Goal: Information Seeking & Learning: Learn about a topic

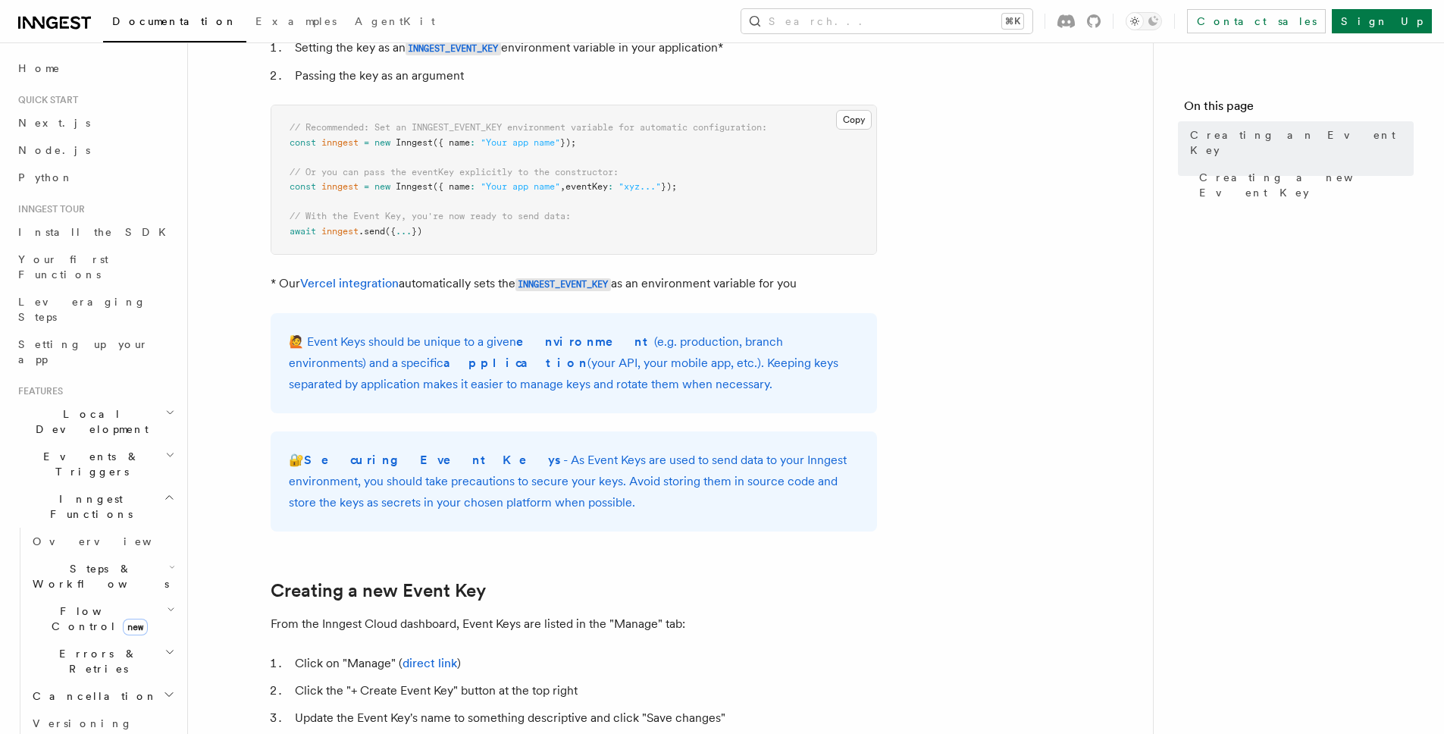
scroll to position [164, 0]
click at [480, 129] on span "// Recommended: Set an INNGEST_EVENT_KEY environment variable for automatic con…" at bounding box center [527, 126] width 477 height 11
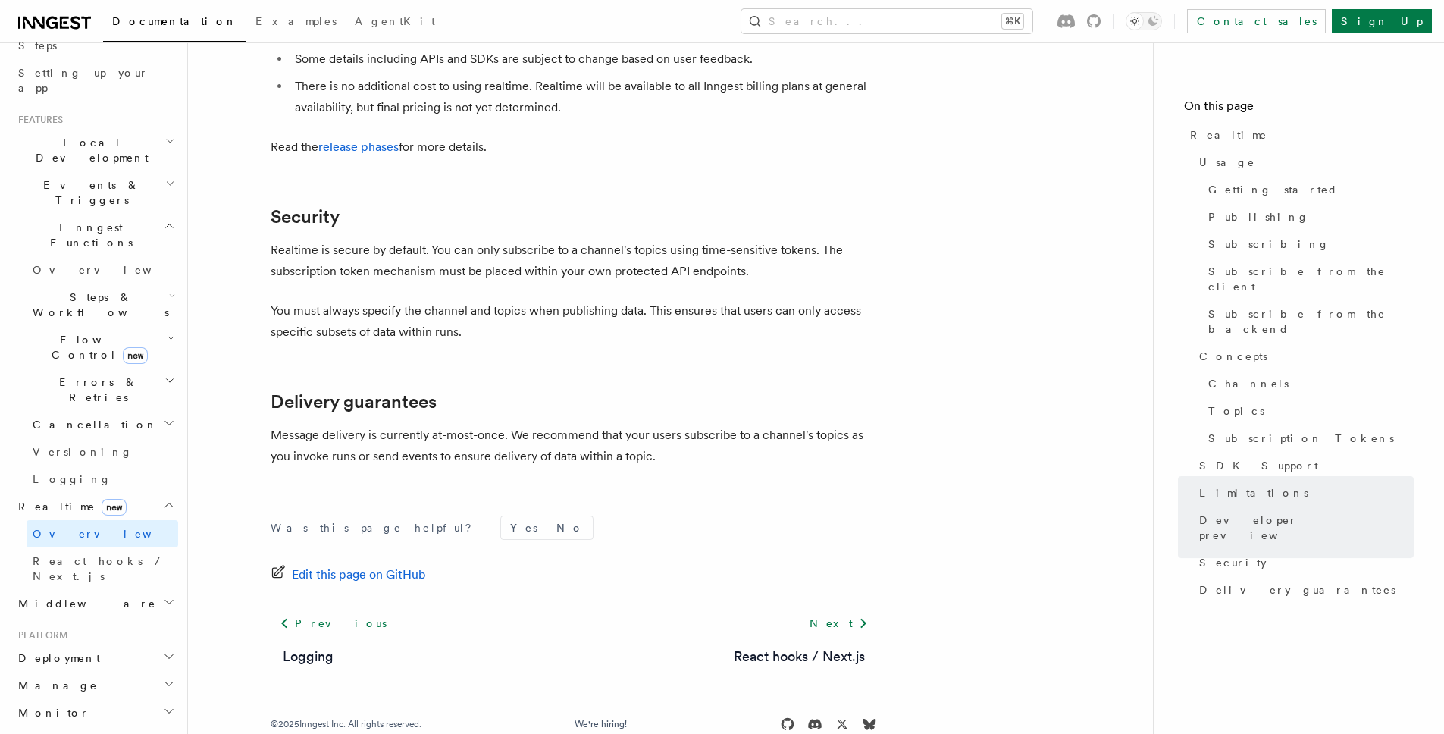
scroll to position [286, 0]
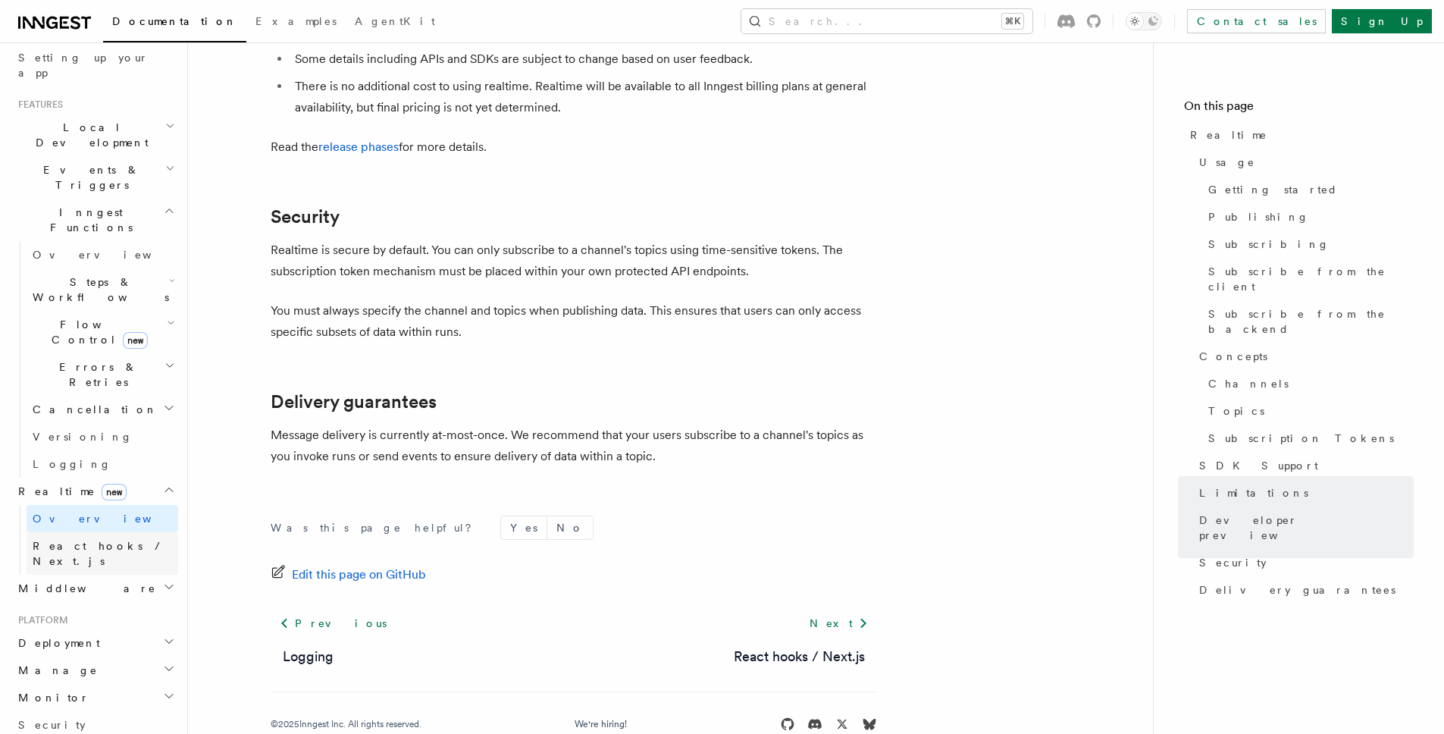
click at [71, 532] on link "React hooks / Next.js" at bounding box center [103, 553] width 152 height 42
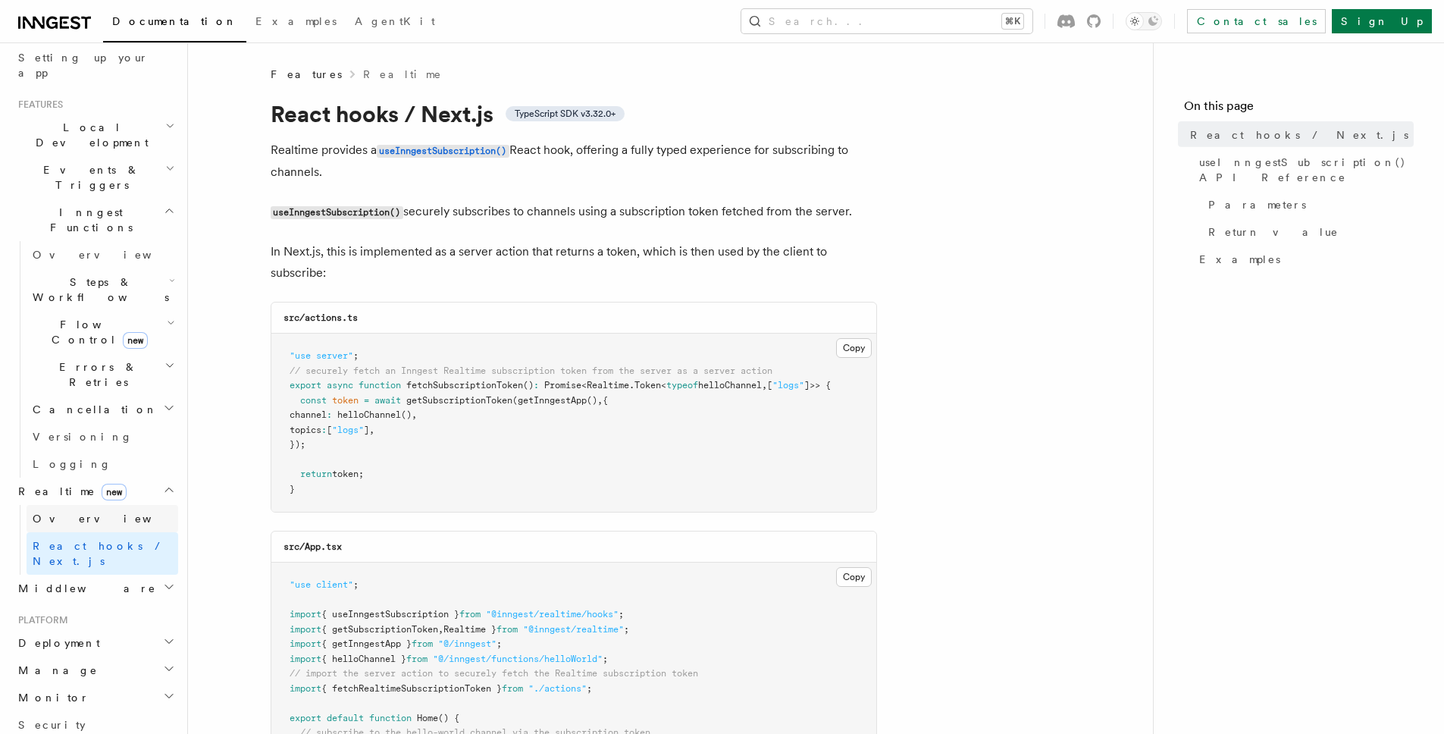
click at [77, 512] on span "Overview" at bounding box center [111, 518] width 156 height 12
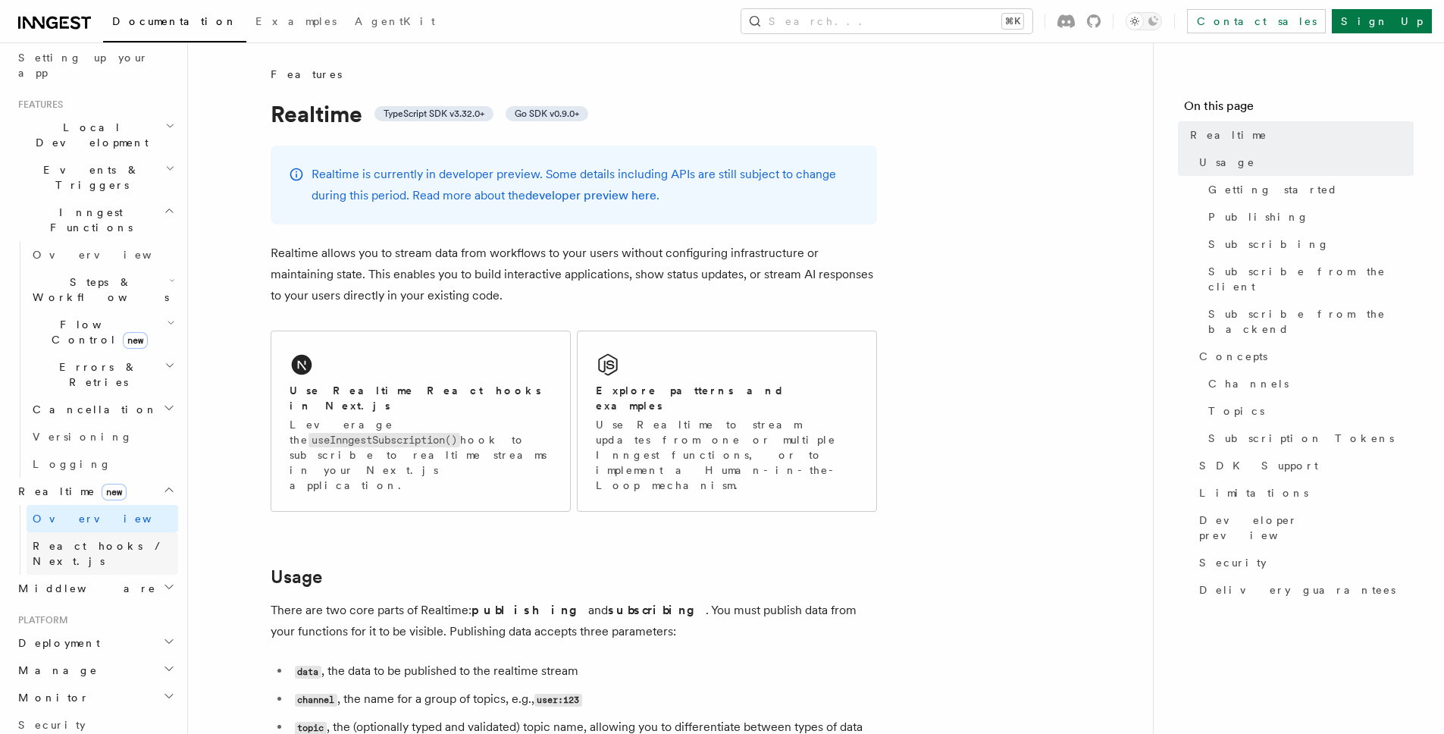
click at [77, 540] on span "React hooks / Next.js" at bounding box center [100, 553] width 134 height 27
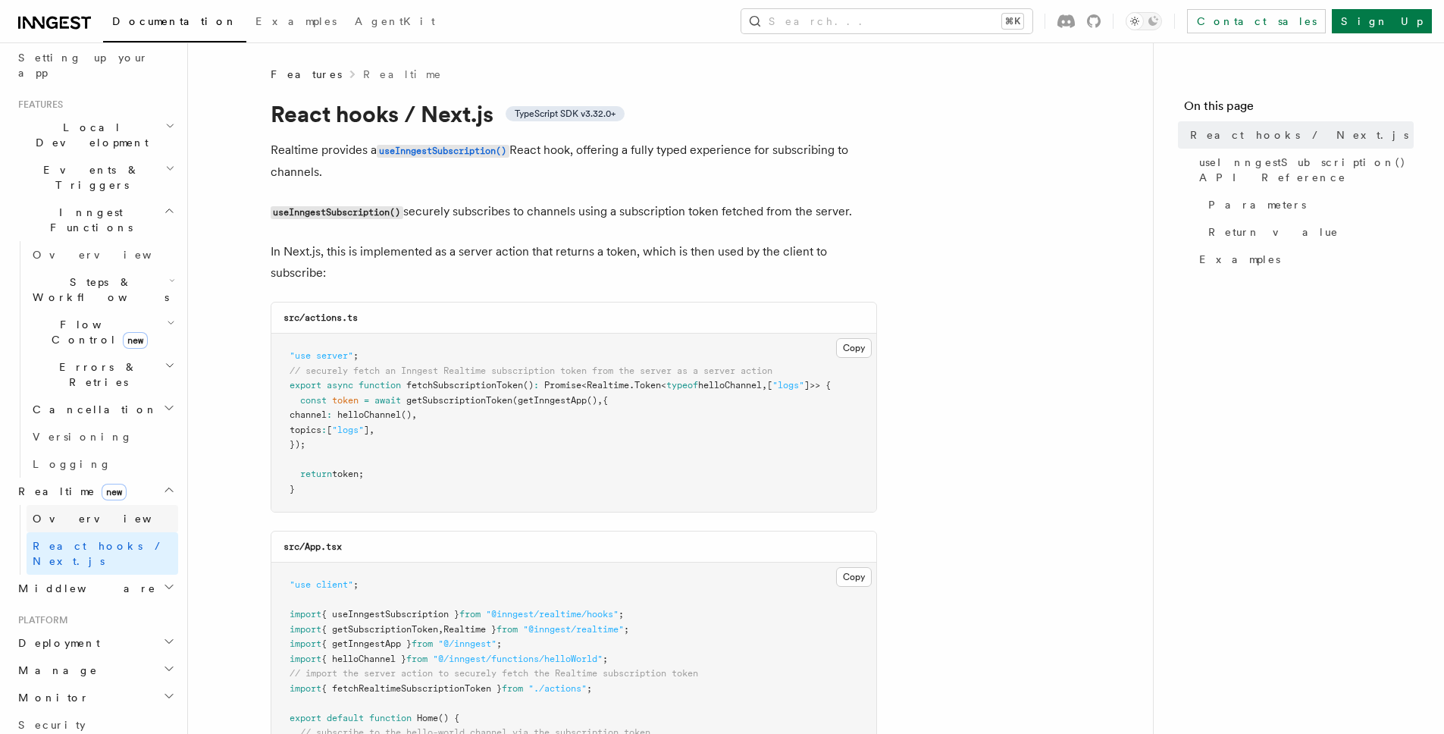
click at [77, 512] on span "Overview" at bounding box center [111, 518] width 156 height 12
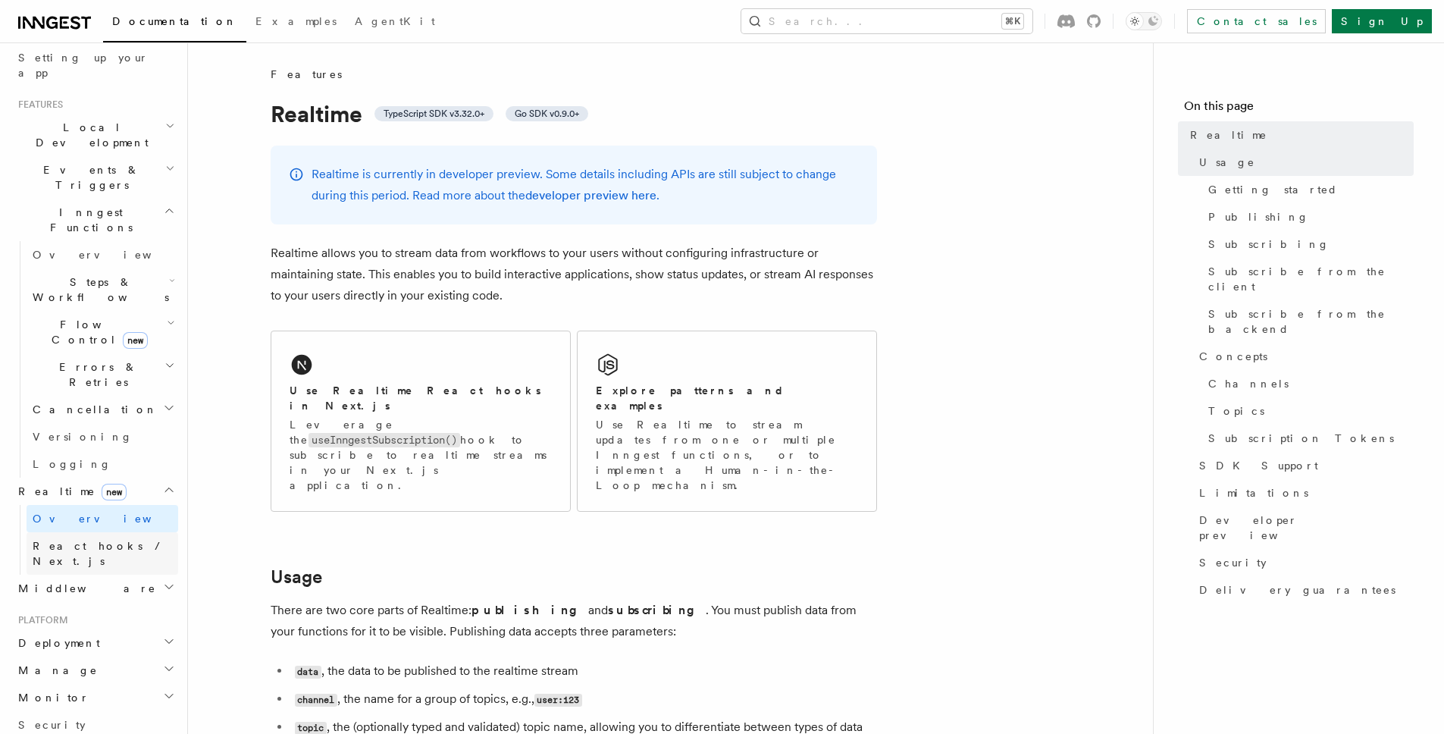
click at [87, 540] on span "React hooks / Next.js" at bounding box center [100, 553] width 134 height 27
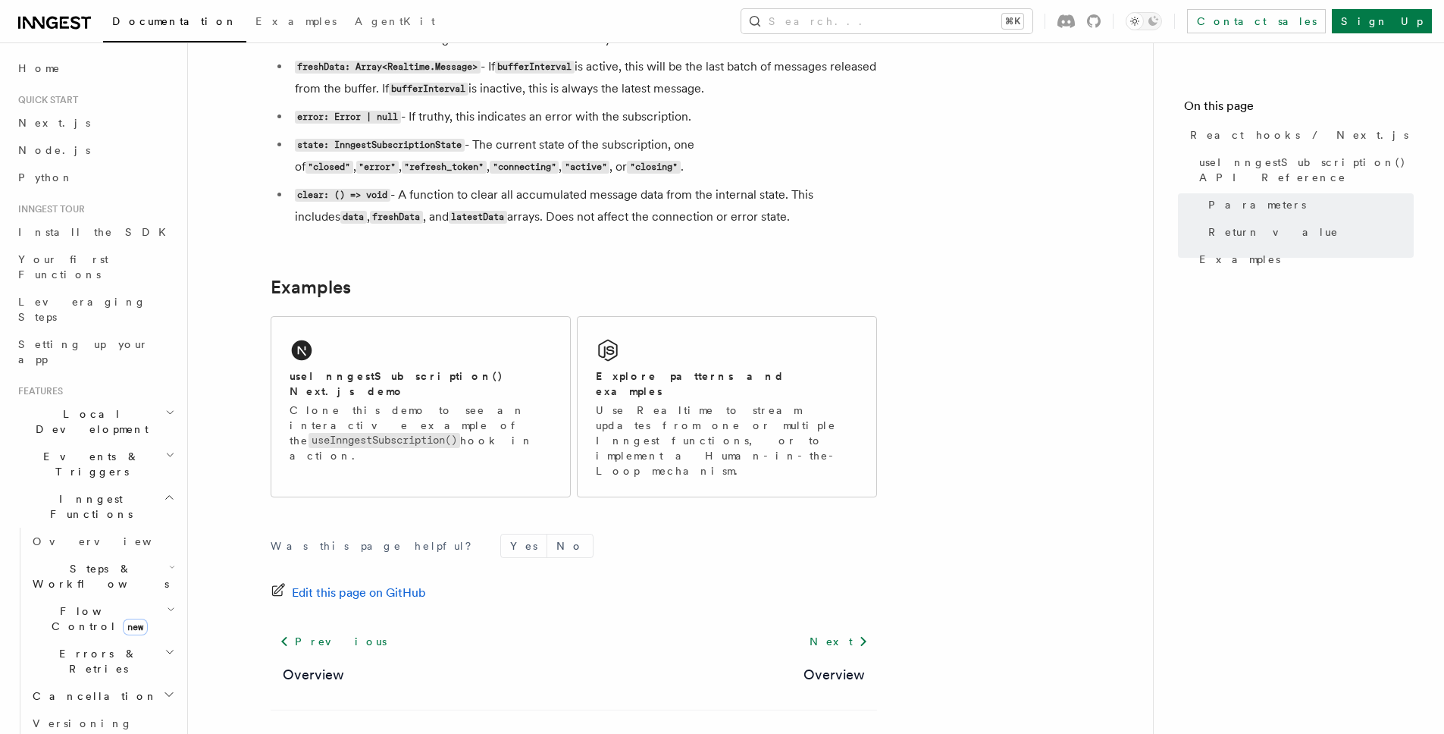
scroll to position [1402, 0]
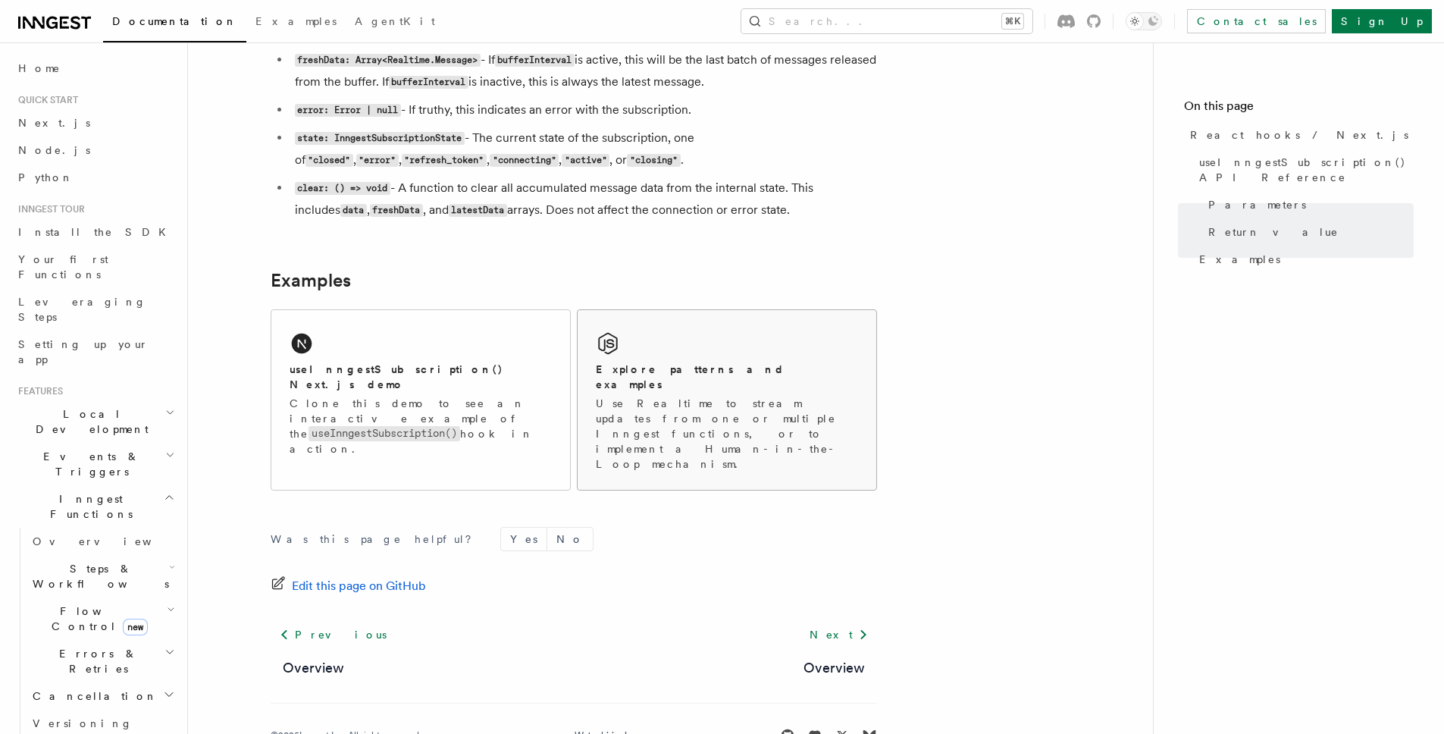
click at [687, 402] on p "Use Realtime to stream updates from one or multiple Inngest functions, or to im…" at bounding box center [727, 434] width 262 height 76
click at [526, 398] on p "Clone this demo to see an interactive example of the useInngestSubscription() h…" at bounding box center [420, 426] width 262 height 61
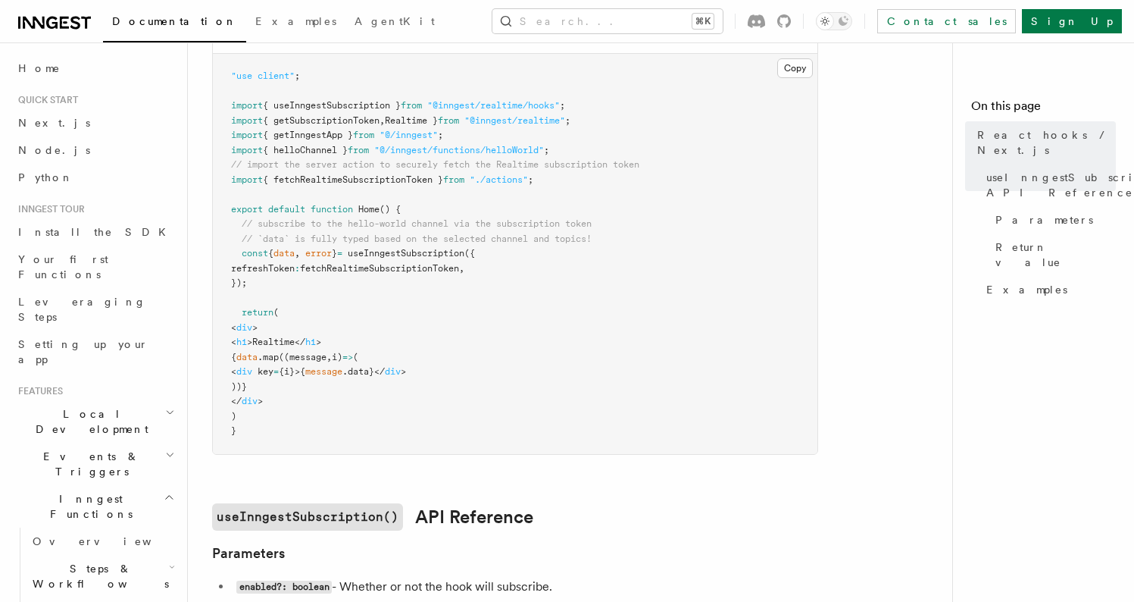
scroll to position [533, 0]
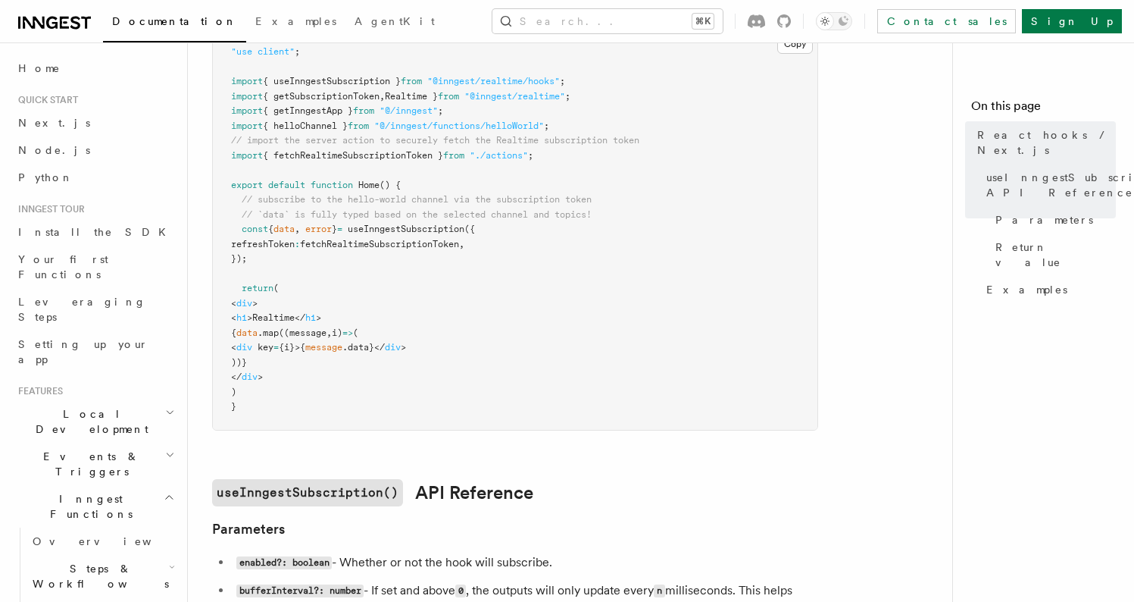
click at [432, 242] on span "fetchRealtimeSubscriptionToken" at bounding box center [379, 244] width 159 height 11
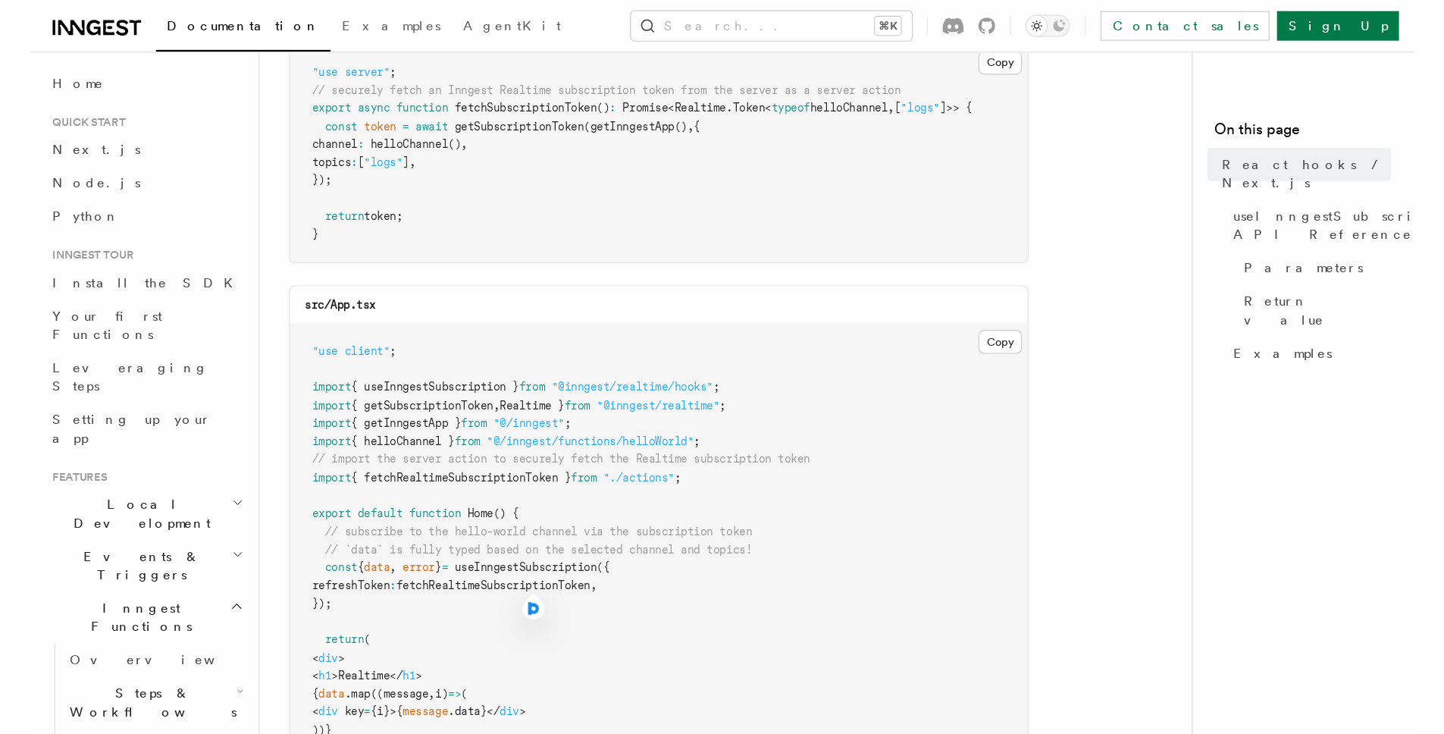
scroll to position [299, 0]
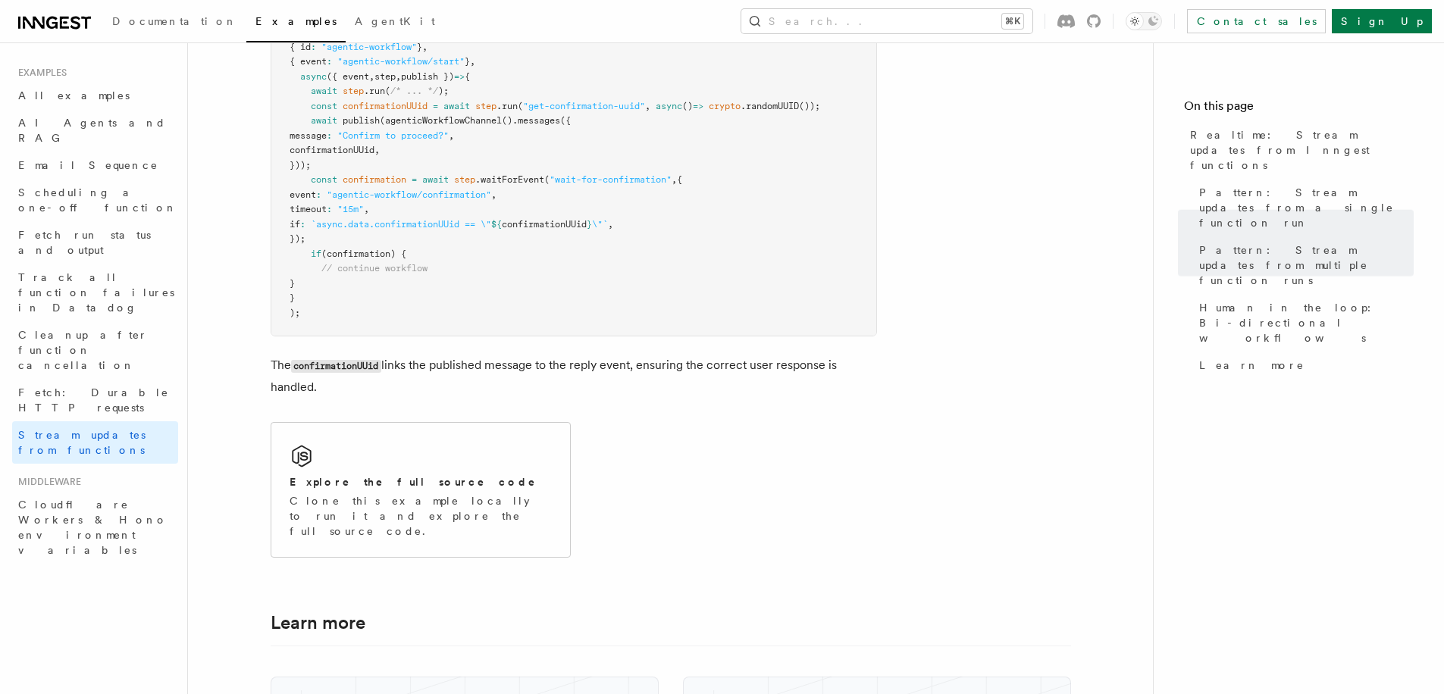
scroll to position [3496, 0]
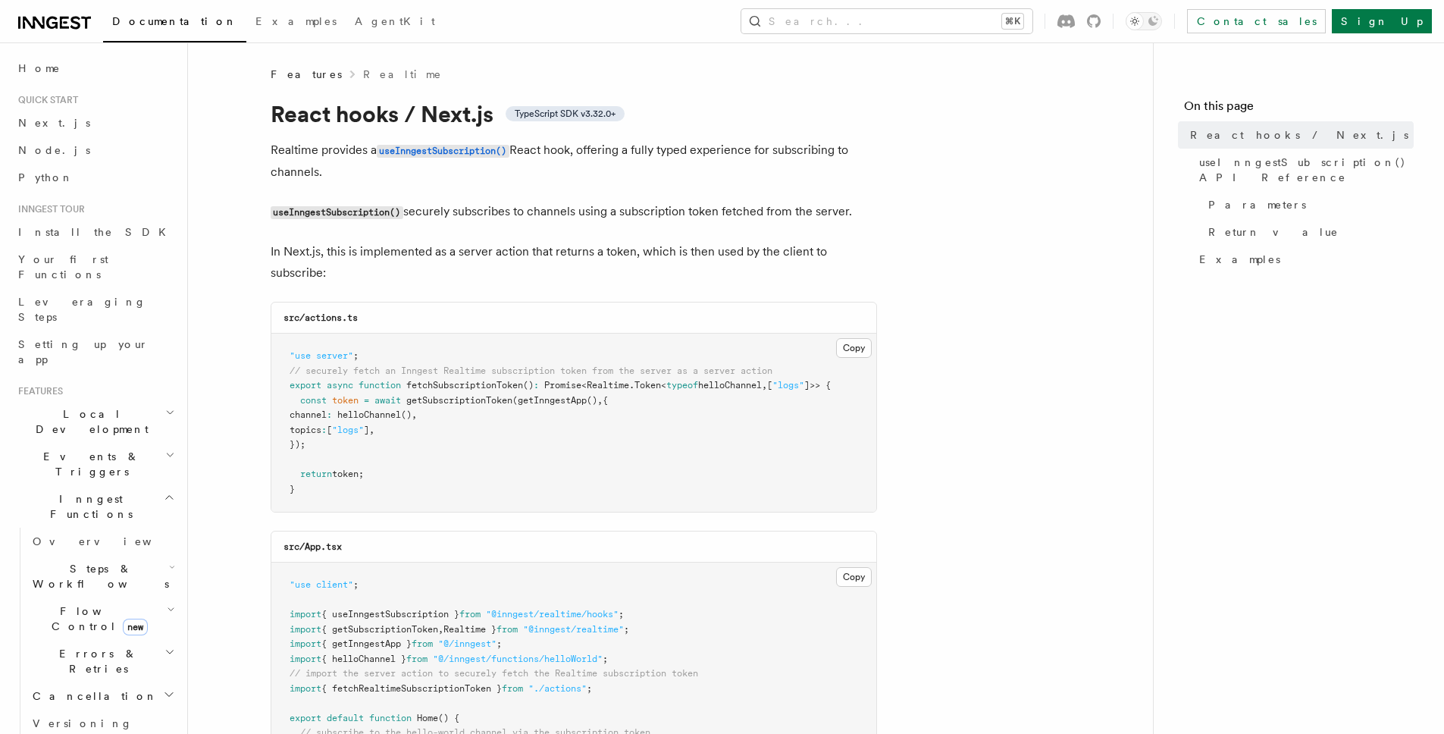
click at [363, 75] on link "Realtime" at bounding box center [403, 74] width 80 height 15
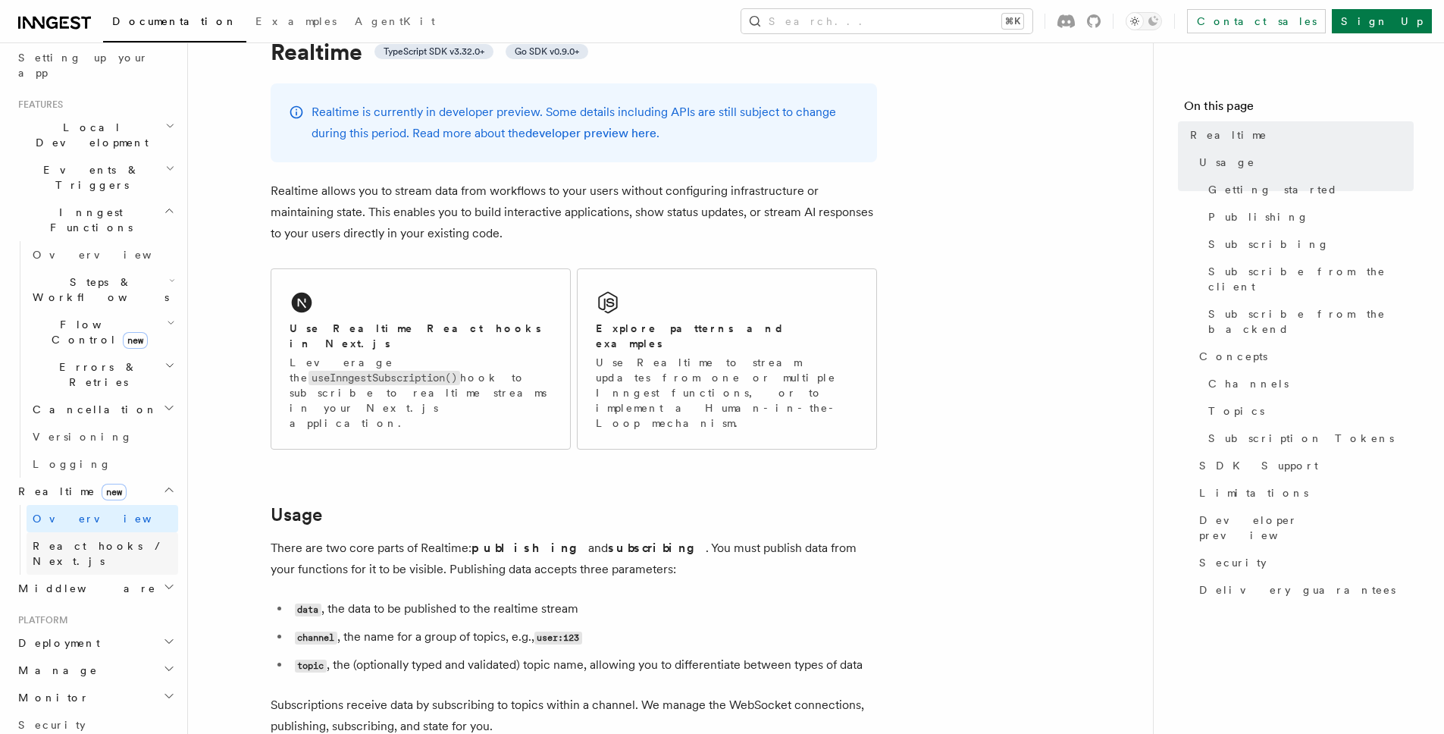
scroll to position [74, 0]
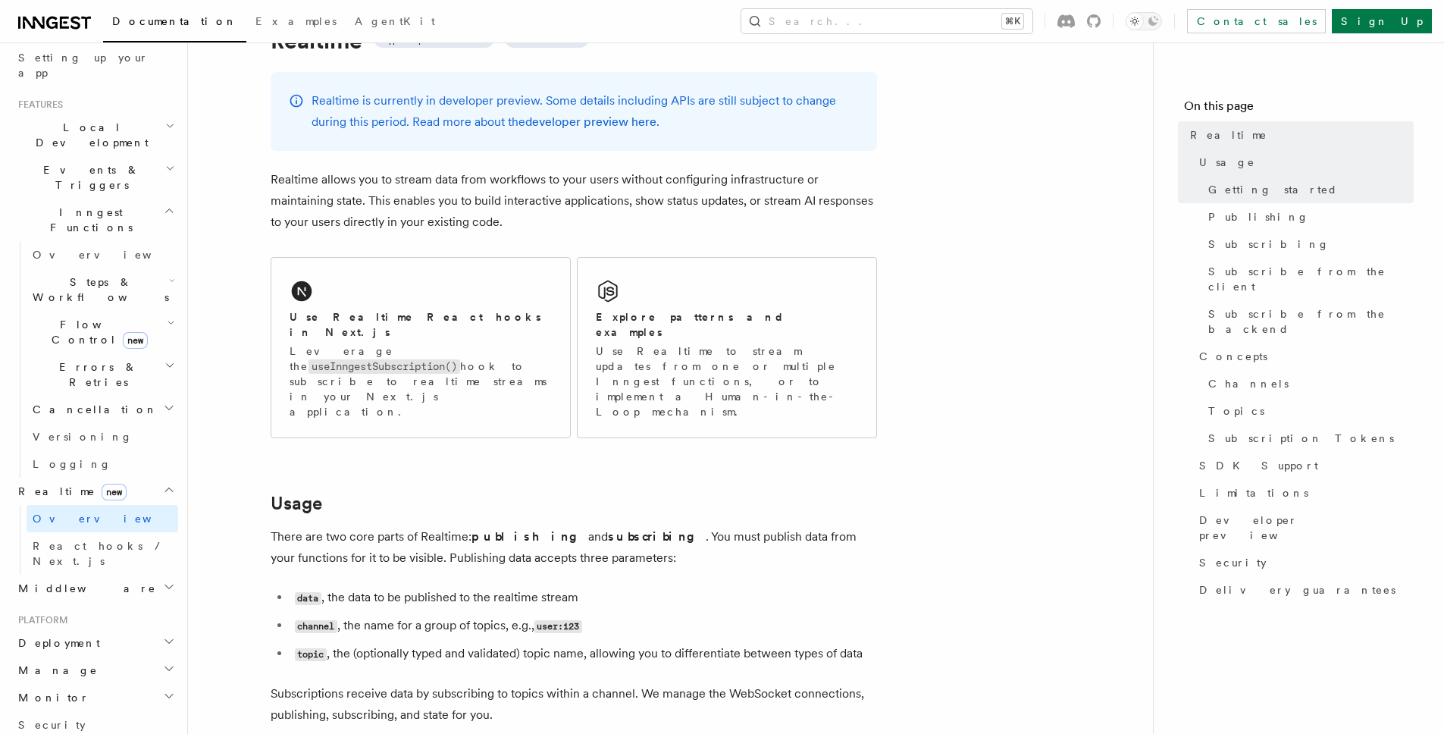
click at [45, 484] on span "Realtime new" at bounding box center [69, 491] width 114 height 15
click at [92, 538] on span "React hooks / Next.js" at bounding box center [106, 553] width 146 height 30
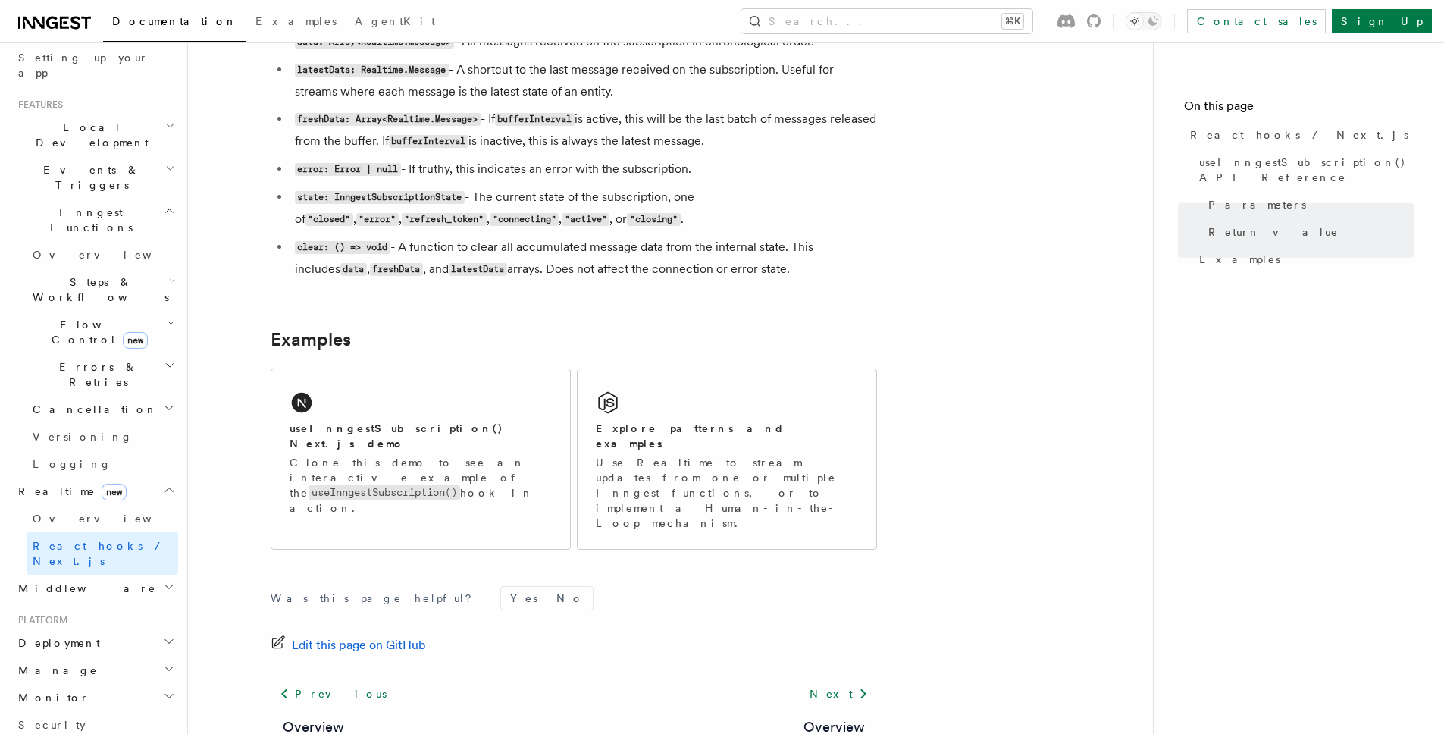
scroll to position [1402, 0]
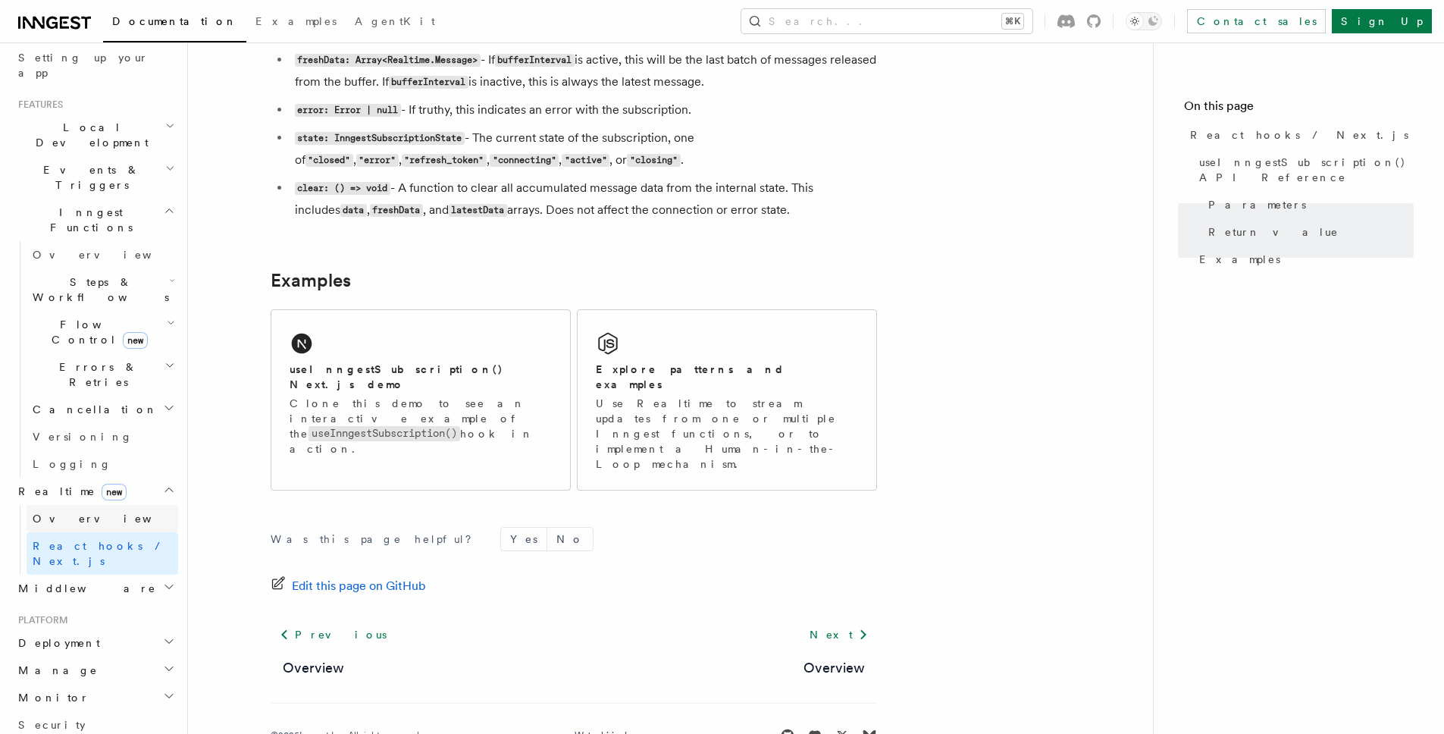
click at [107, 505] on link "Overview" at bounding box center [103, 518] width 152 height 27
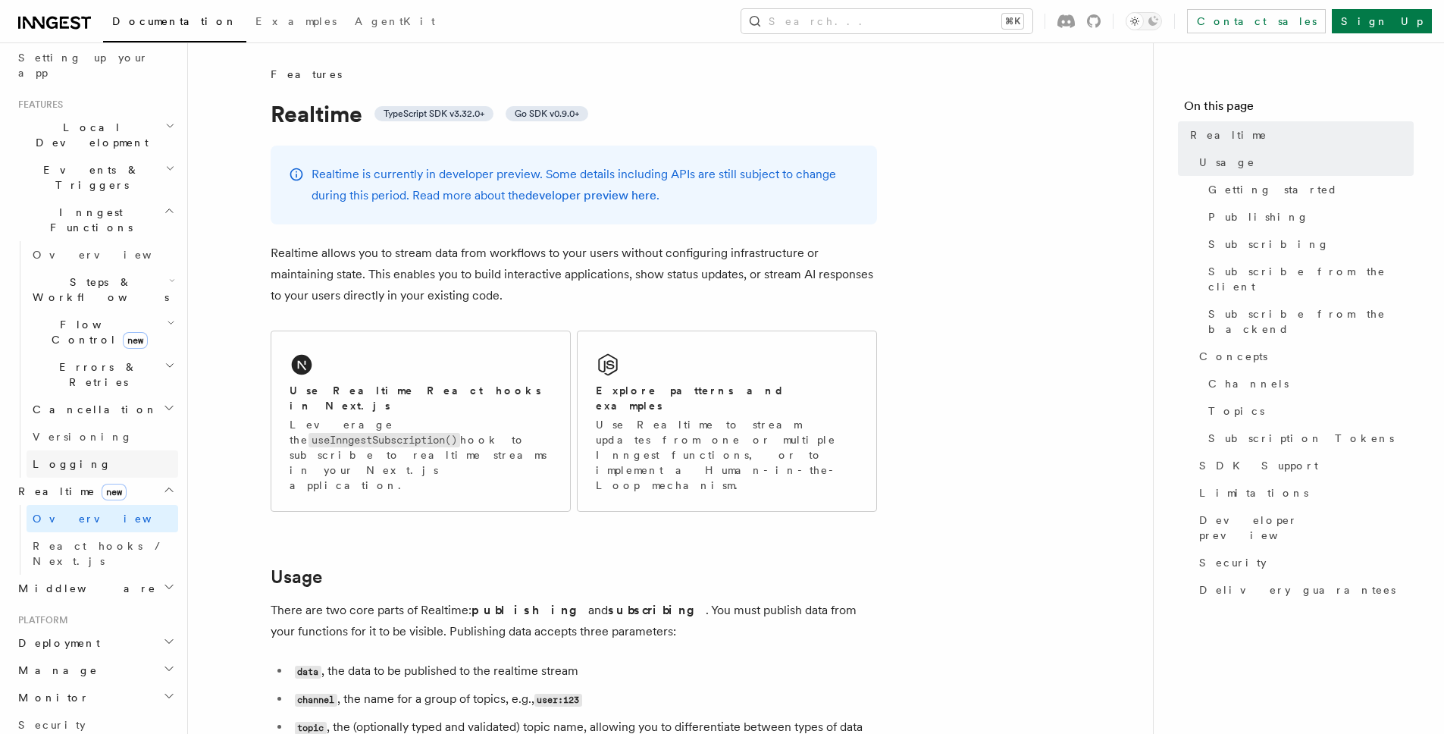
click at [99, 450] on link "Logging" at bounding box center [103, 463] width 152 height 27
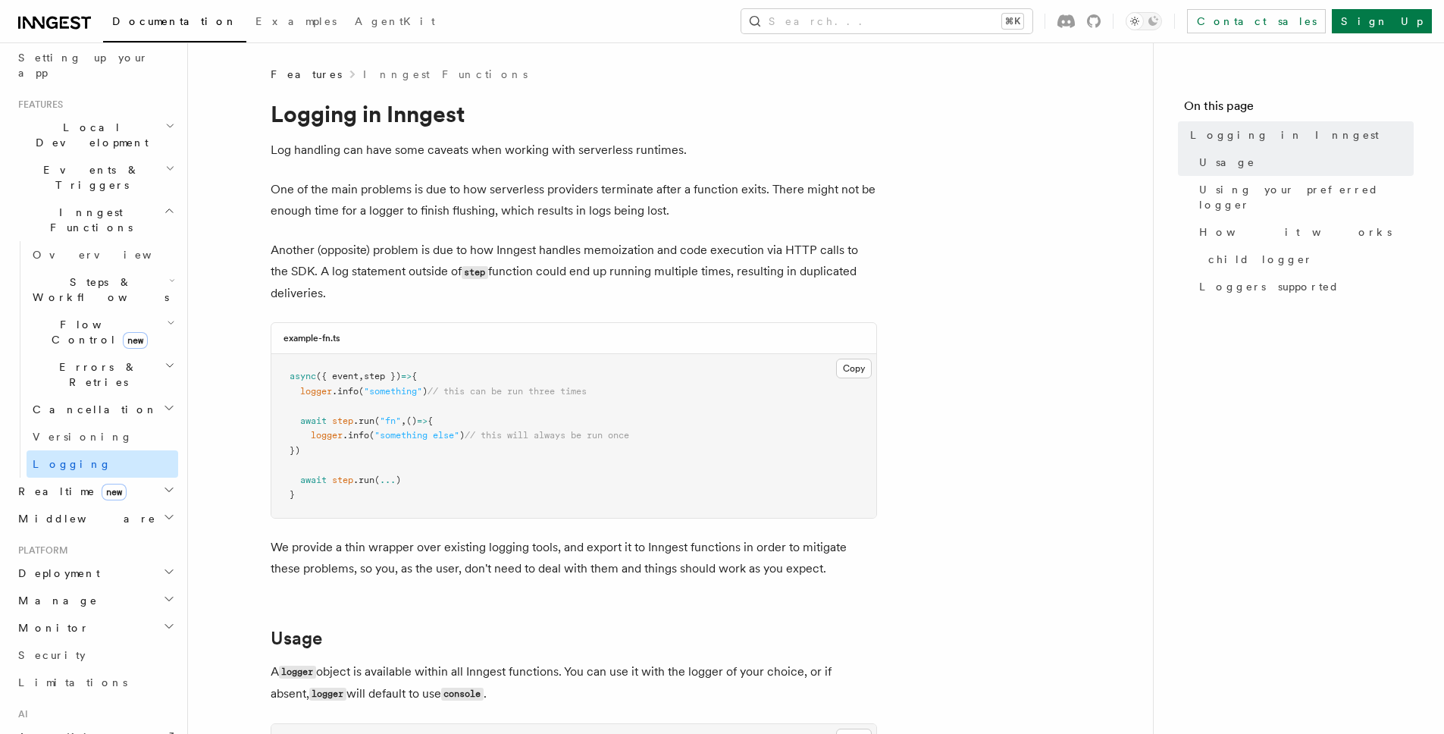
click at [99, 450] on link "Logging" at bounding box center [103, 463] width 152 height 27
click at [98, 423] on link "Versioning" at bounding box center [103, 436] width 152 height 27
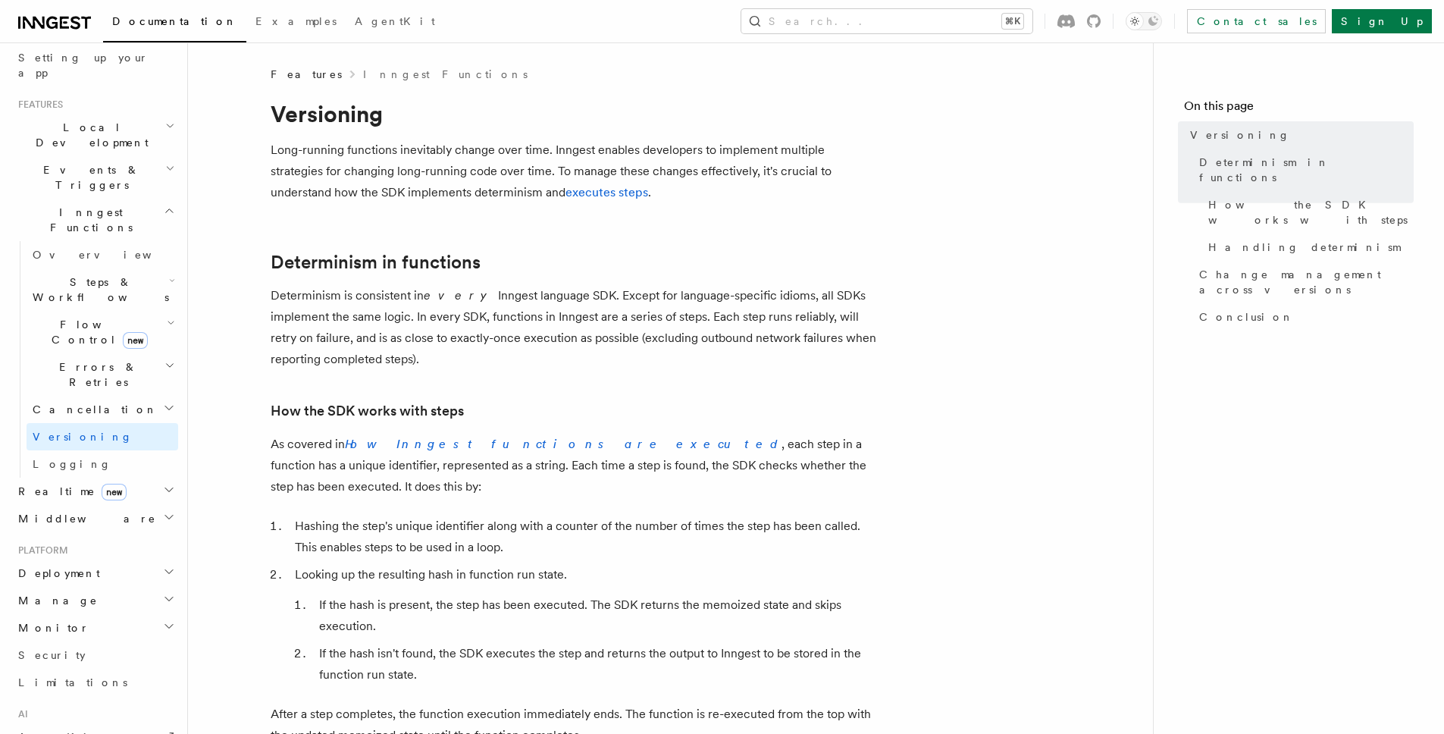
click at [95, 396] on h2 "Cancellation" at bounding box center [103, 409] width 152 height 27
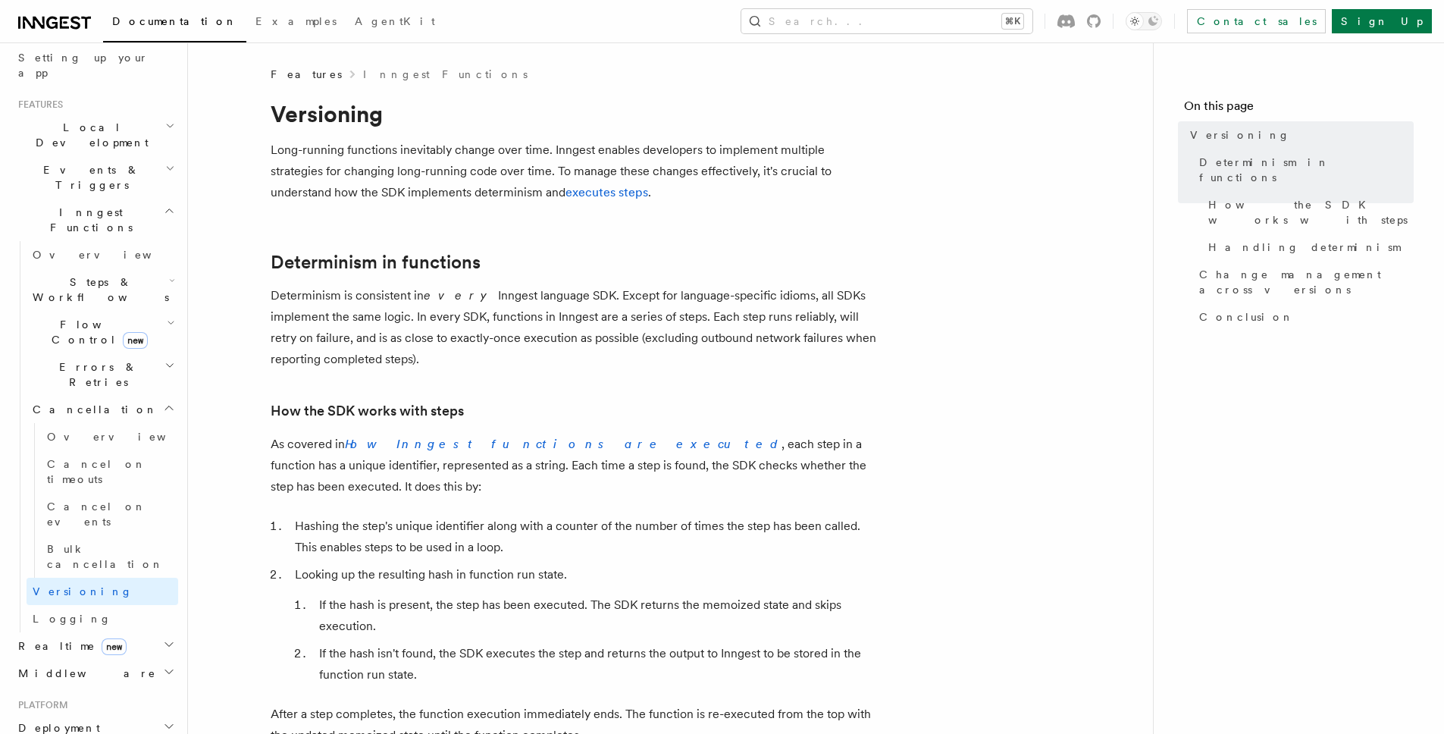
click at [81, 268] on h2 "Steps & Workflows" at bounding box center [103, 289] width 152 height 42
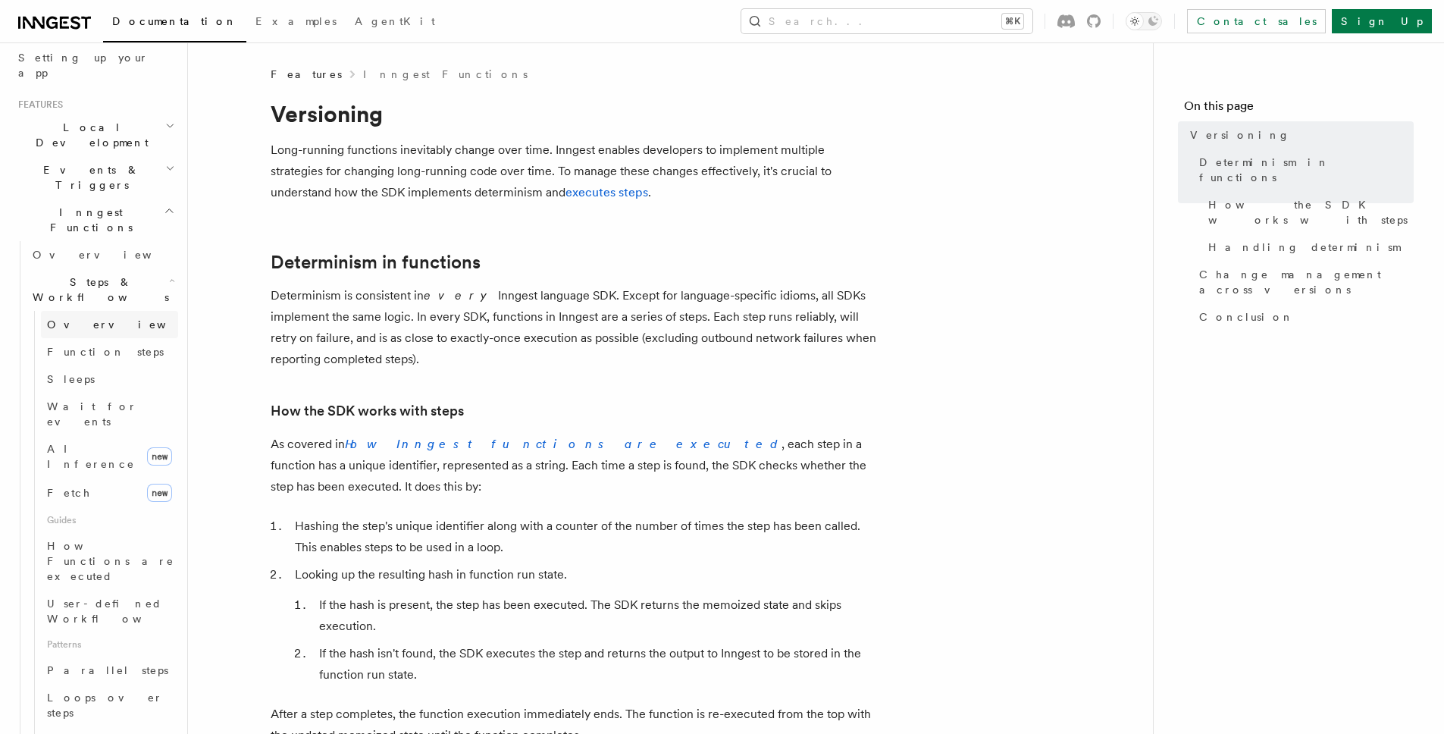
click at [82, 318] on span "Overview" at bounding box center [125, 324] width 156 height 12
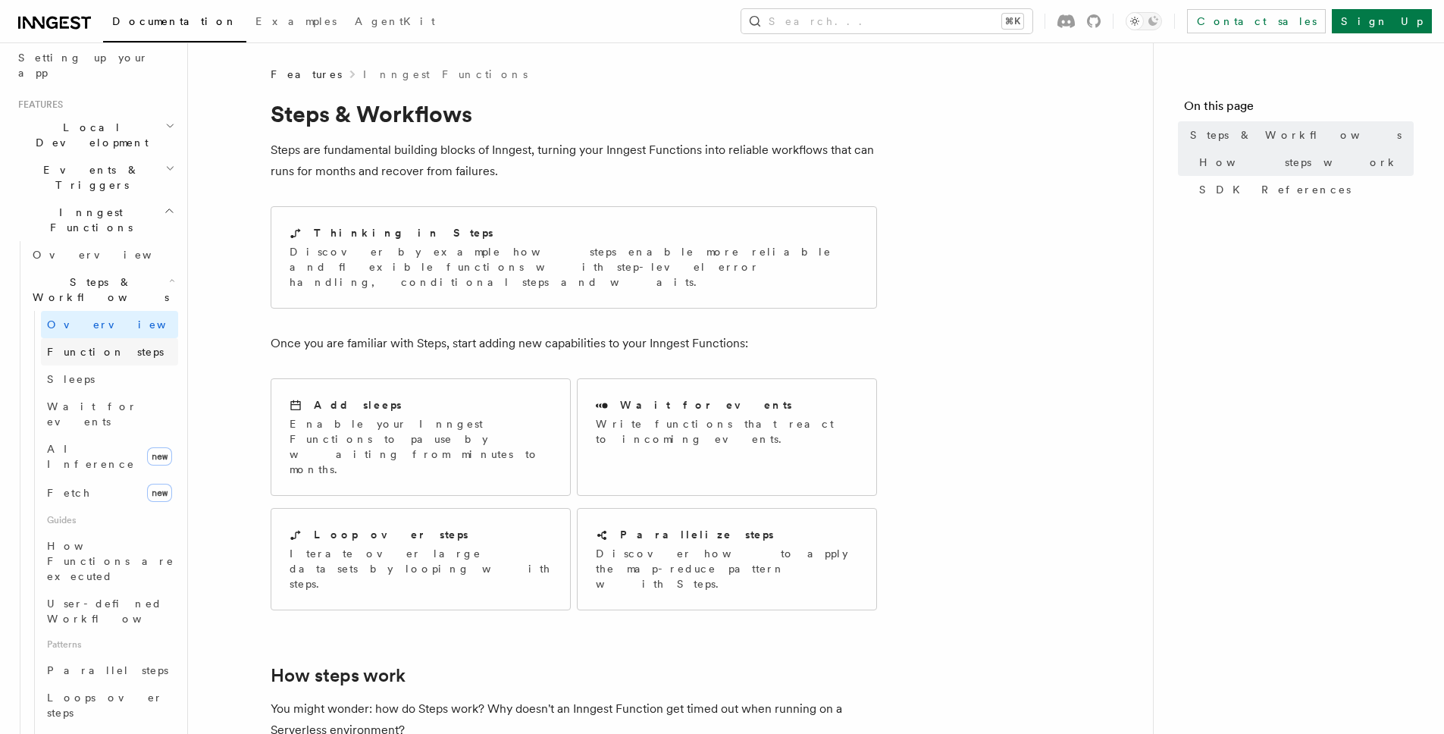
click at [90, 346] on span "Function steps" at bounding box center [105, 352] width 117 height 12
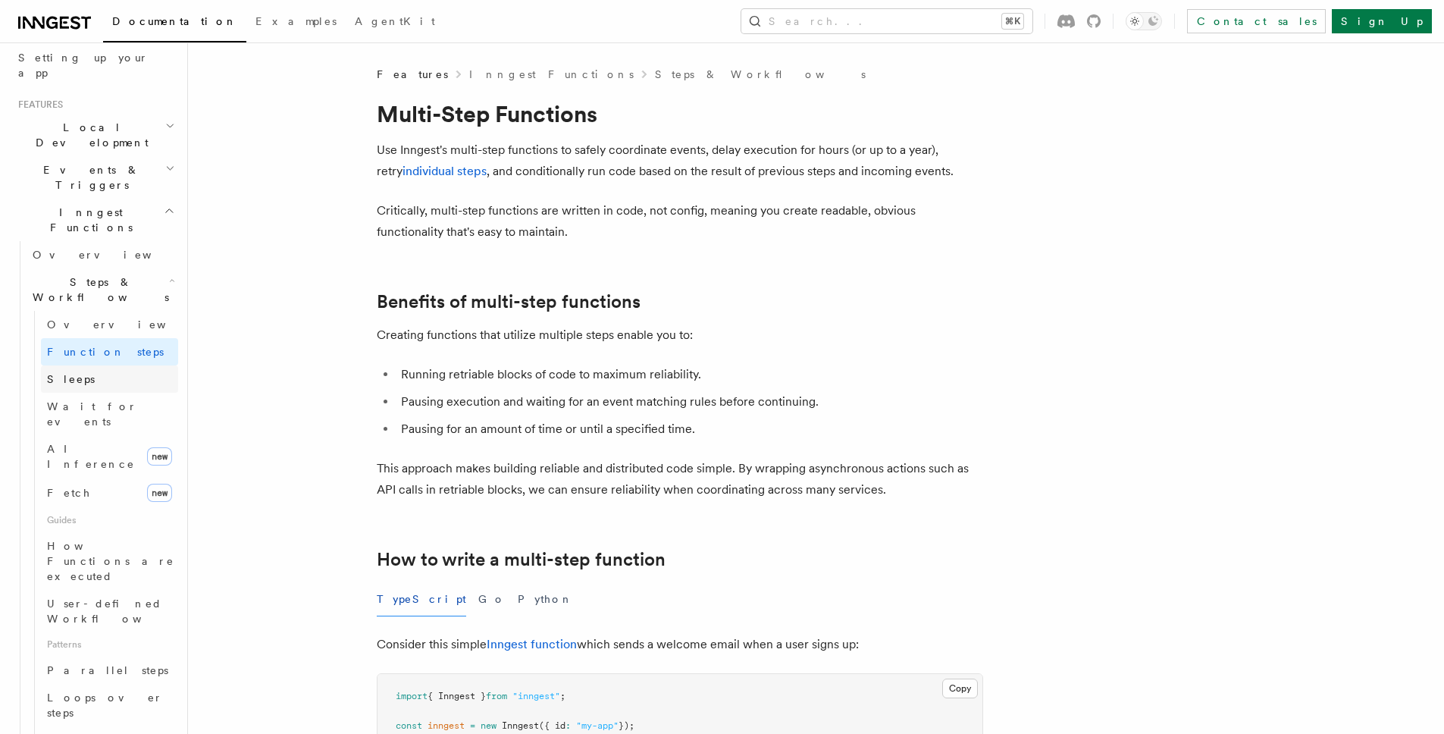
click at [88, 365] on link "Sleeps" at bounding box center [109, 378] width 137 height 27
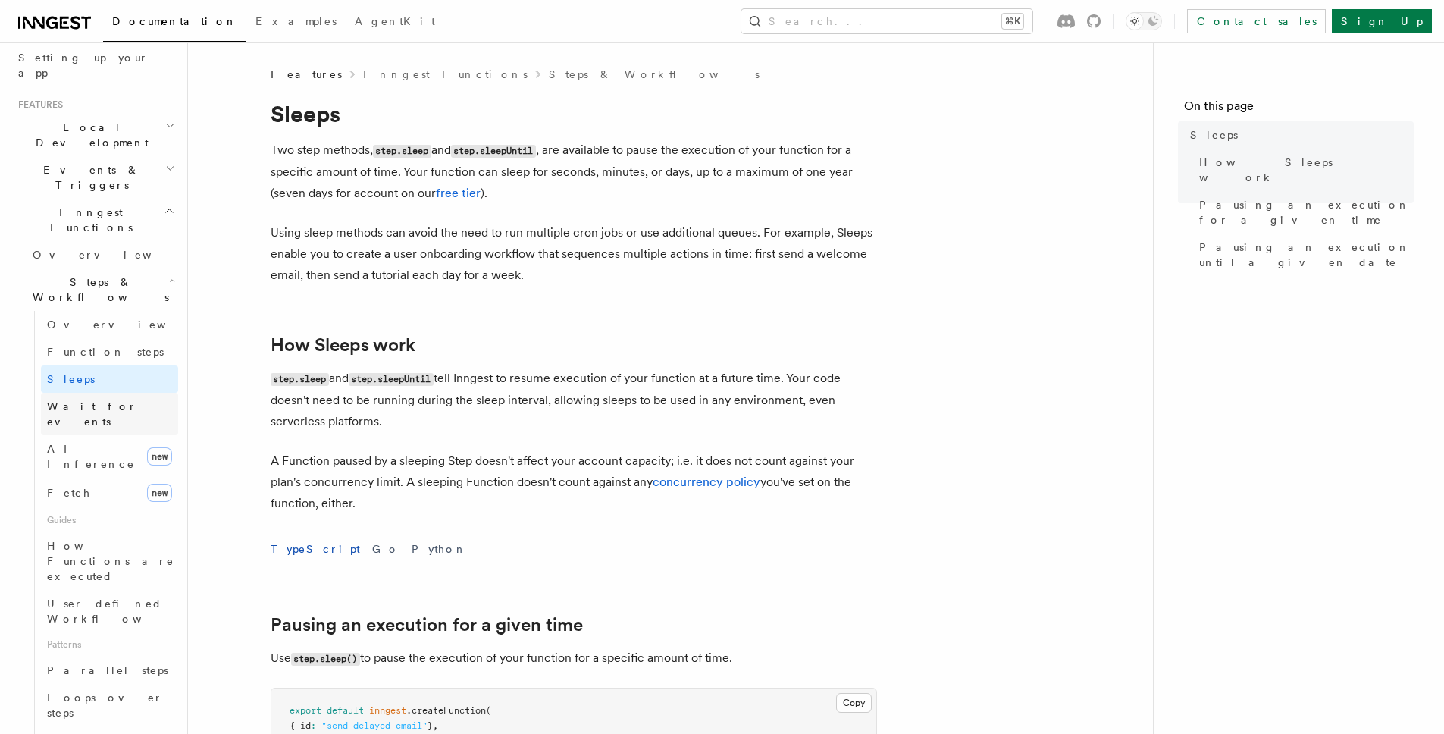
click at [91, 400] on span "Wait for events" at bounding box center [92, 413] width 90 height 27
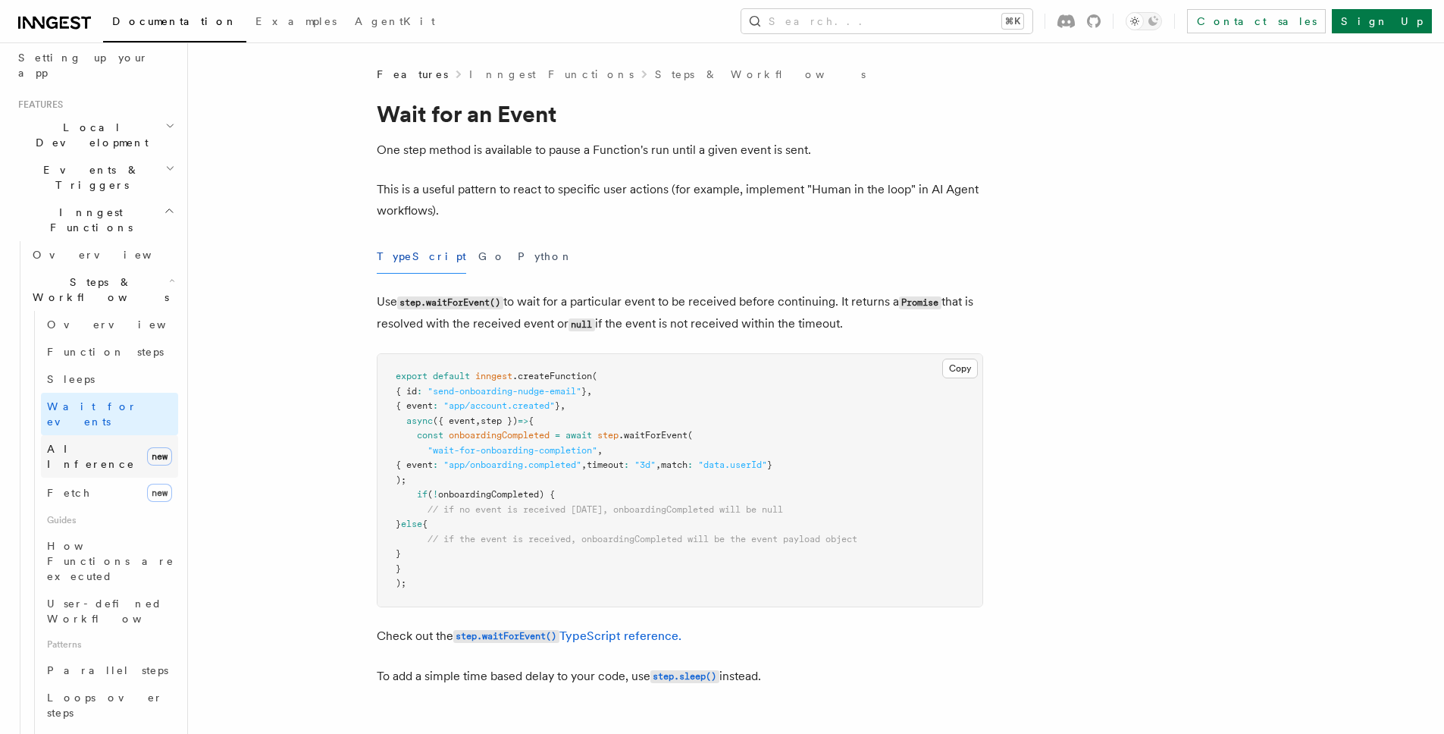
click at [91, 443] on span "AI Inference" at bounding box center [91, 456] width 88 height 27
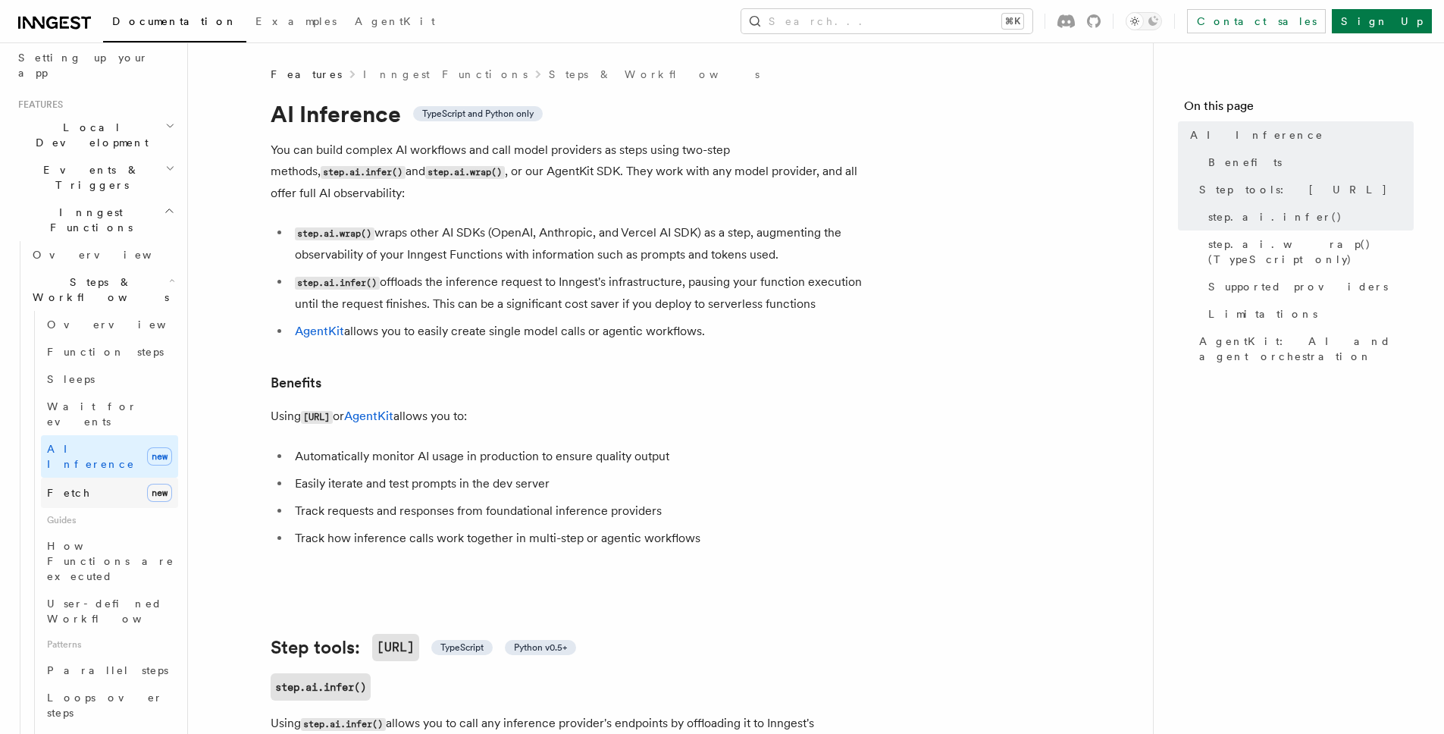
click at [90, 477] on link "Fetch new" at bounding box center [109, 492] width 137 height 30
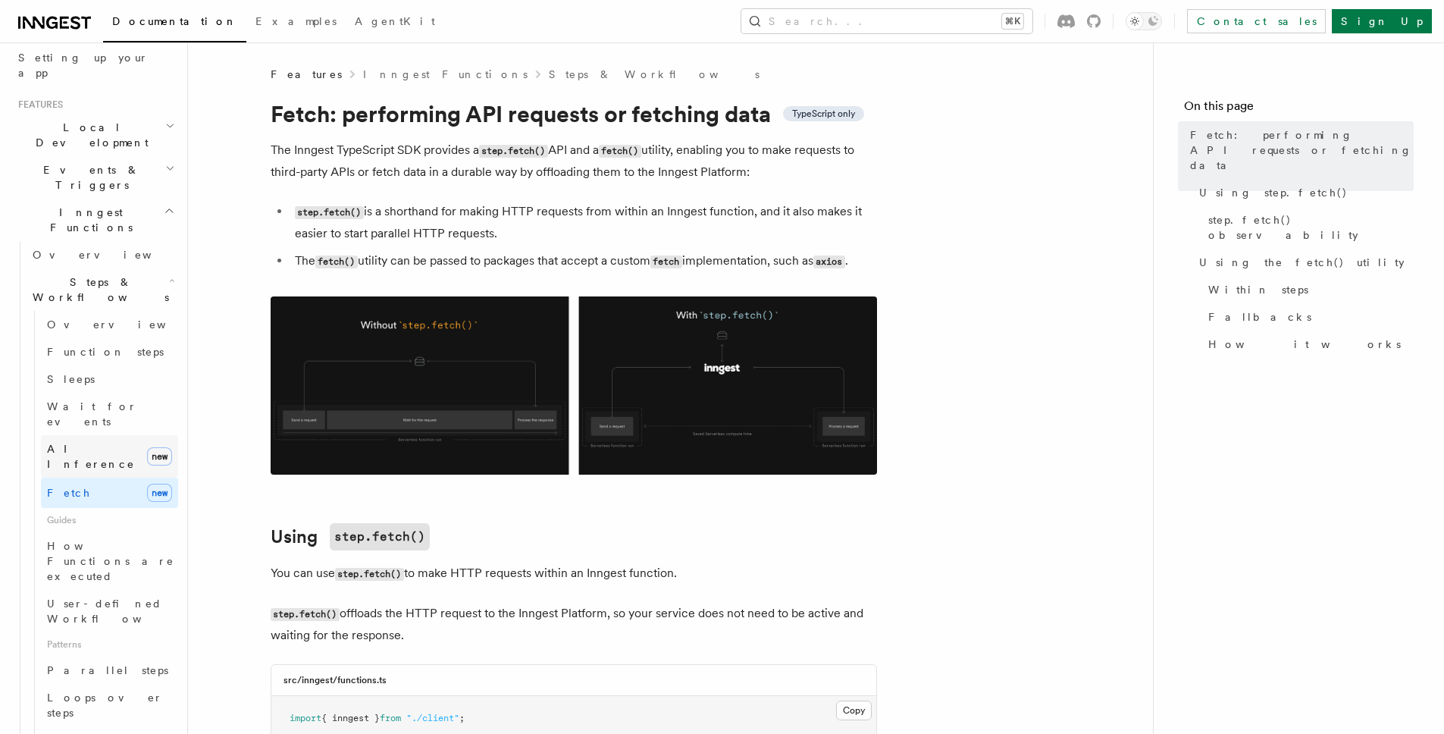
click at [92, 443] on span "AI Inference" at bounding box center [91, 456] width 88 height 27
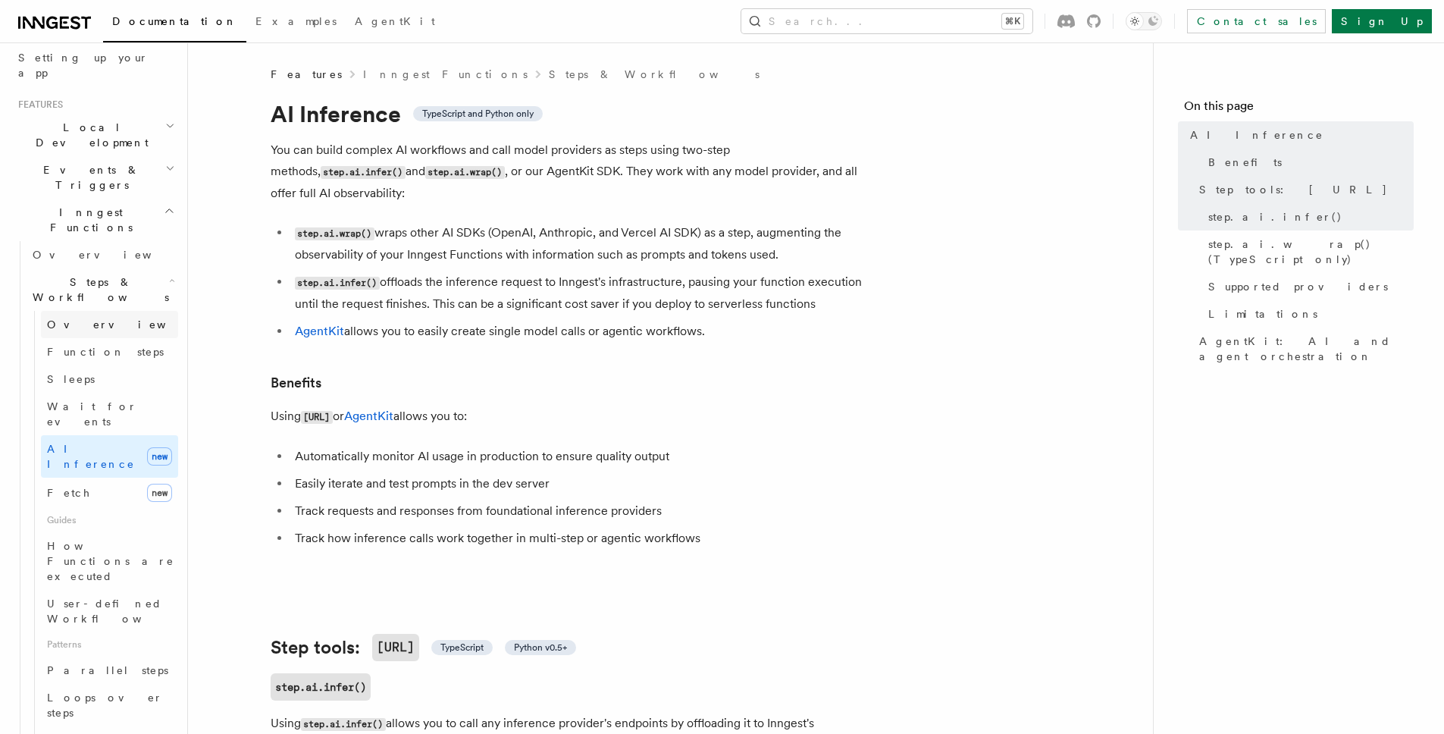
click at [76, 318] on span "Overview" at bounding box center [125, 324] width 156 height 12
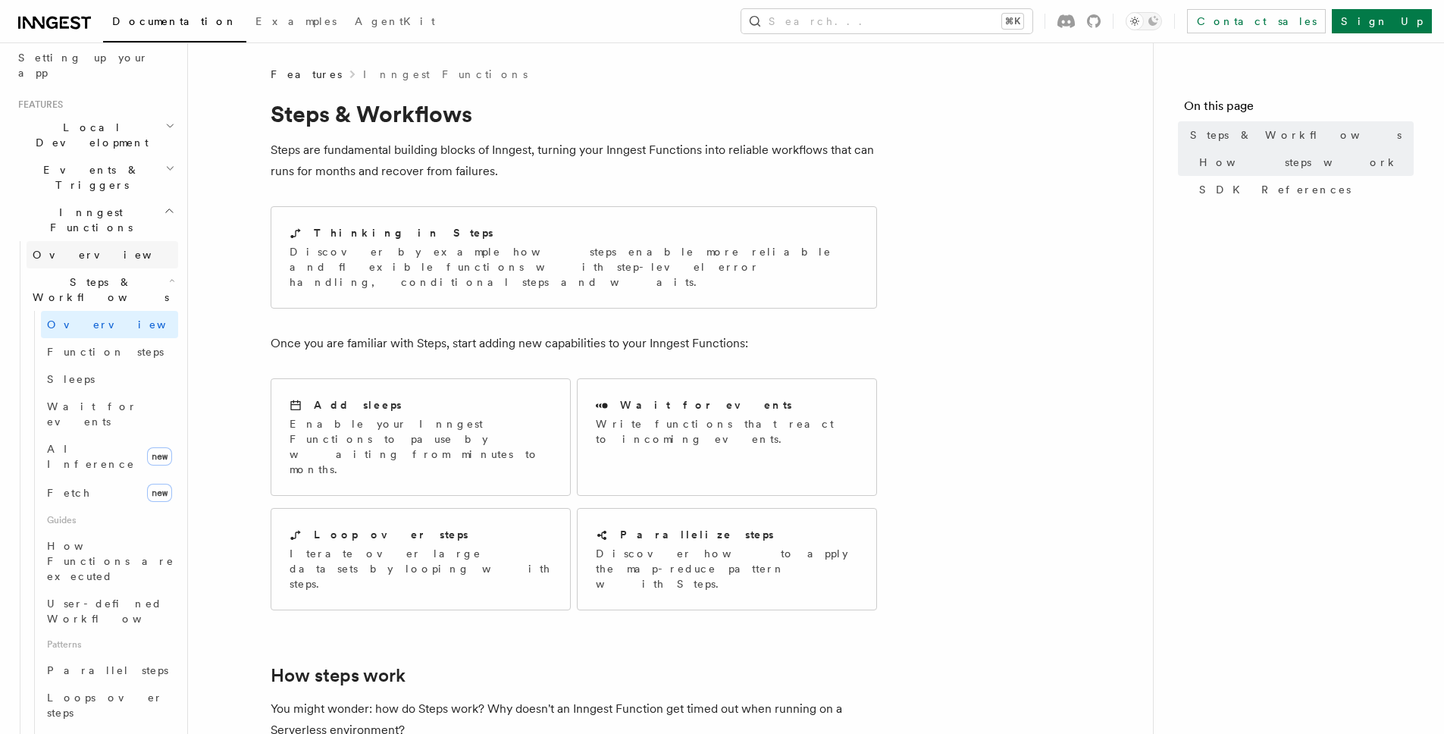
click at [82, 241] on link "Overview" at bounding box center [103, 254] width 152 height 27
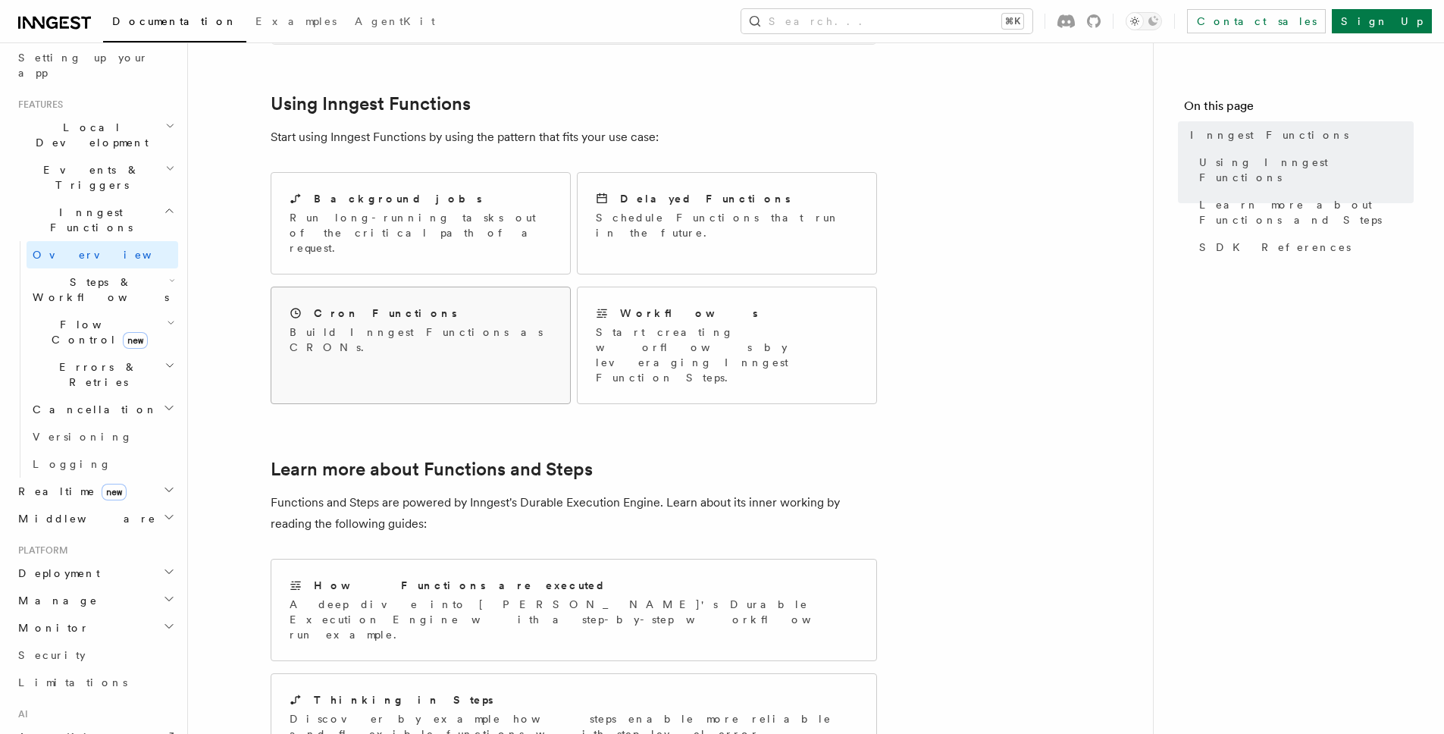
scroll to position [868, 0]
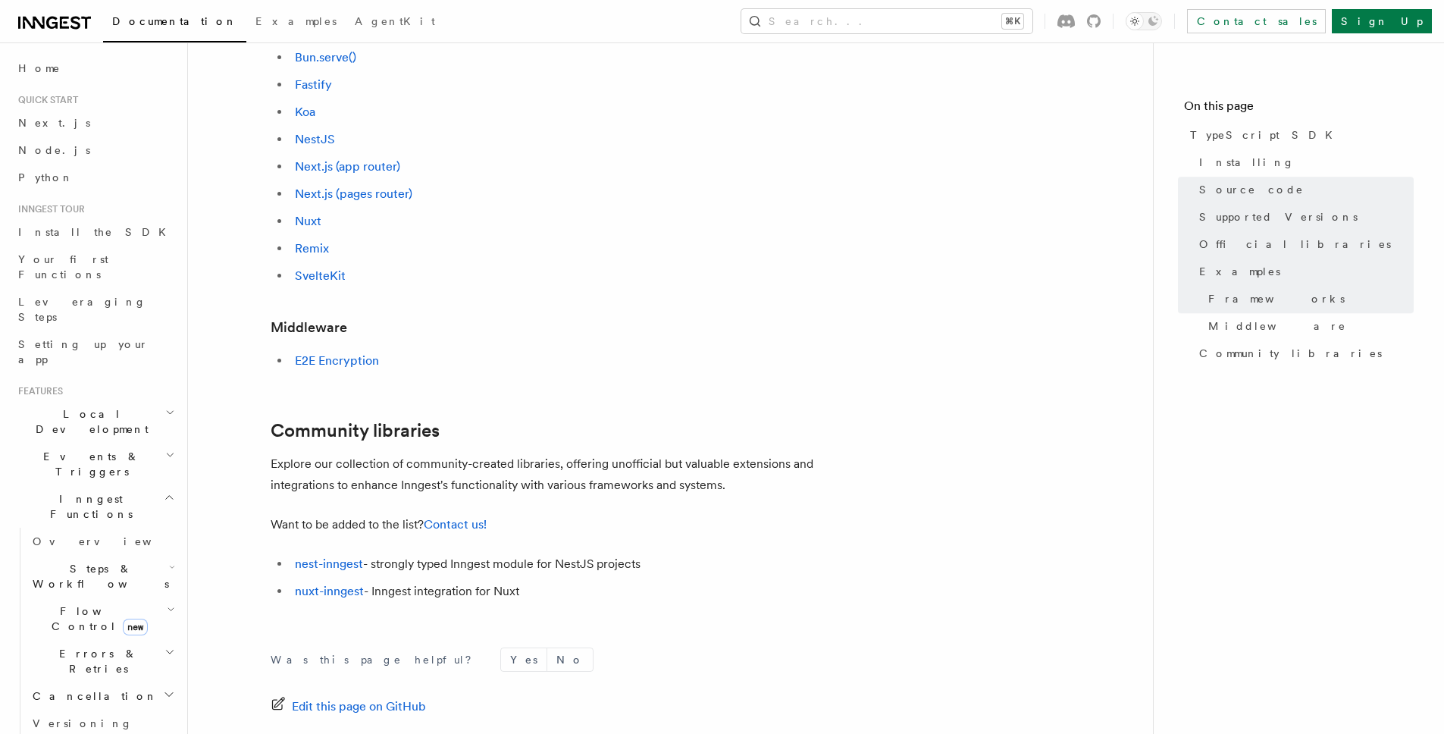
scroll to position [759, 0]
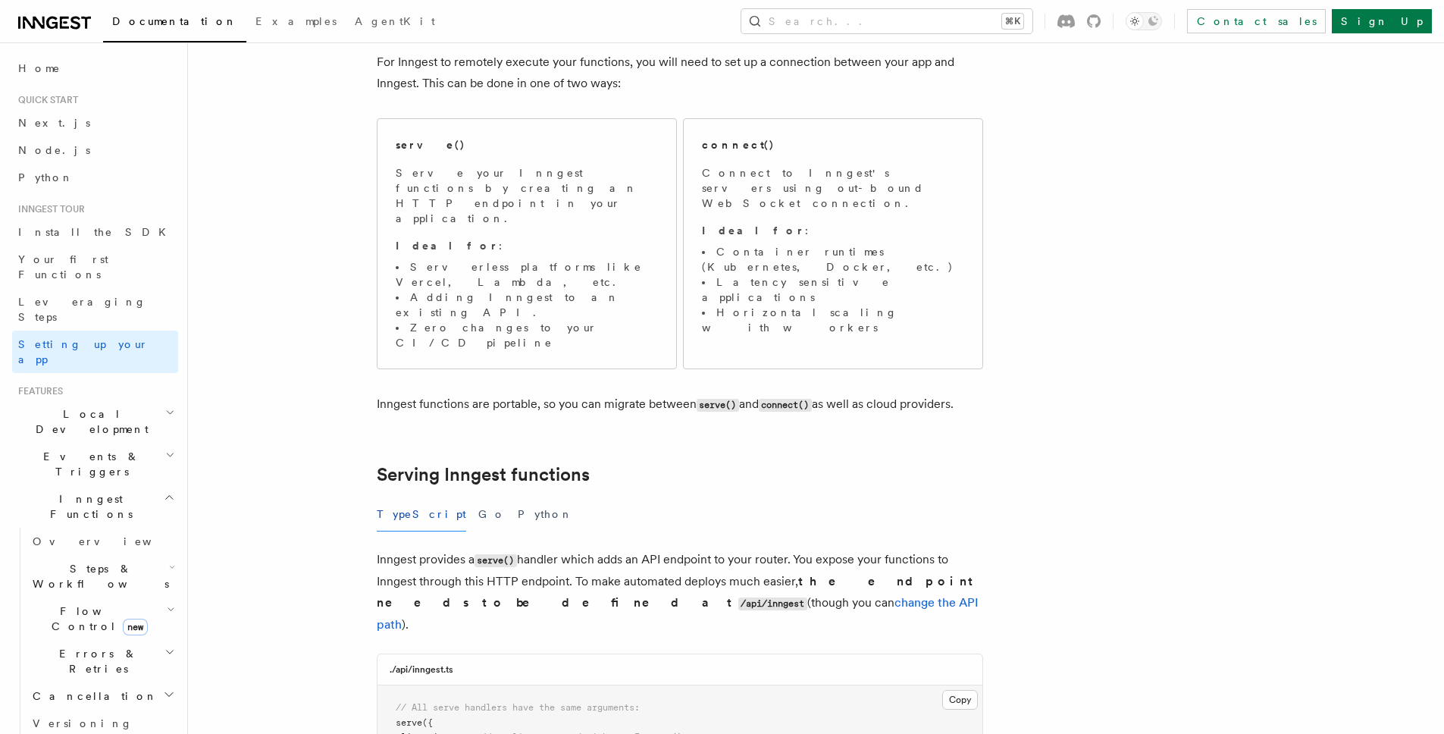
scroll to position [146, 0]
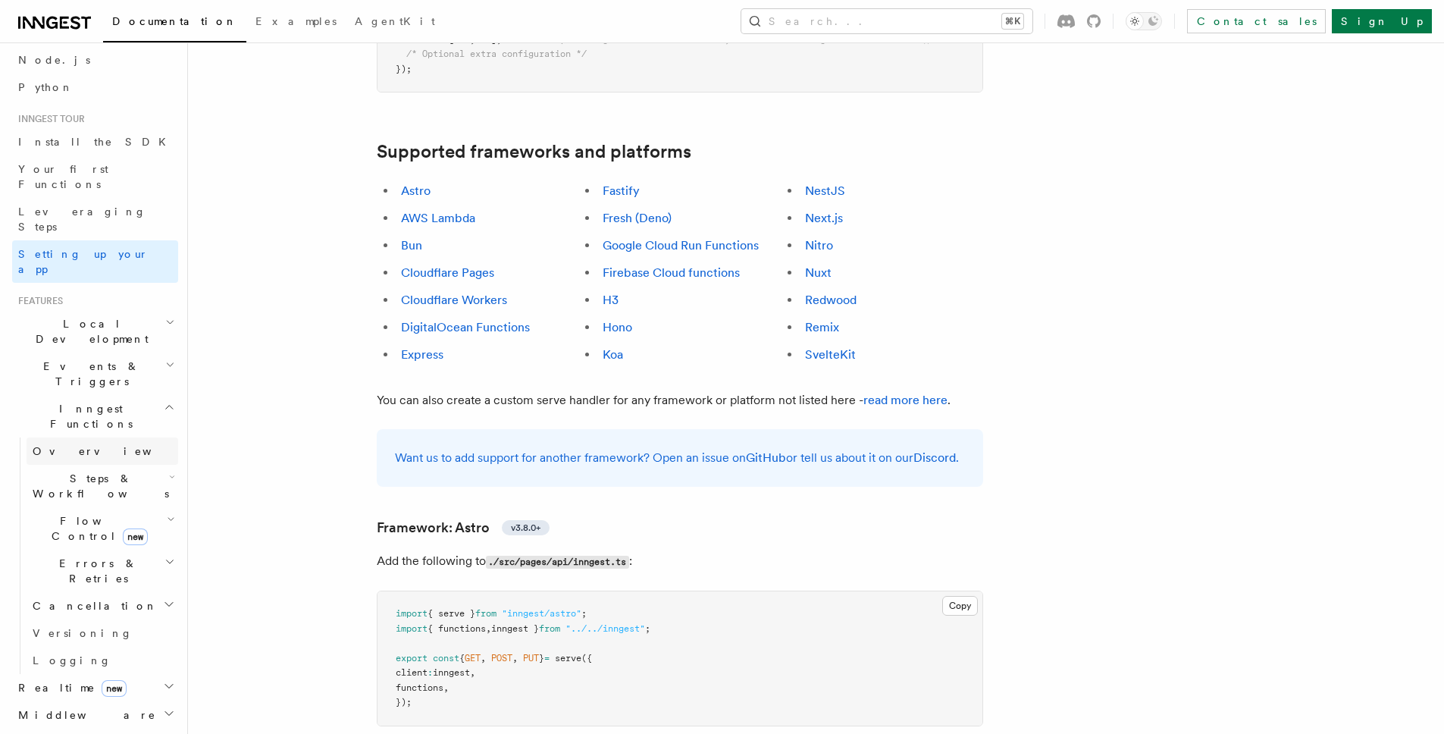
scroll to position [99, 0]
click at [92, 429] on link "Overview" at bounding box center [103, 442] width 152 height 27
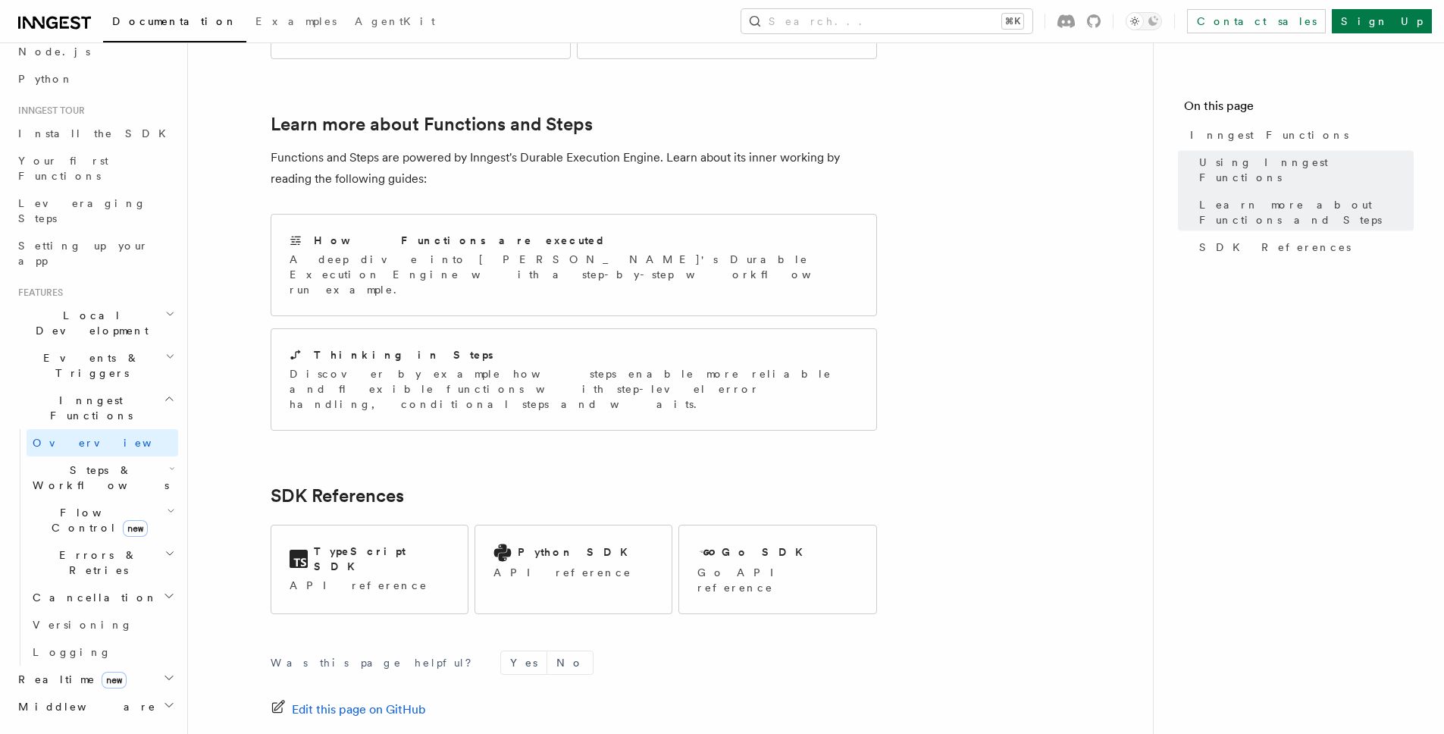
scroll to position [1076, 0]
click at [353, 364] on p "Discover by example how steps enable more reliable and flexible functions with …" at bounding box center [573, 386] width 568 height 45
click at [465, 249] on p "A deep dive into Inngest's Durable Execution Engine with a step-by-step workflo…" at bounding box center [573, 271] width 568 height 45
click at [378, 541] on h2 "TypeScript SDK" at bounding box center [382, 556] width 136 height 30
click at [65, 671] on span "Realtime new" at bounding box center [69, 678] width 114 height 15
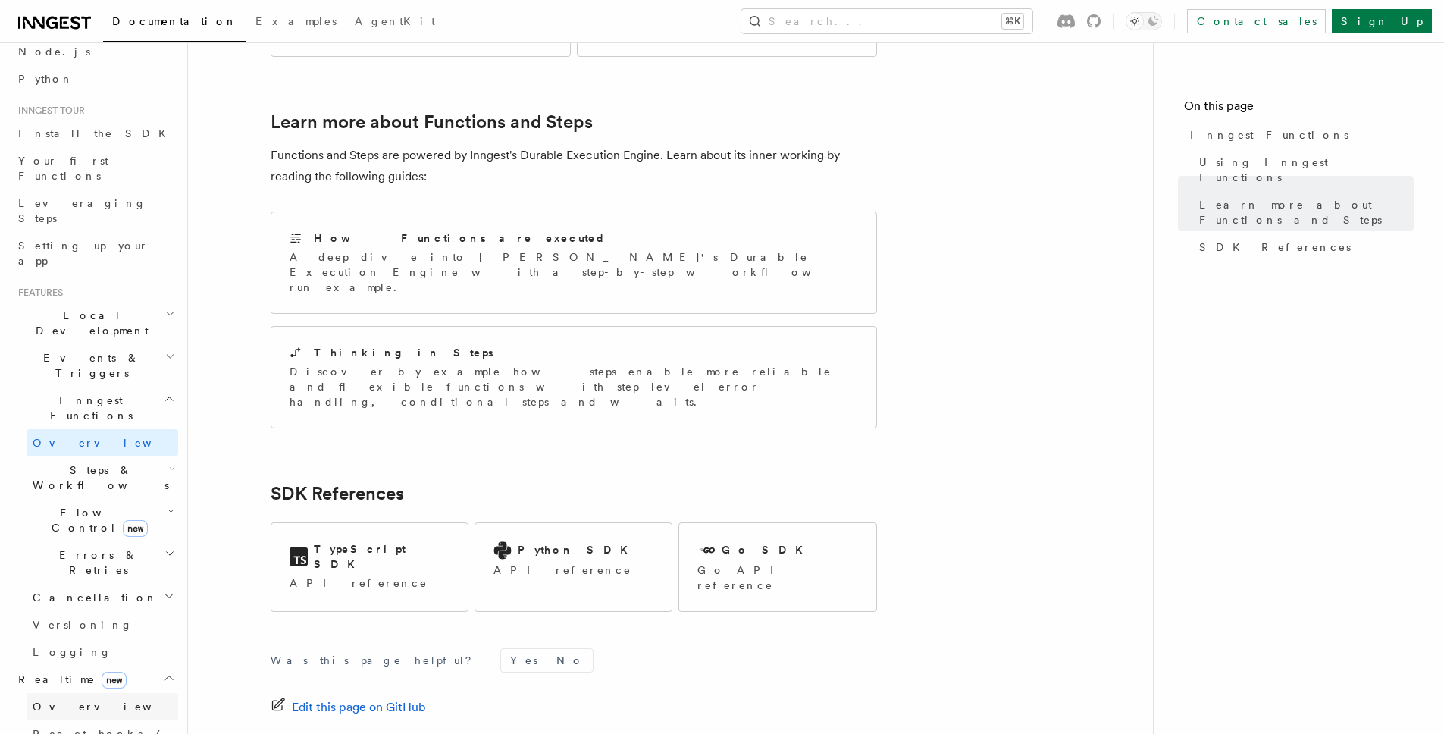
click at [67, 700] on span "Overview" at bounding box center [111, 706] width 156 height 12
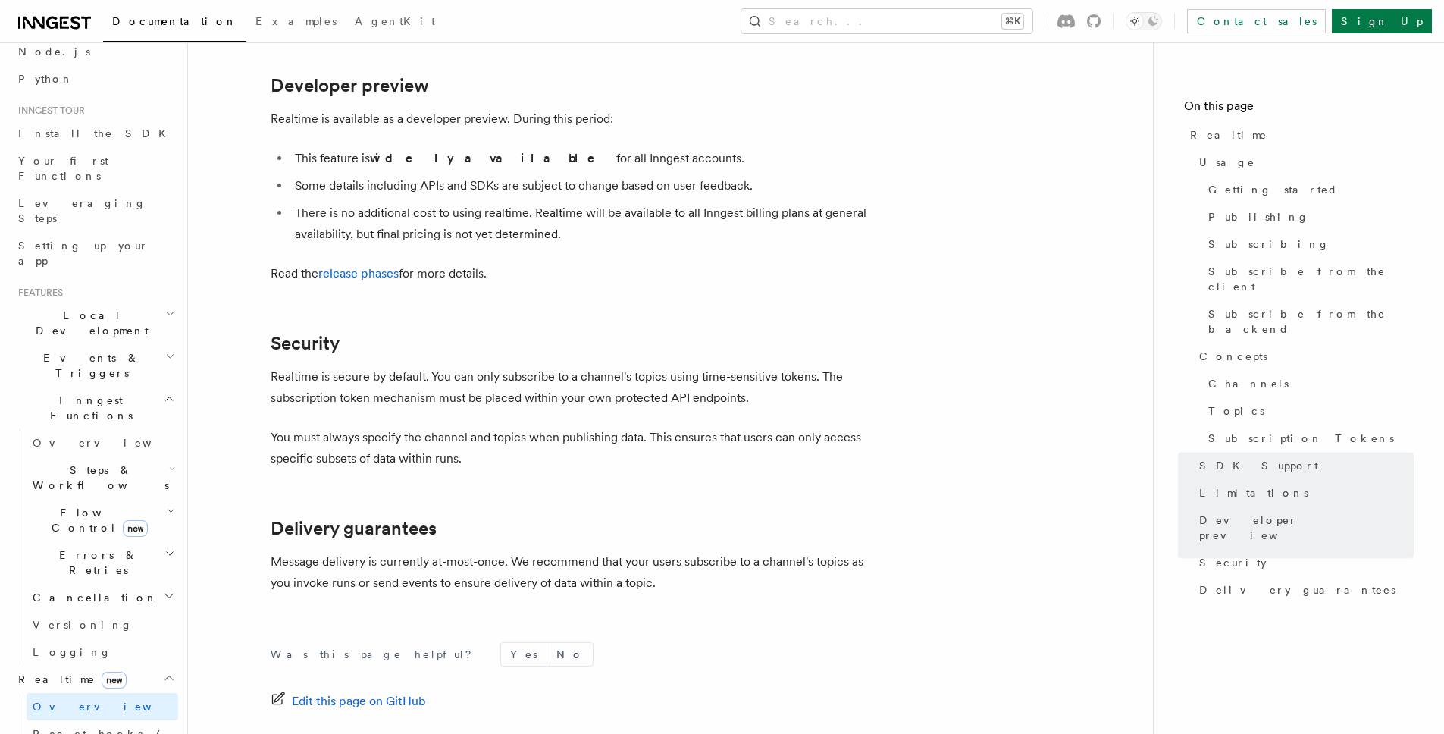
scroll to position [5048, 0]
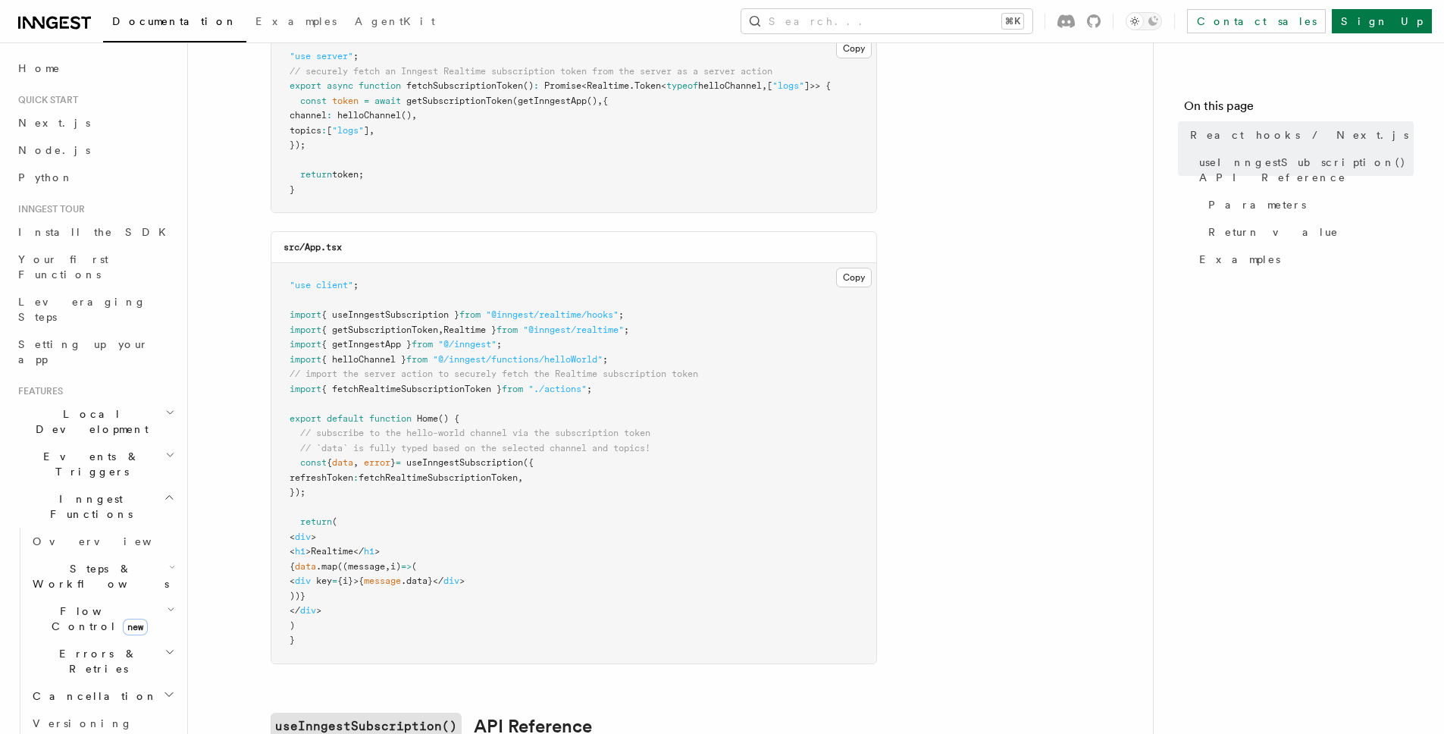
click at [804, 243] on div "src/App.tsx" at bounding box center [573, 247] width 605 height 31
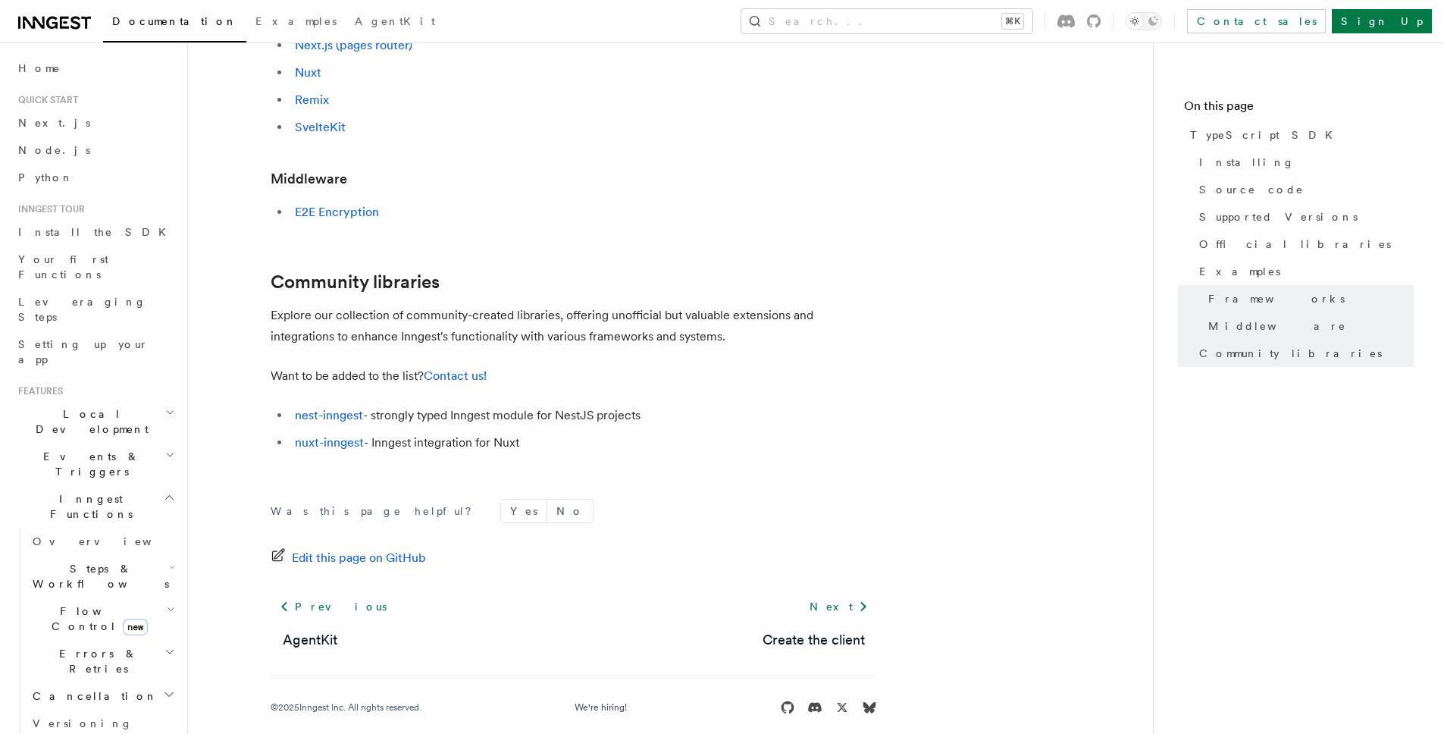
scroll to position [922, 0]
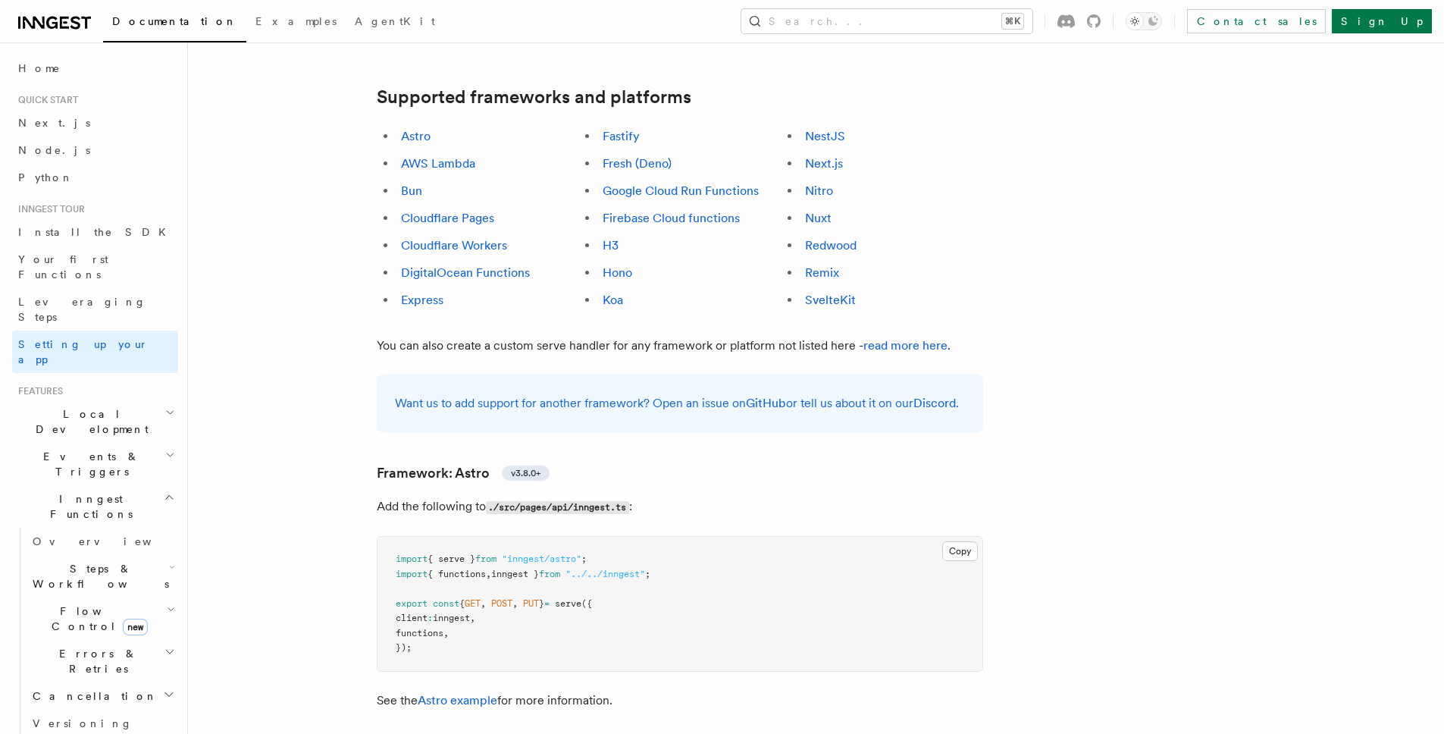
scroll to position [726, 0]
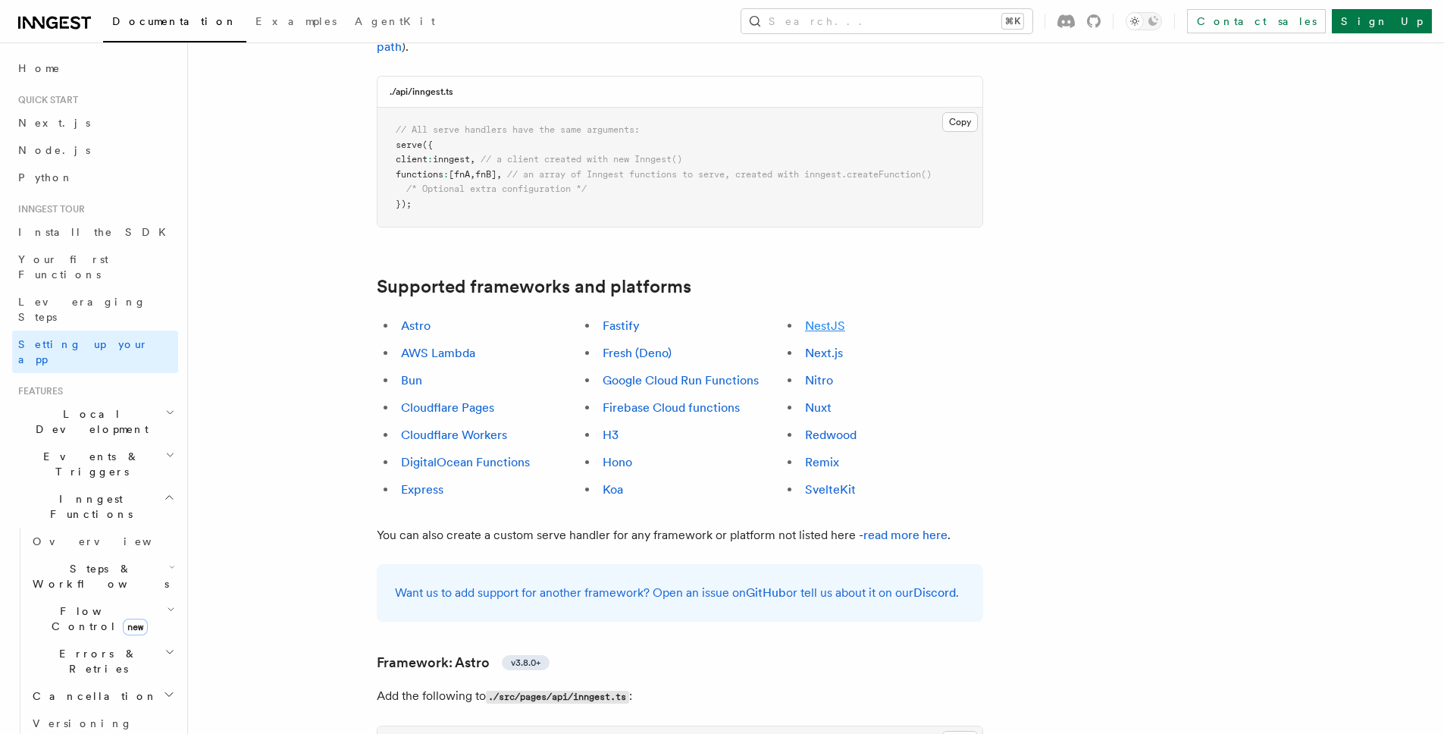
click at [813, 318] on link "NestJS" at bounding box center [825, 325] width 40 height 14
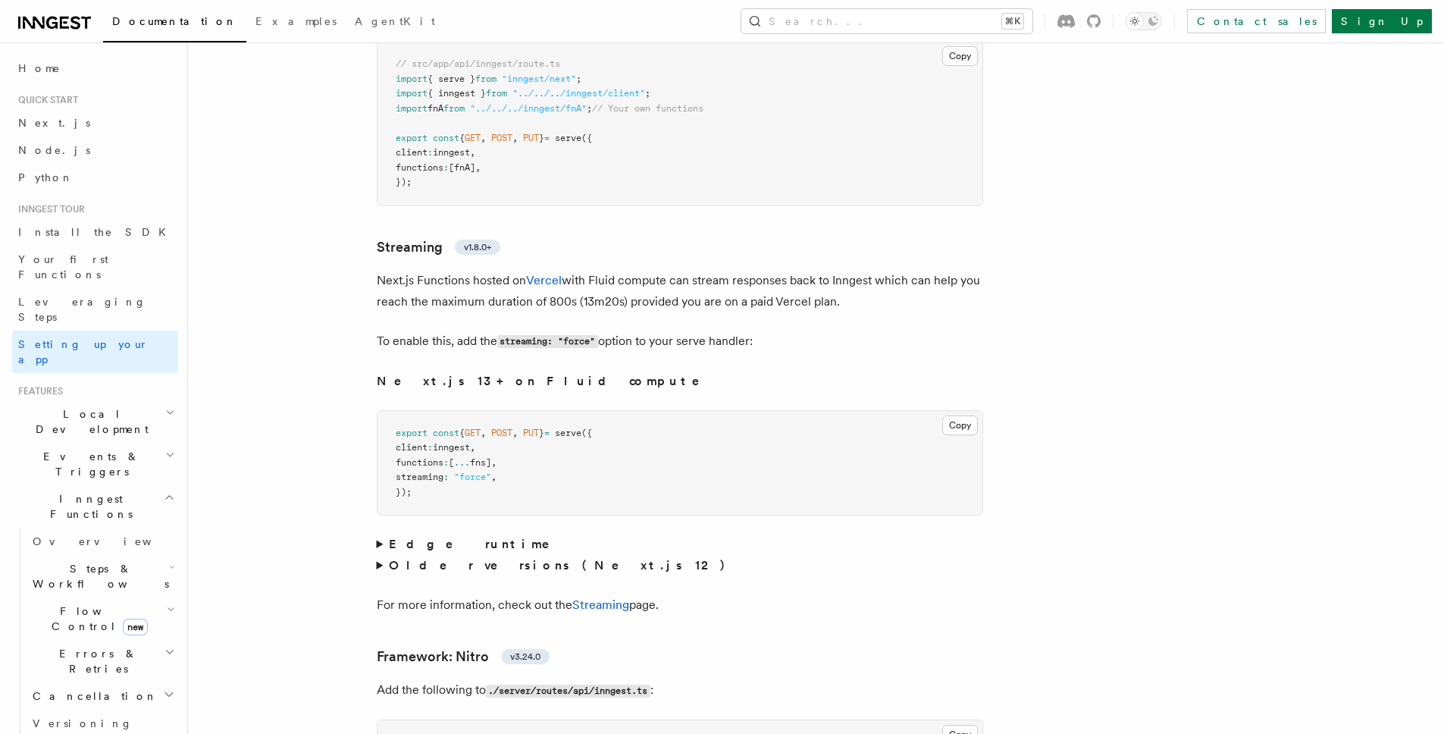
scroll to position [9493, 0]
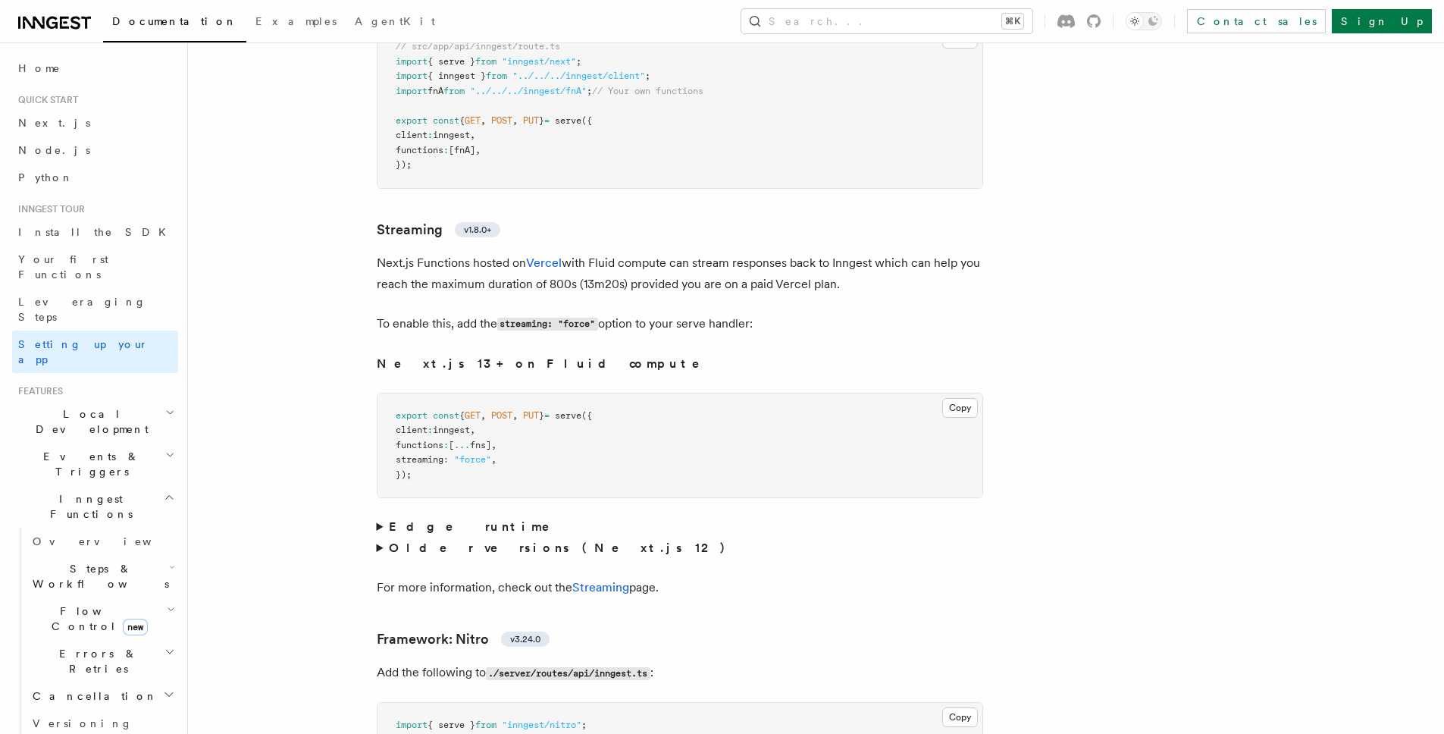
click at [386, 516] on summary "Edge runtime" at bounding box center [680, 526] width 606 height 21
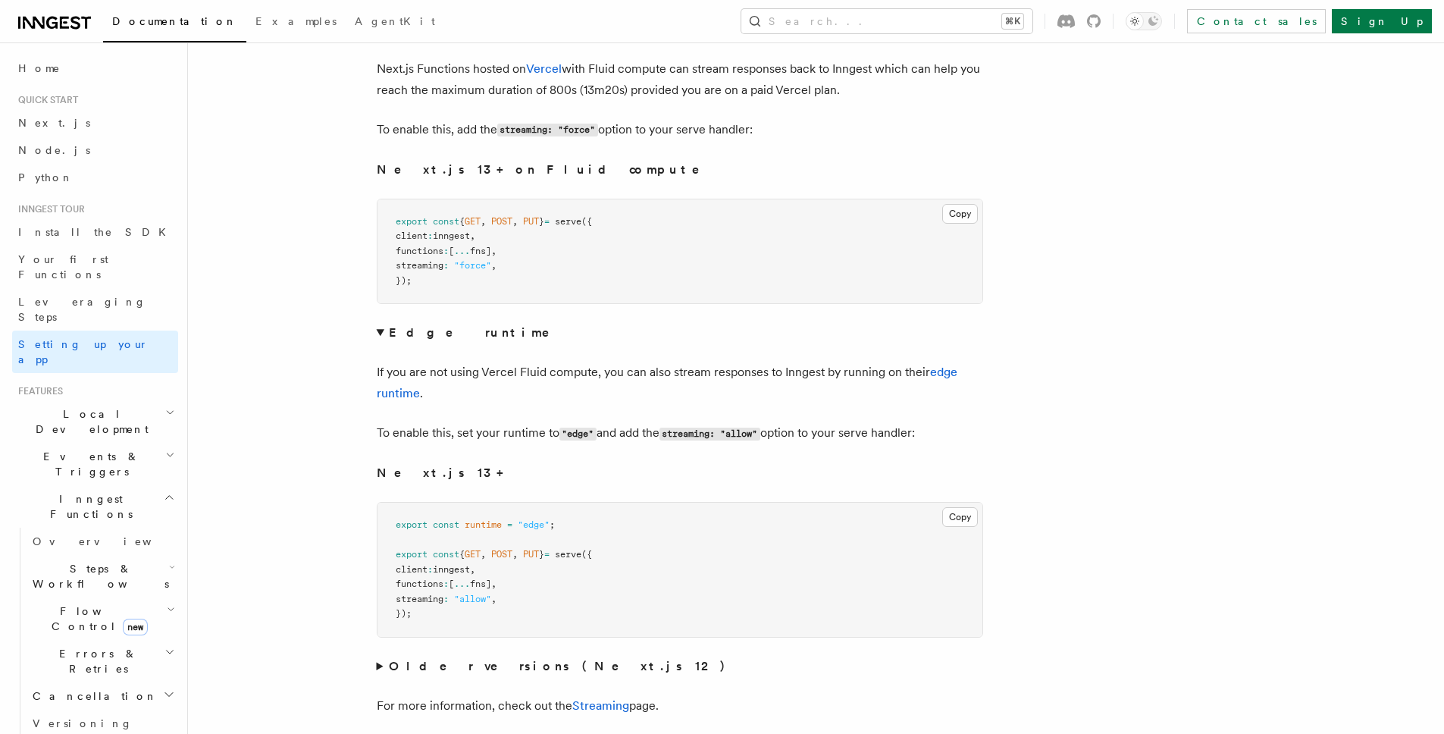
scroll to position [9697, 0]
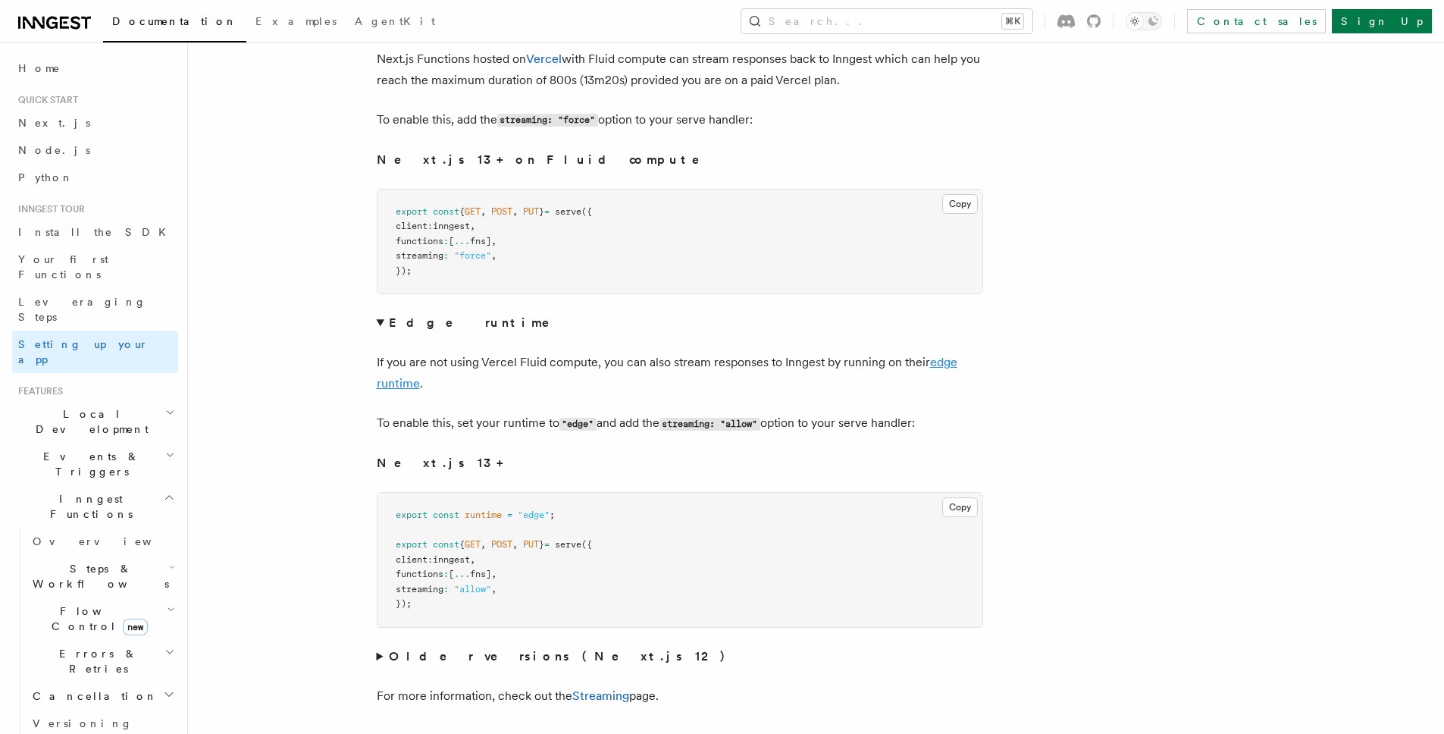
click at [415, 355] on link "edge runtime" at bounding box center [667, 373] width 581 height 36
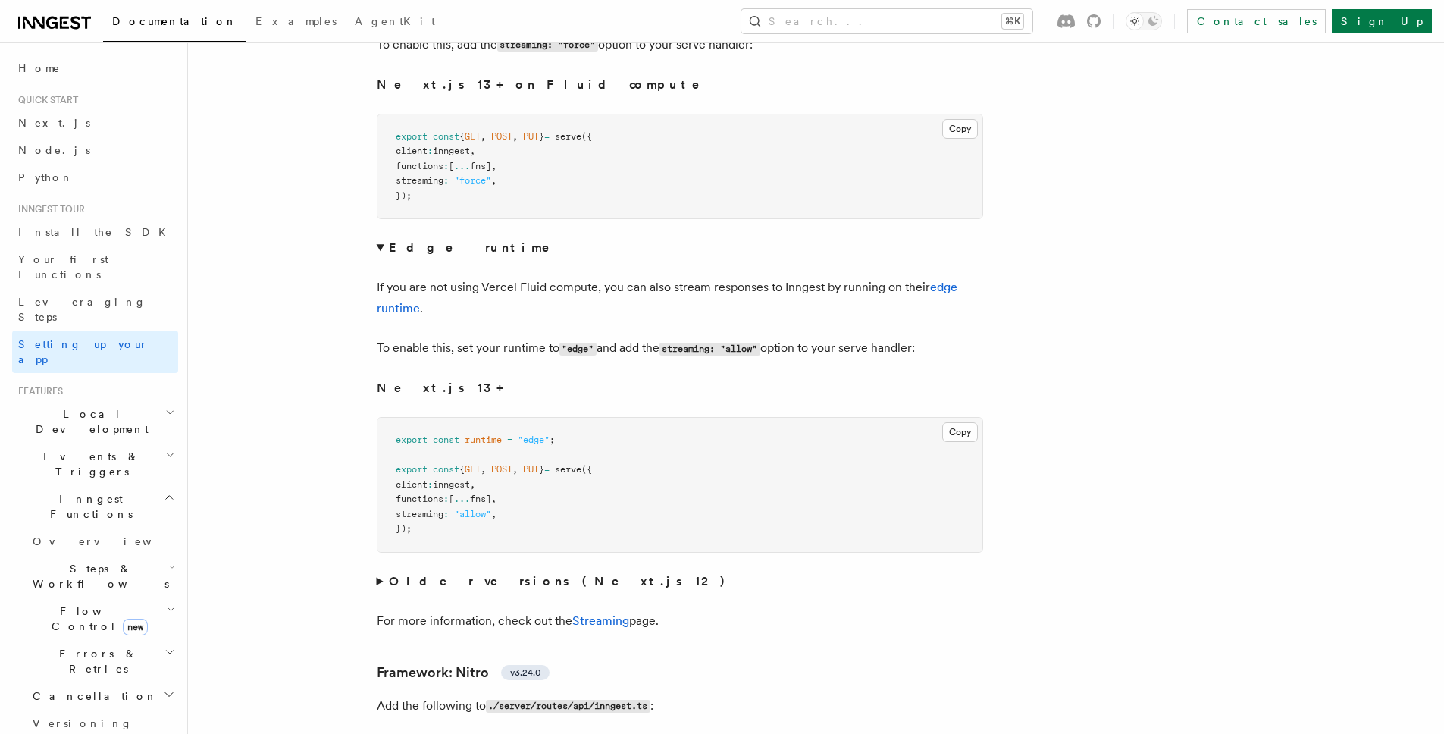
scroll to position [9788, 0]
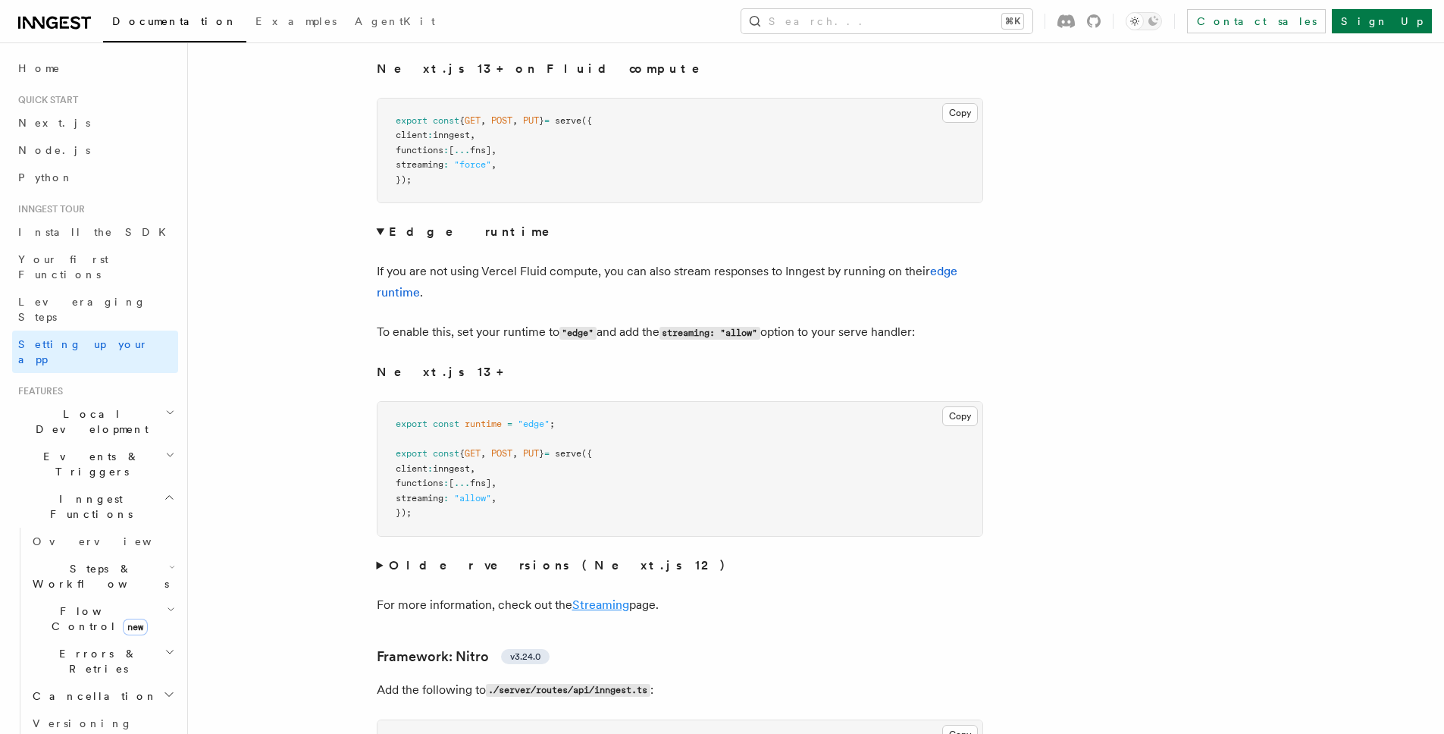
click at [597, 597] on link "Streaming" at bounding box center [600, 604] width 57 height 14
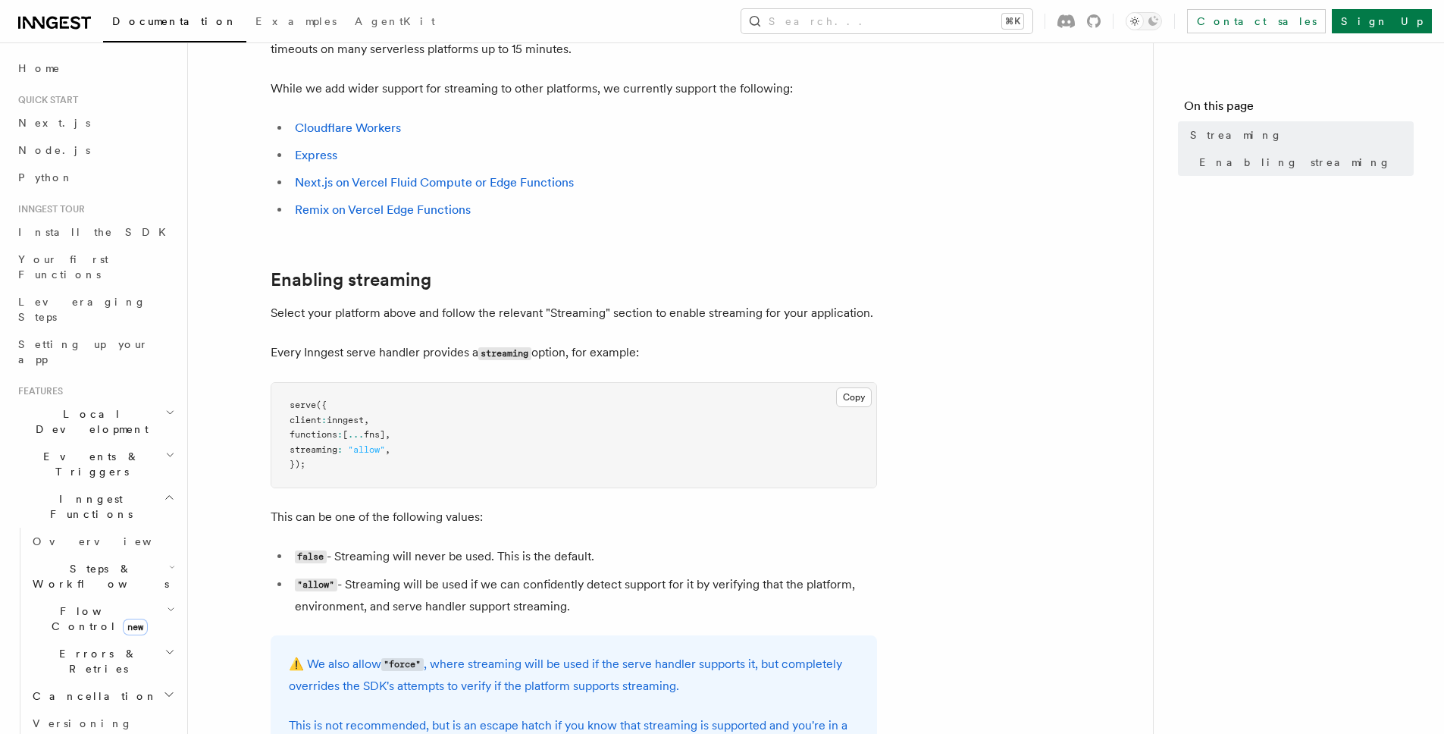
scroll to position [124, 0]
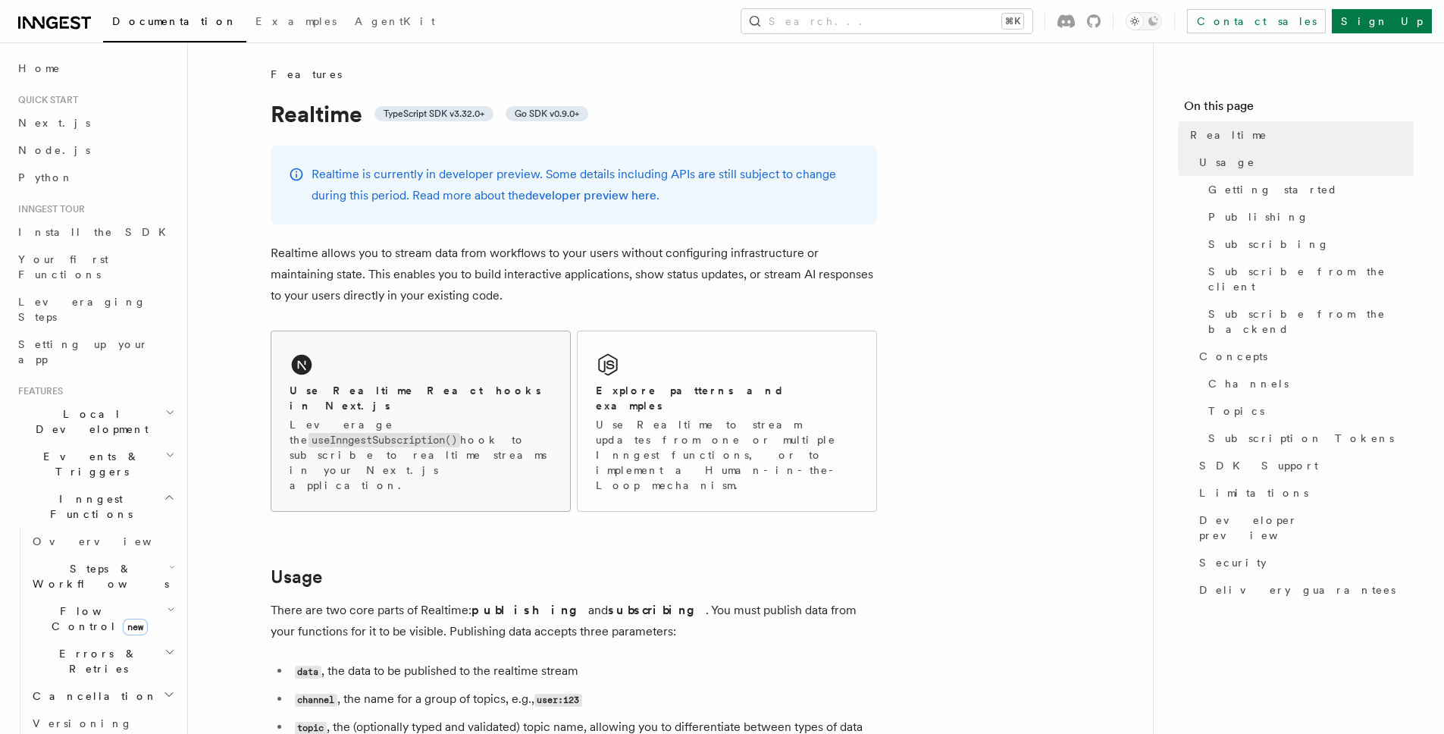
click at [423, 433] on code "useInngestSubscription()" at bounding box center [384, 440] width 152 height 14
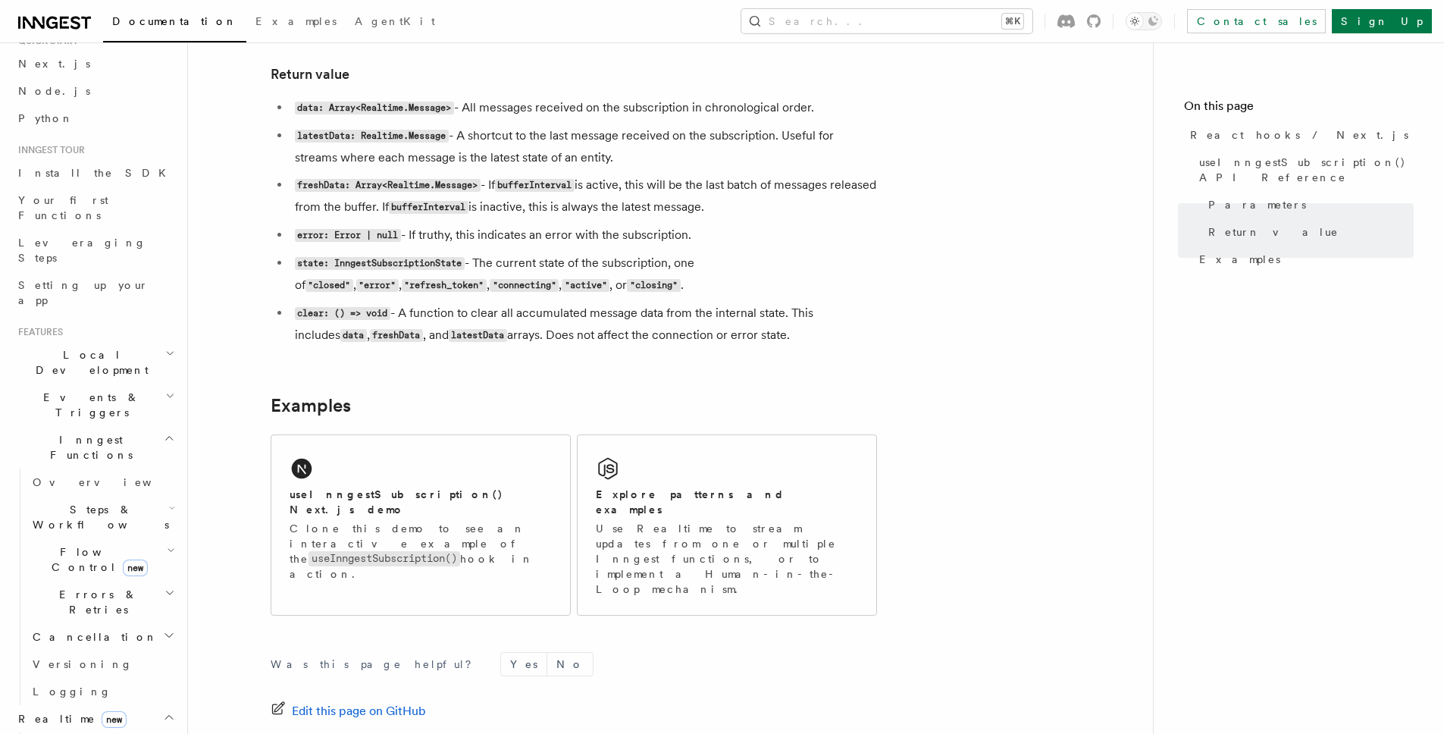
scroll to position [125, 0]
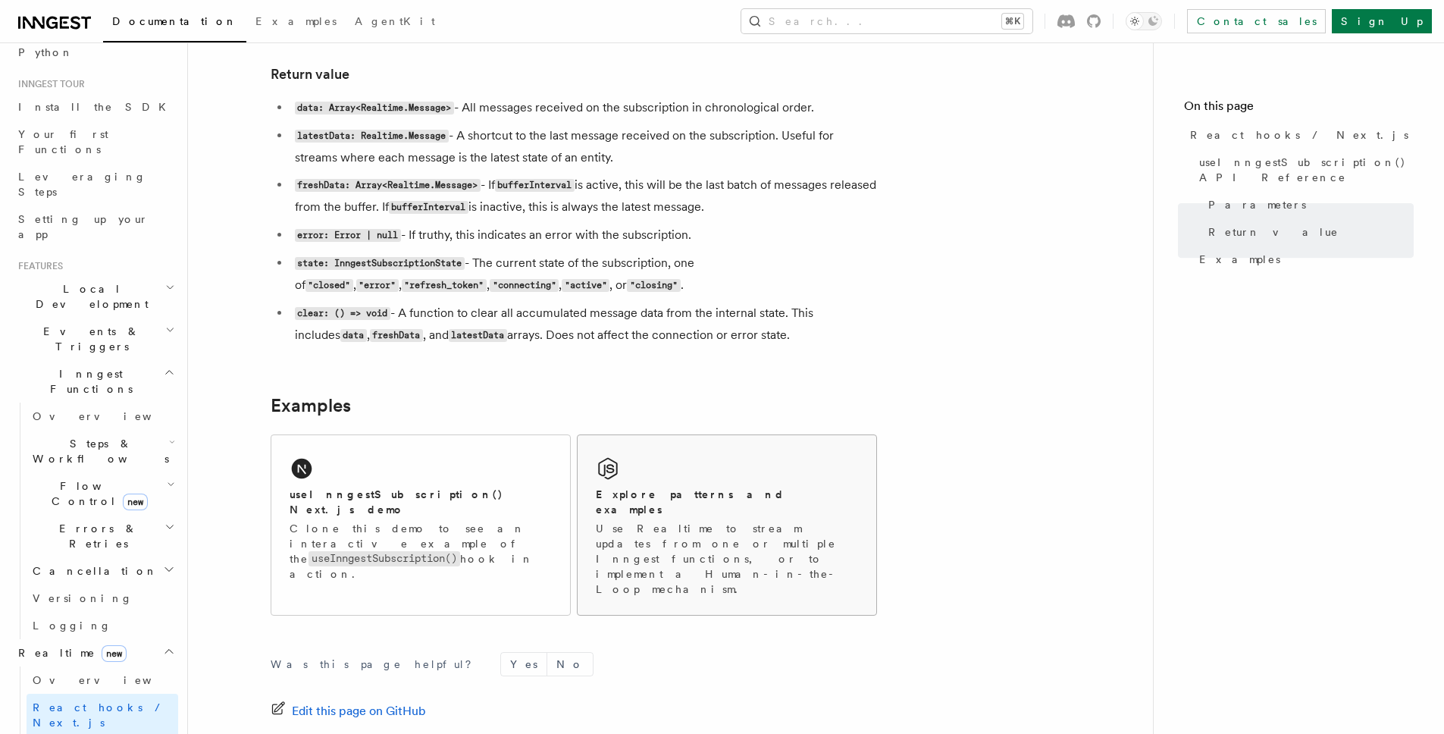
click at [760, 521] on p "Use Realtime to stream updates from one or multiple Inngest functions, or to im…" at bounding box center [727, 559] width 262 height 76
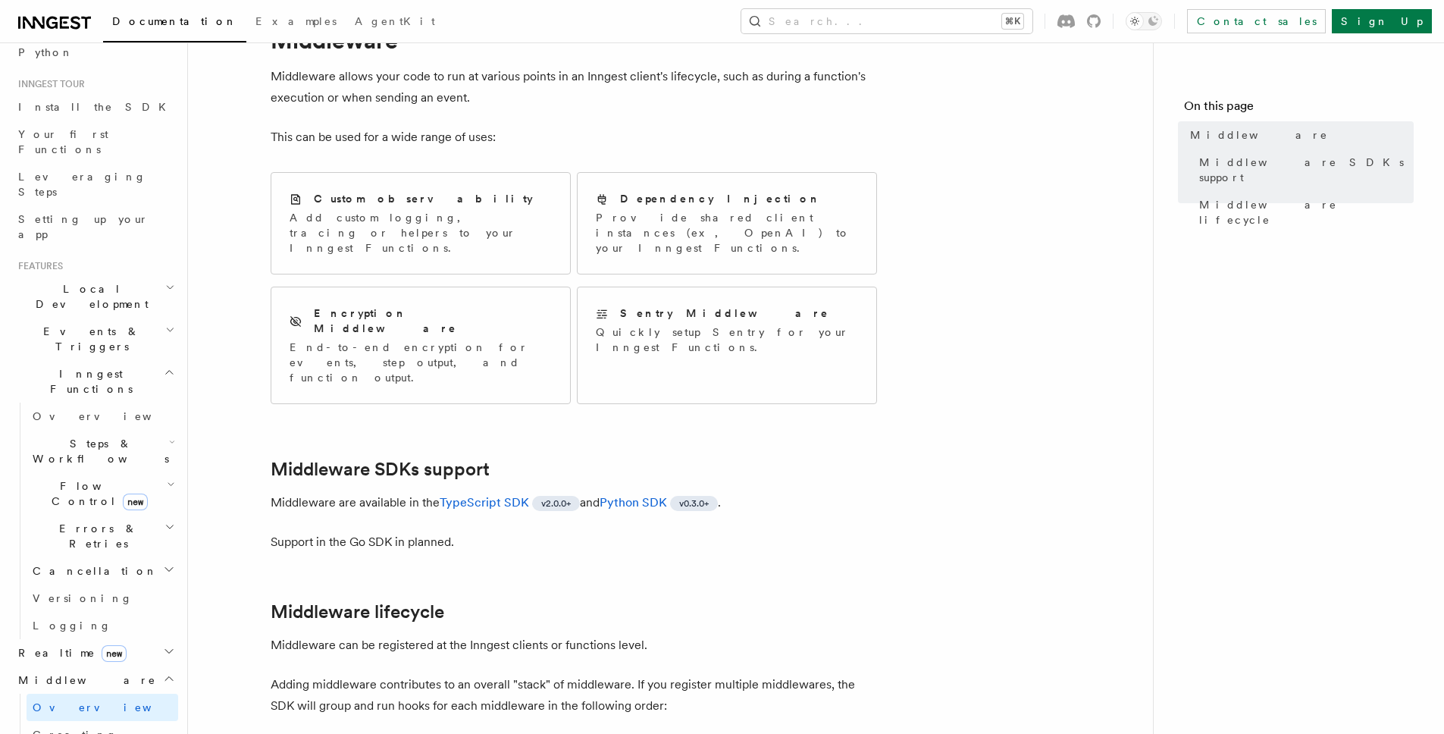
scroll to position [92, 0]
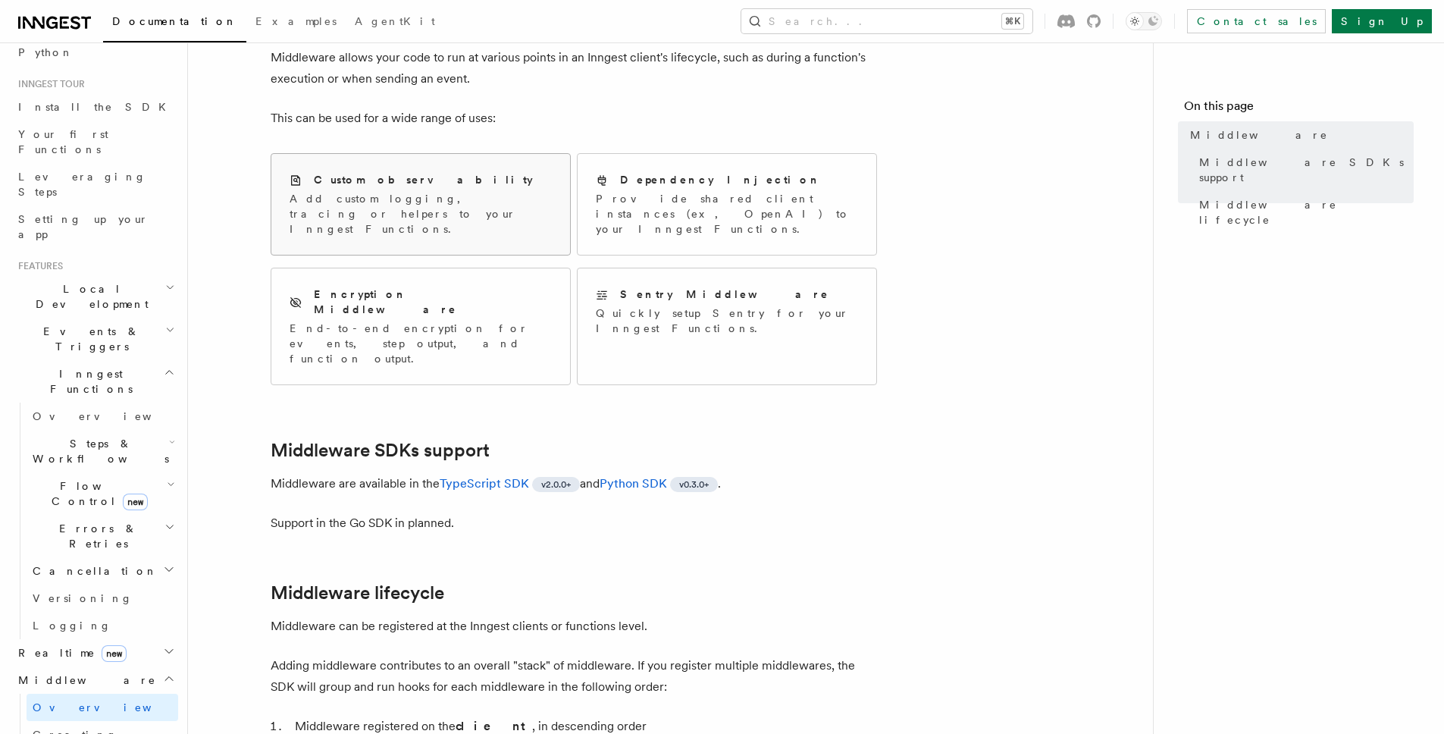
click at [458, 217] on p "Add custom logging, tracing or helpers to your Inngest Functions." at bounding box center [420, 213] width 262 height 45
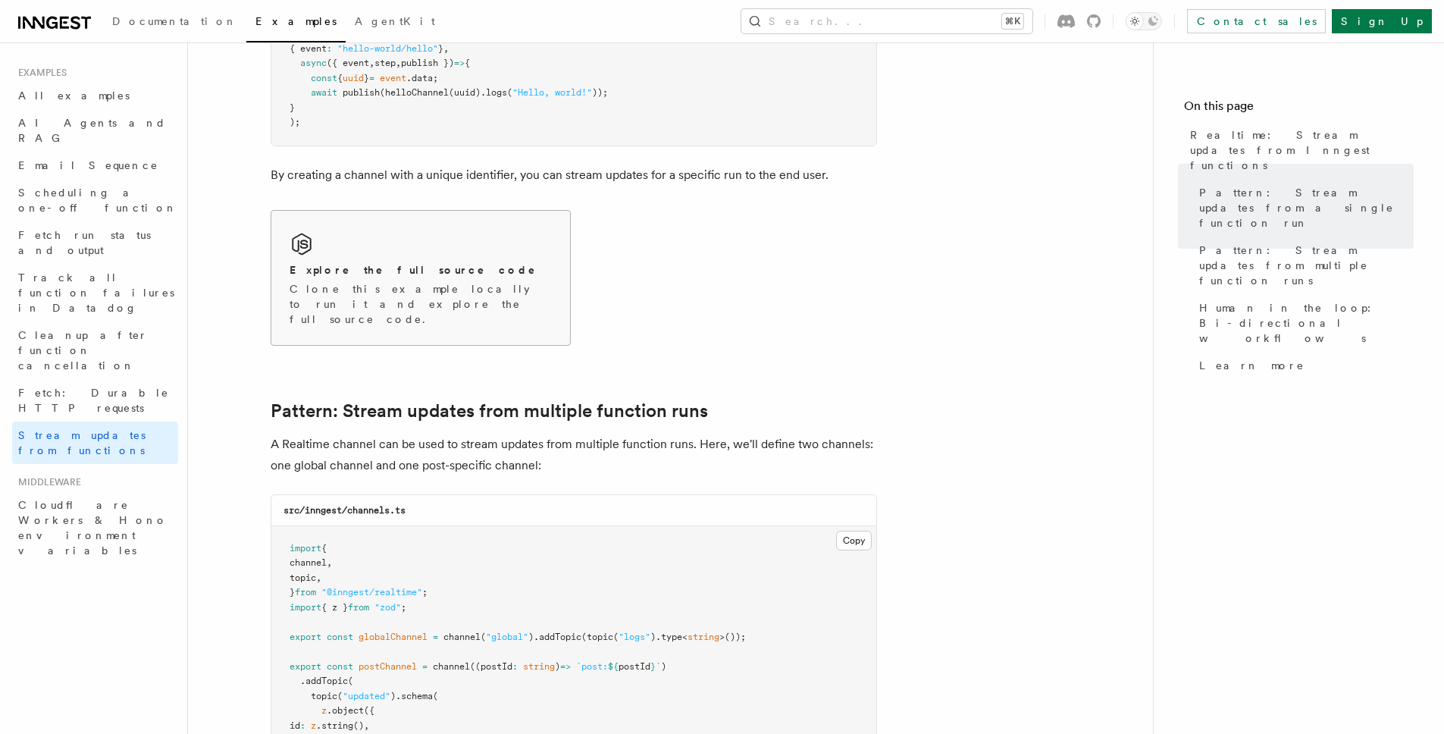
scroll to position [1132, 0]
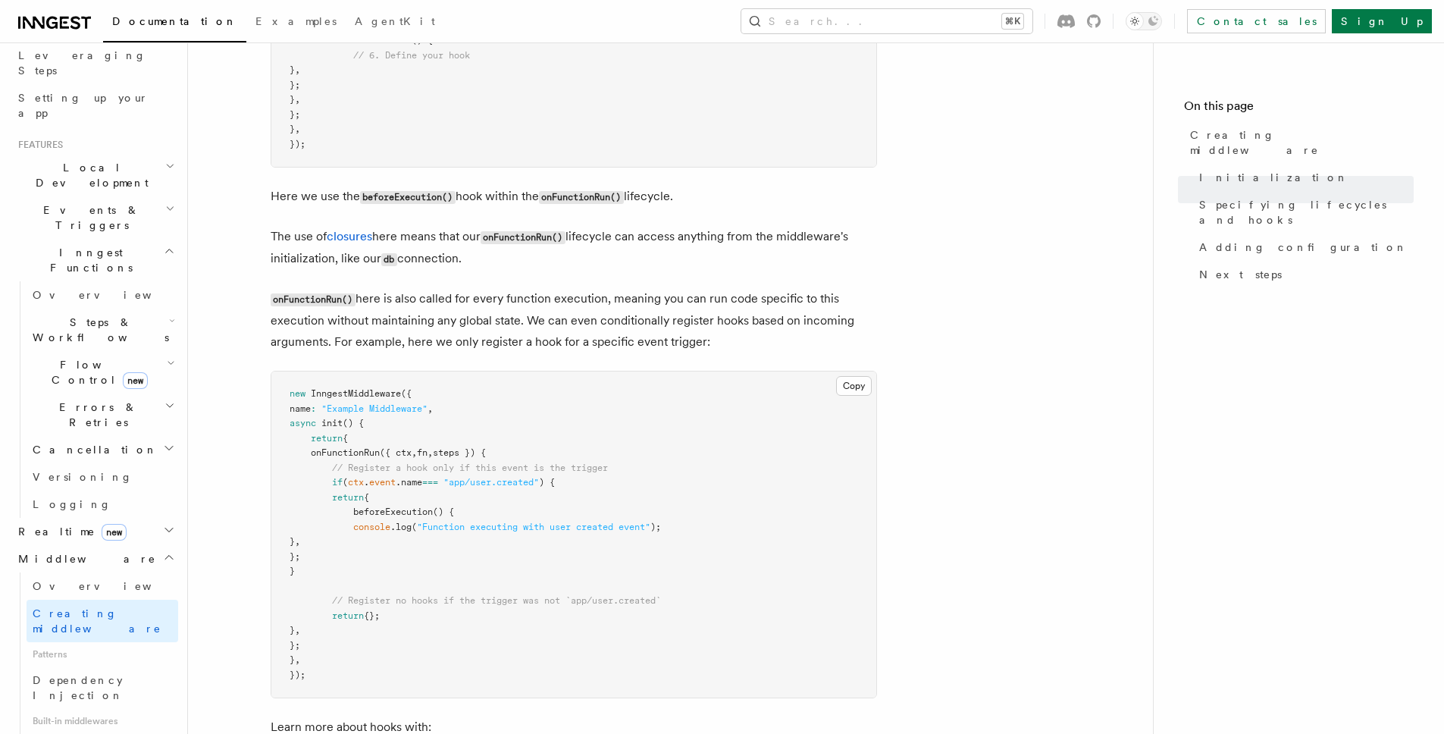
scroll to position [248, 0]
click at [109, 672] on span "Dependency Injection" at bounding box center [78, 685] width 91 height 27
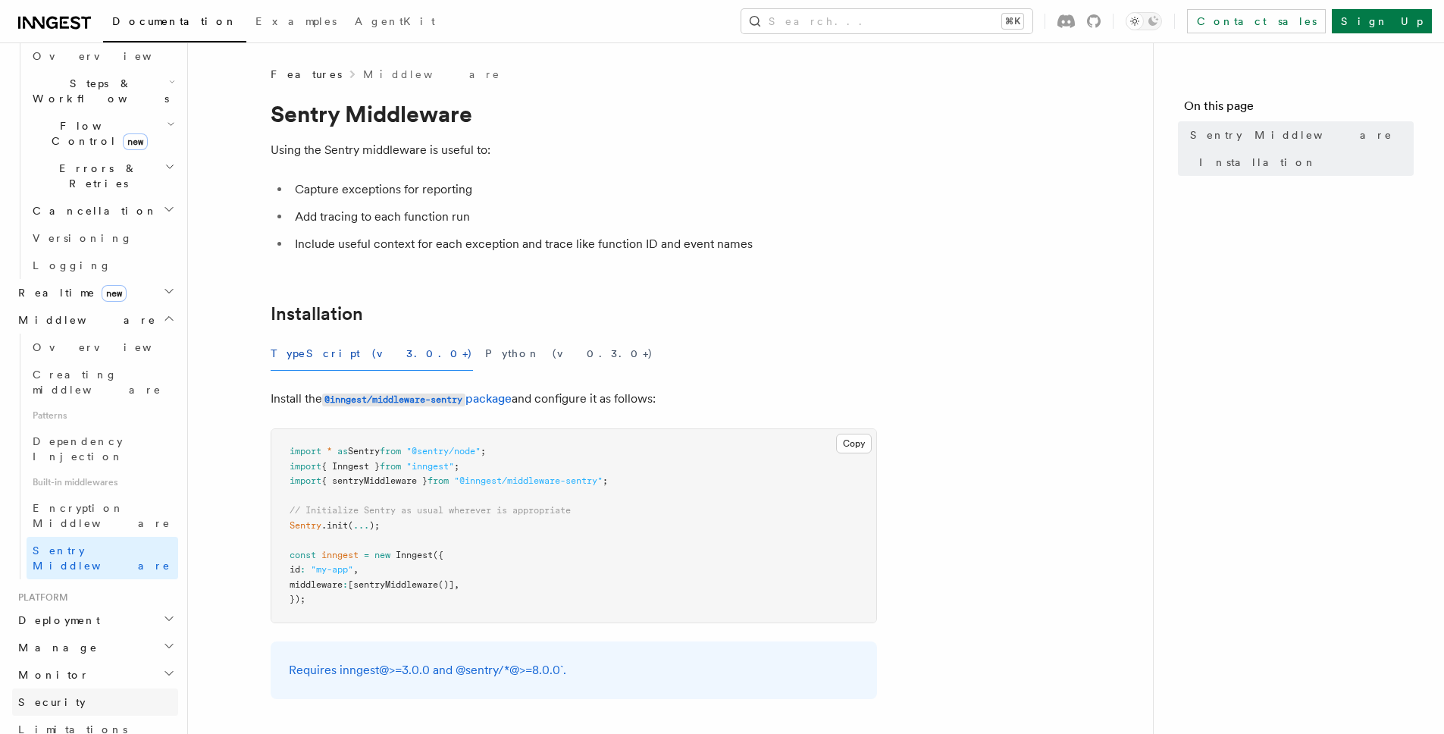
scroll to position [499, 0]
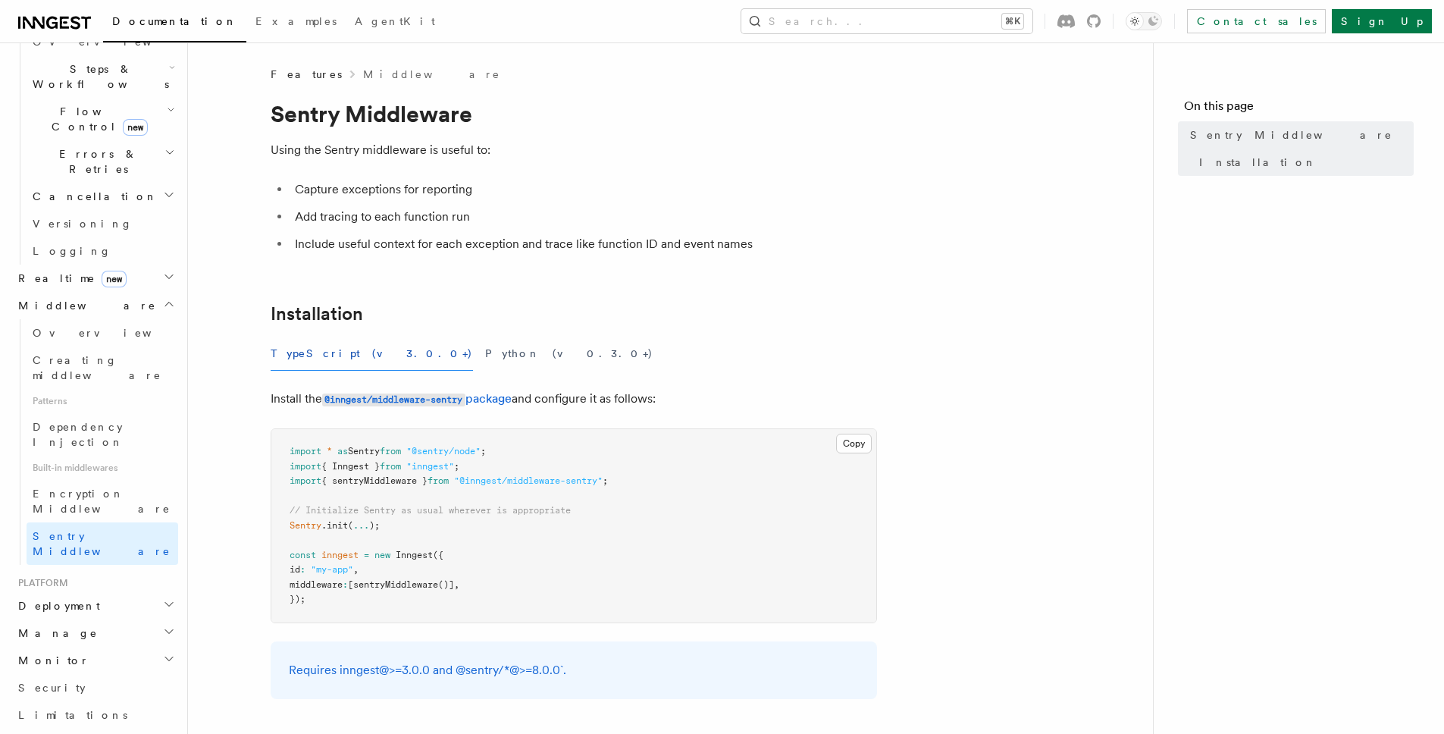
click at [77, 592] on h2 "Deployment" at bounding box center [95, 605] width 166 height 27
click at [78, 627] on span "Overview" at bounding box center [111, 633] width 156 height 12
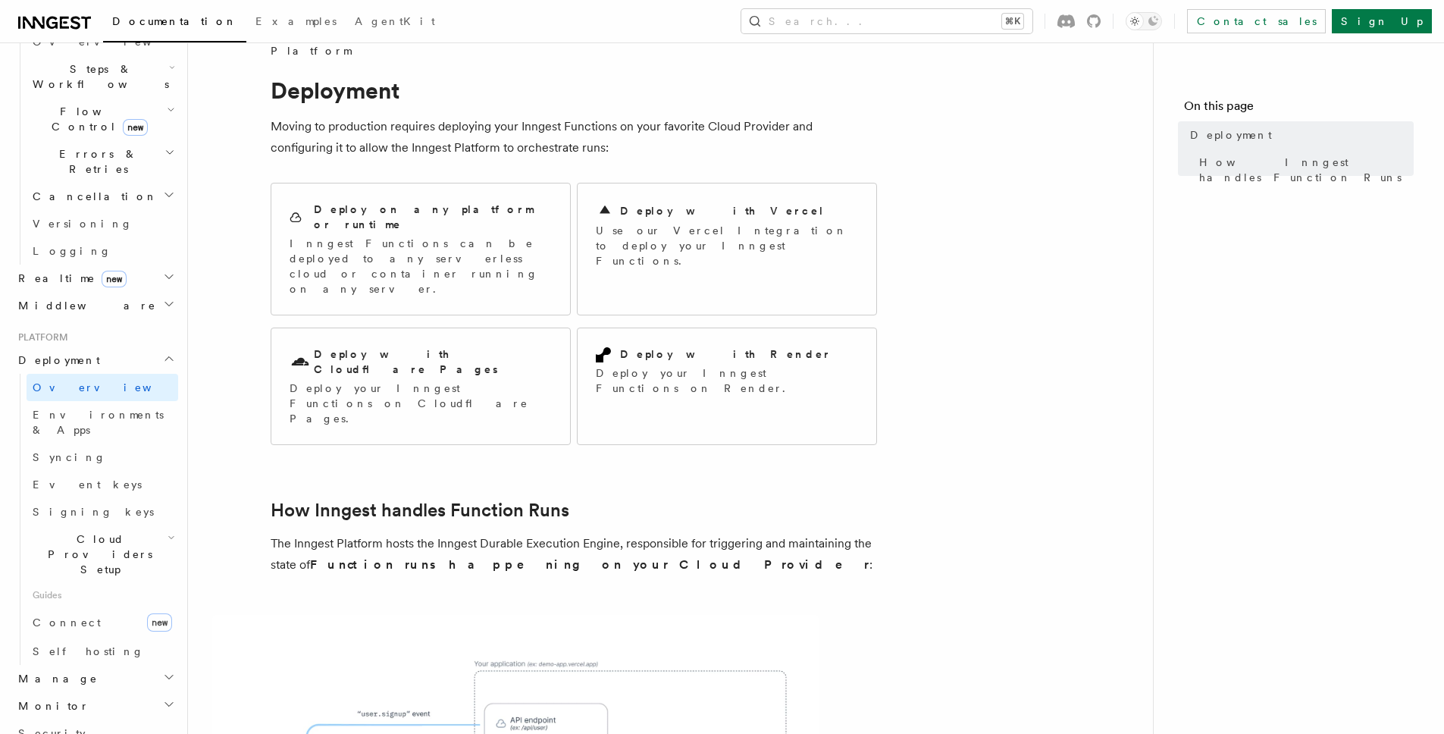
scroll to position [25, 0]
click at [699, 205] on h2 "Deploy with Vercel" at bounding box center [722, 209] width 205 height 15
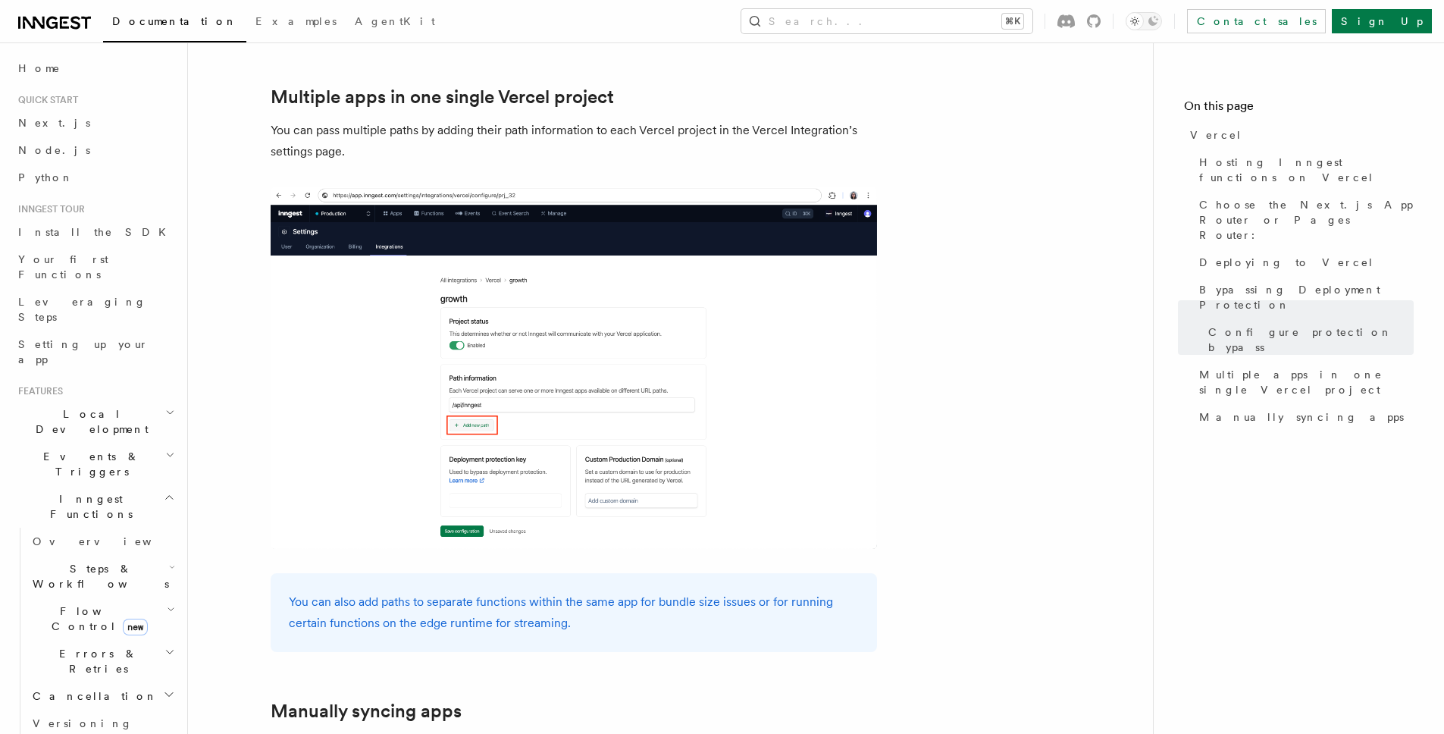
scroll to position [2146, 0]
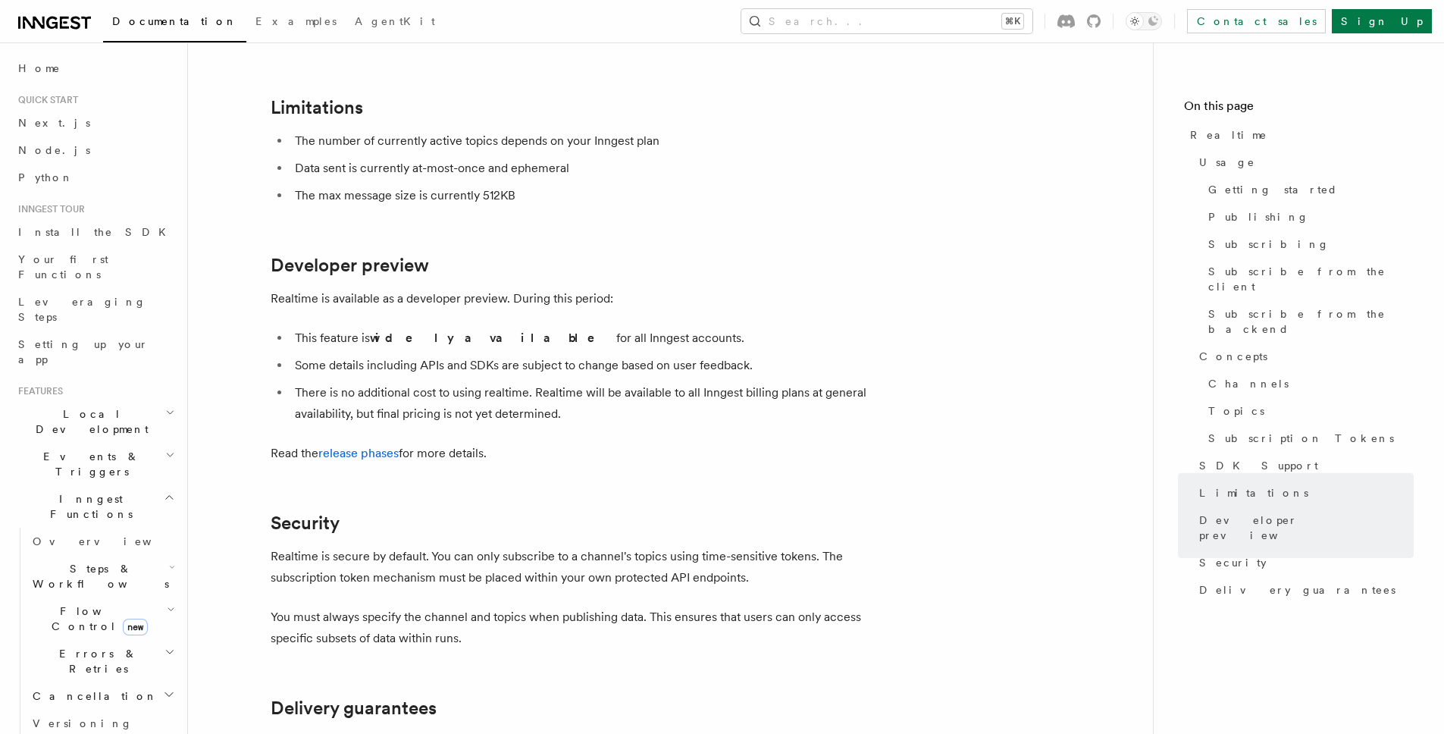
scroll to position [4639, 0]
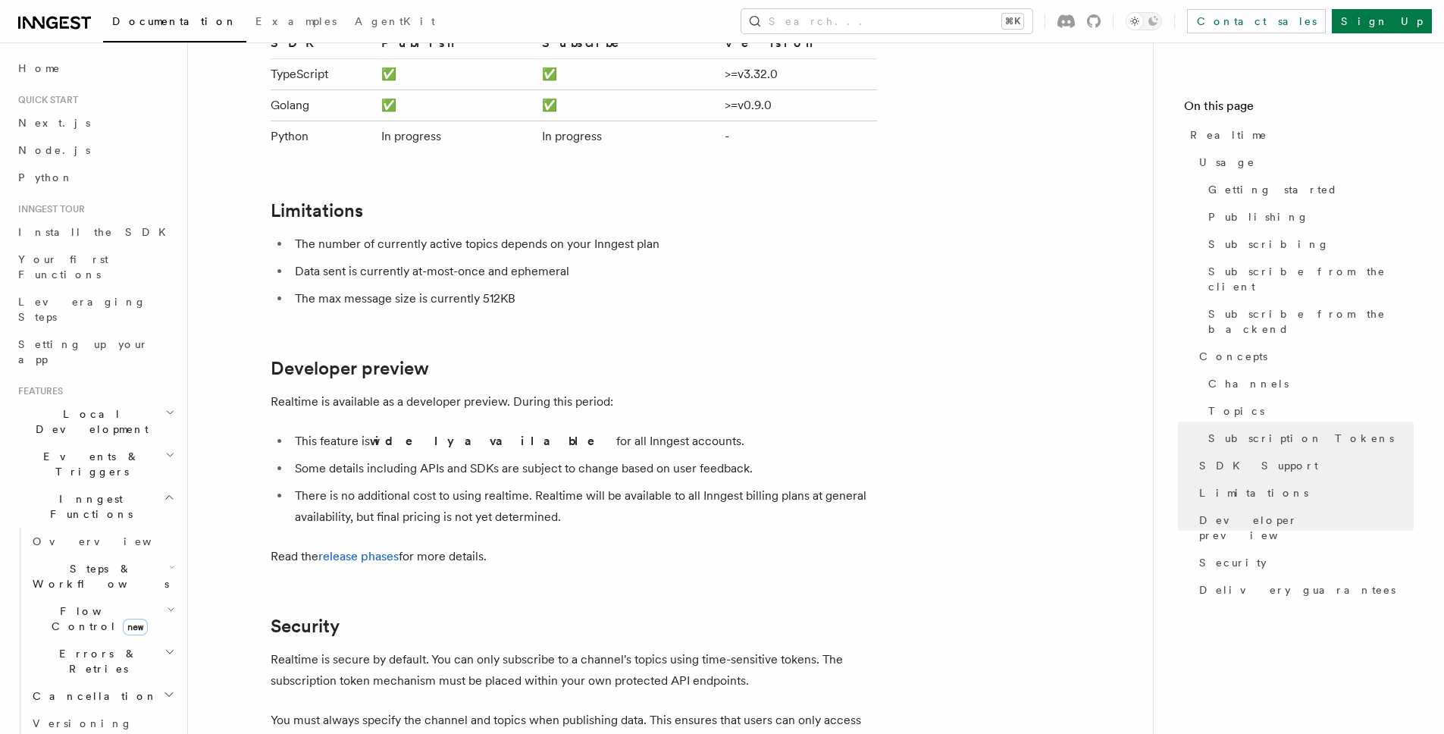
click at [621, 233] on ul "The number of currently active topics depends on your Inngest plan Data sent is…" at bounding box center [574, 271] width 606 height 76
click at [619, 233] on li "The number of currently active topics depends on your Inngest plan" at bounding box center [583, 243] width 587 height 21
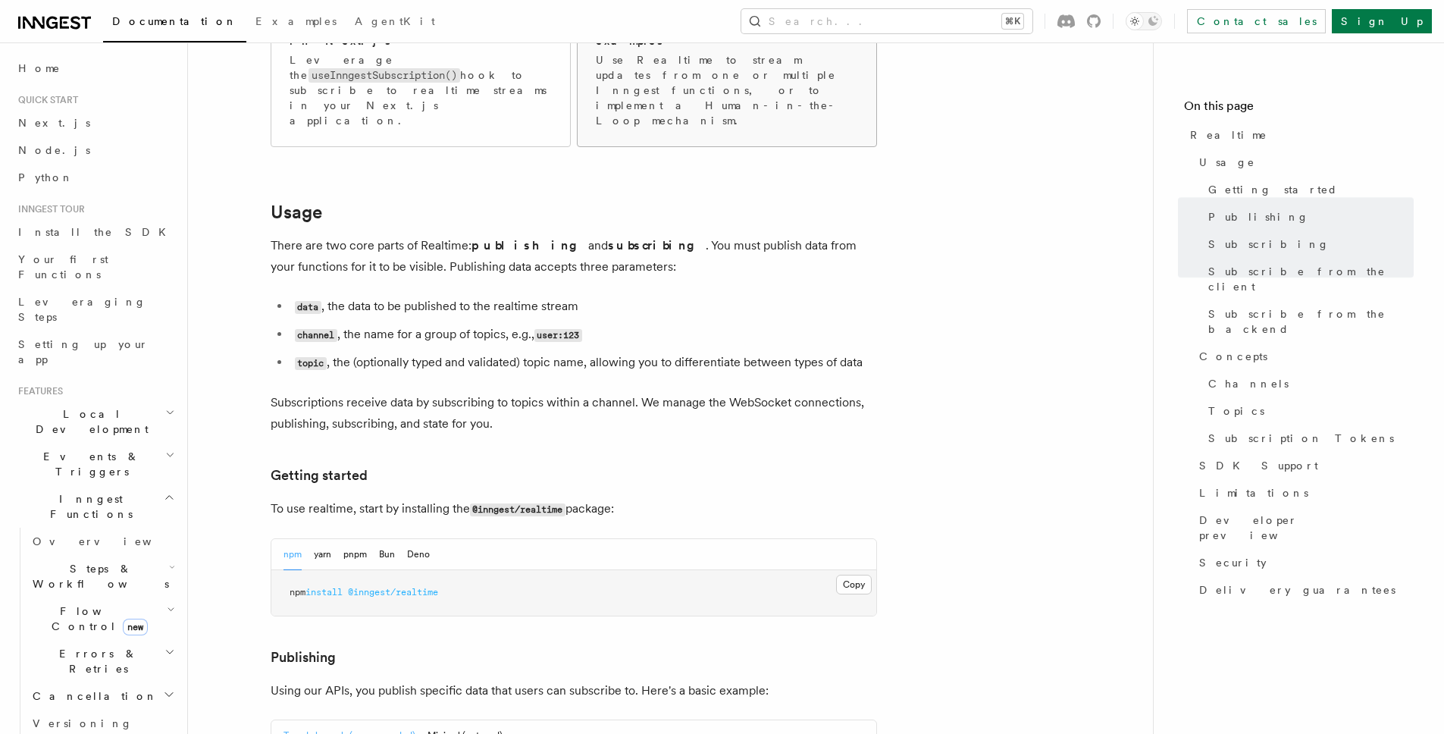
scroll to position [0, 0]
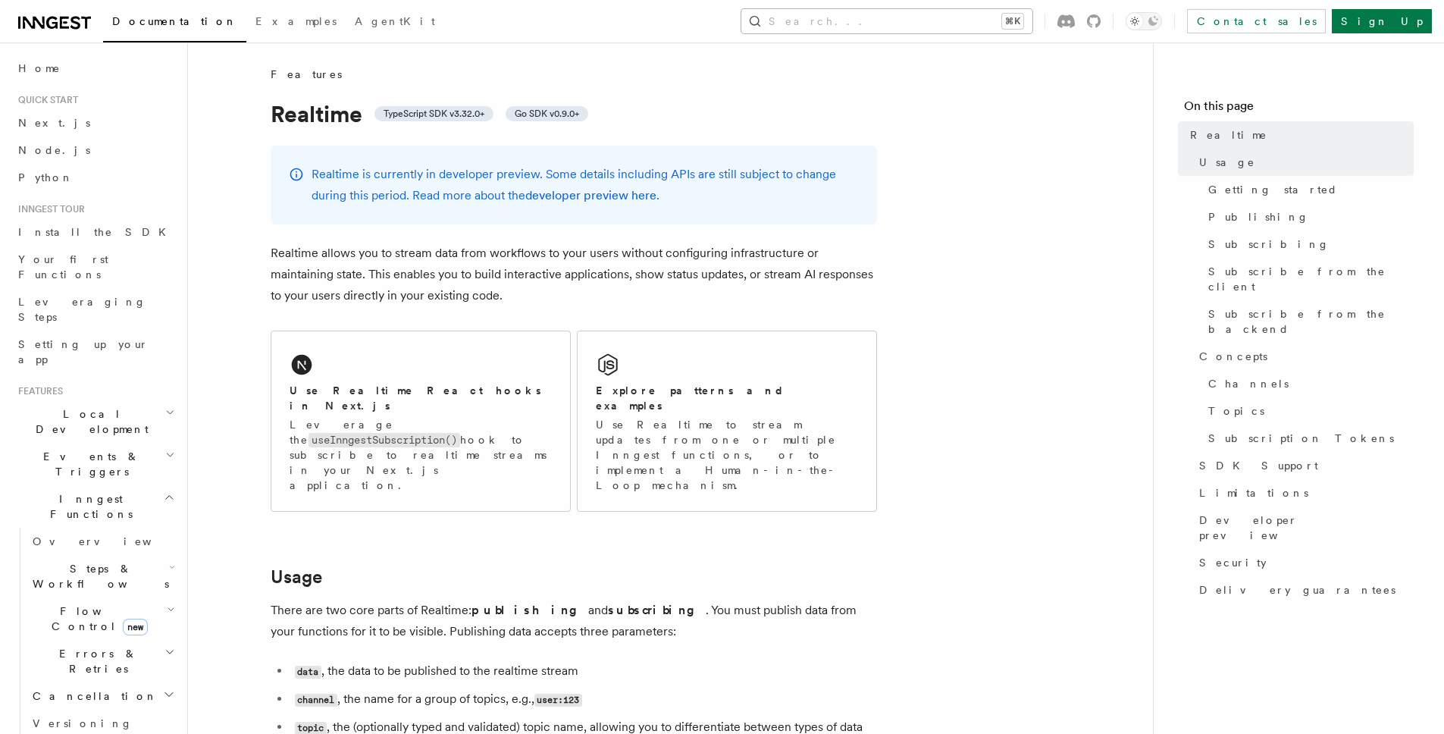
click at [987, 17] on button "Search... ⌘K" at bounding box center [886, 21] width 291 height 24
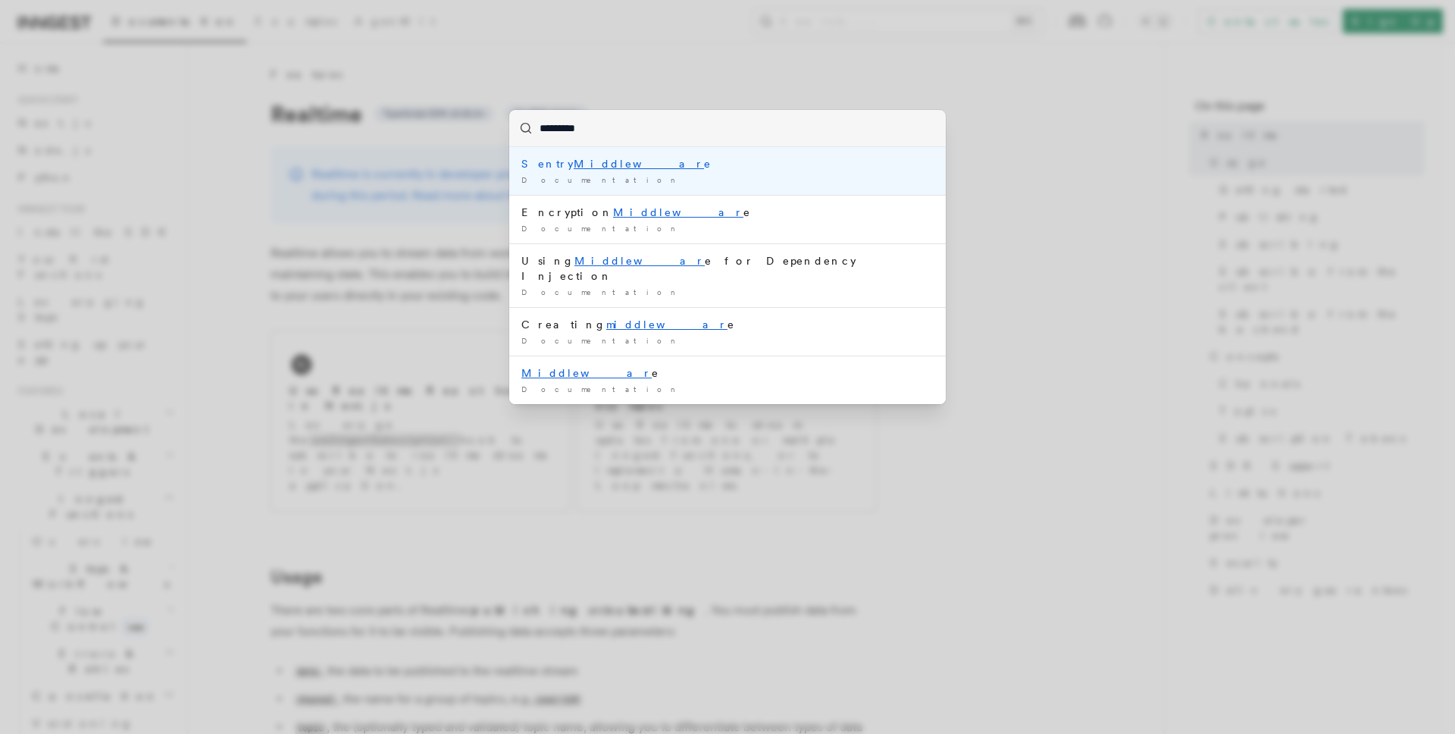
type input "**********"
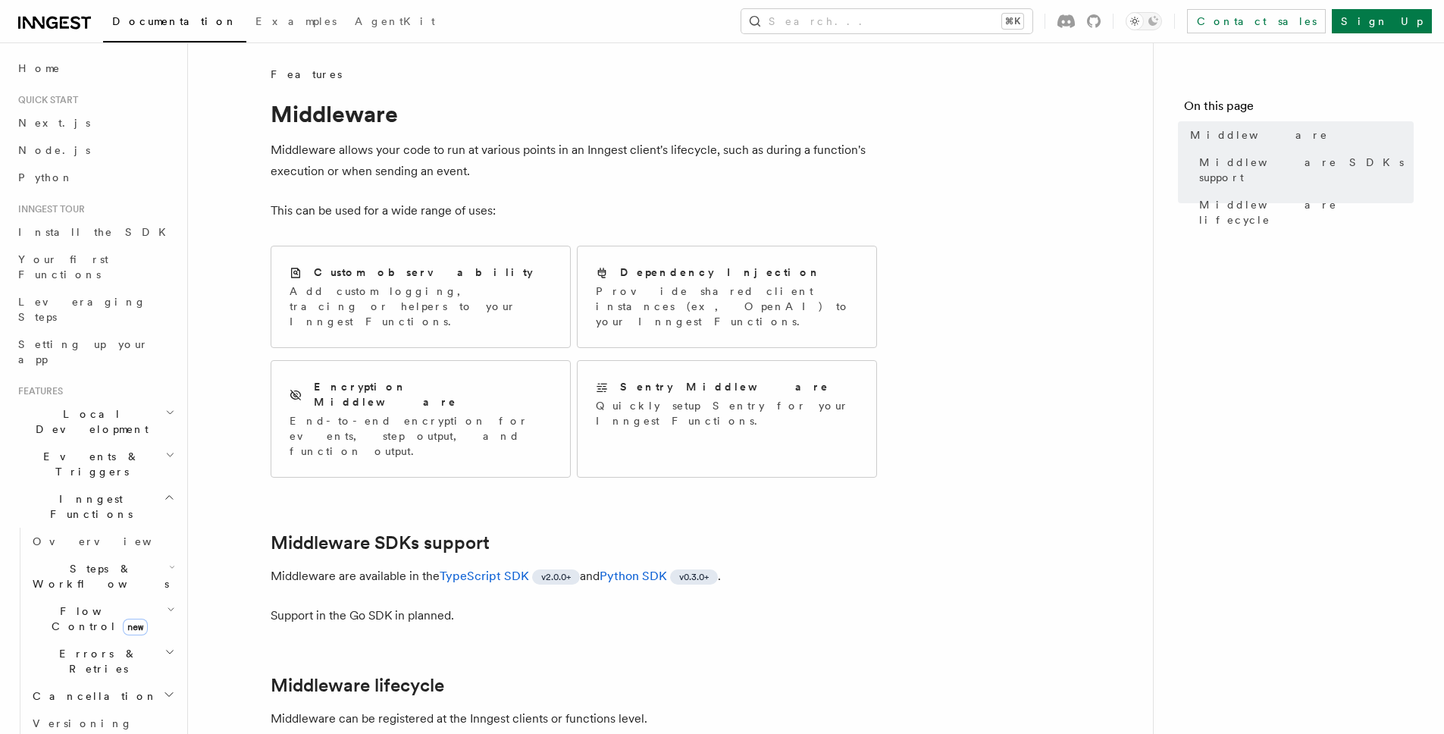
scroll to position [286, 0]
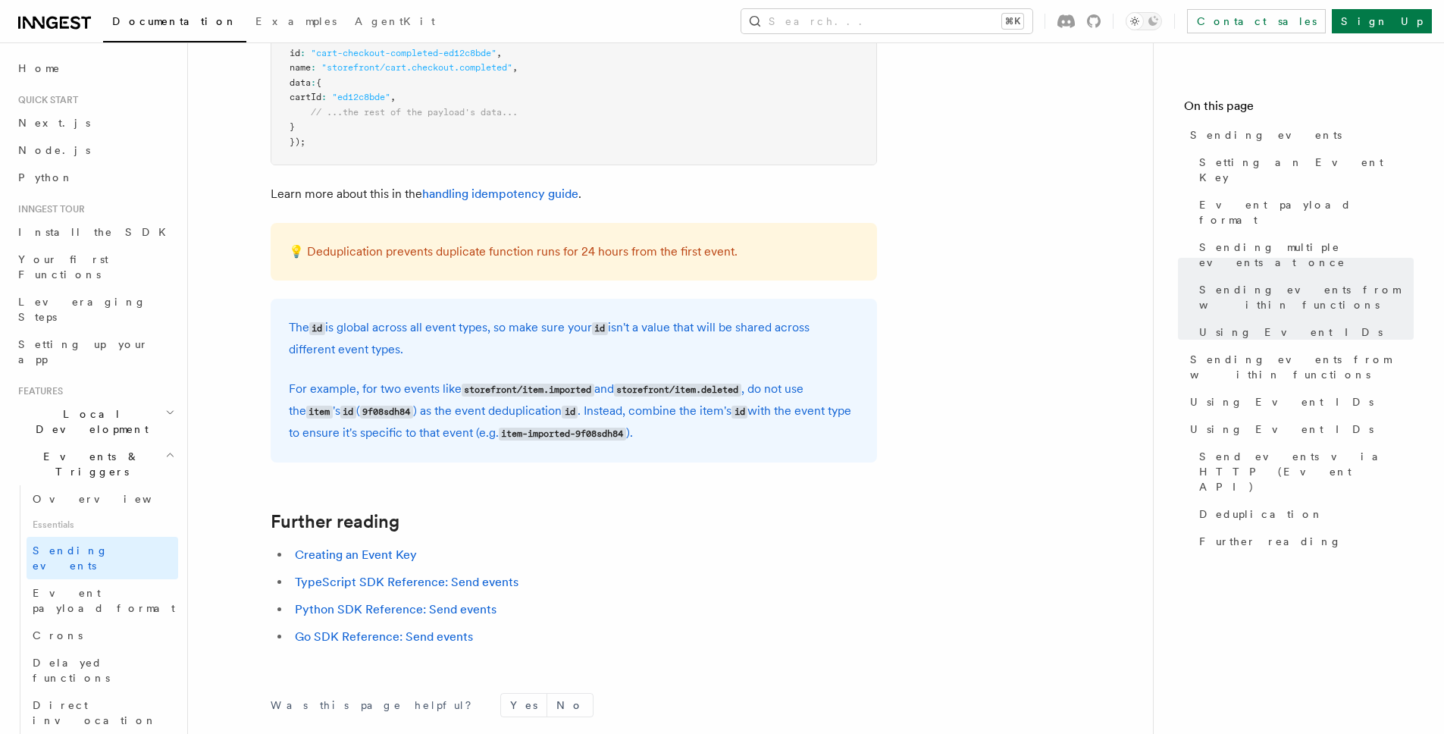
scroll to position [4282, 0]
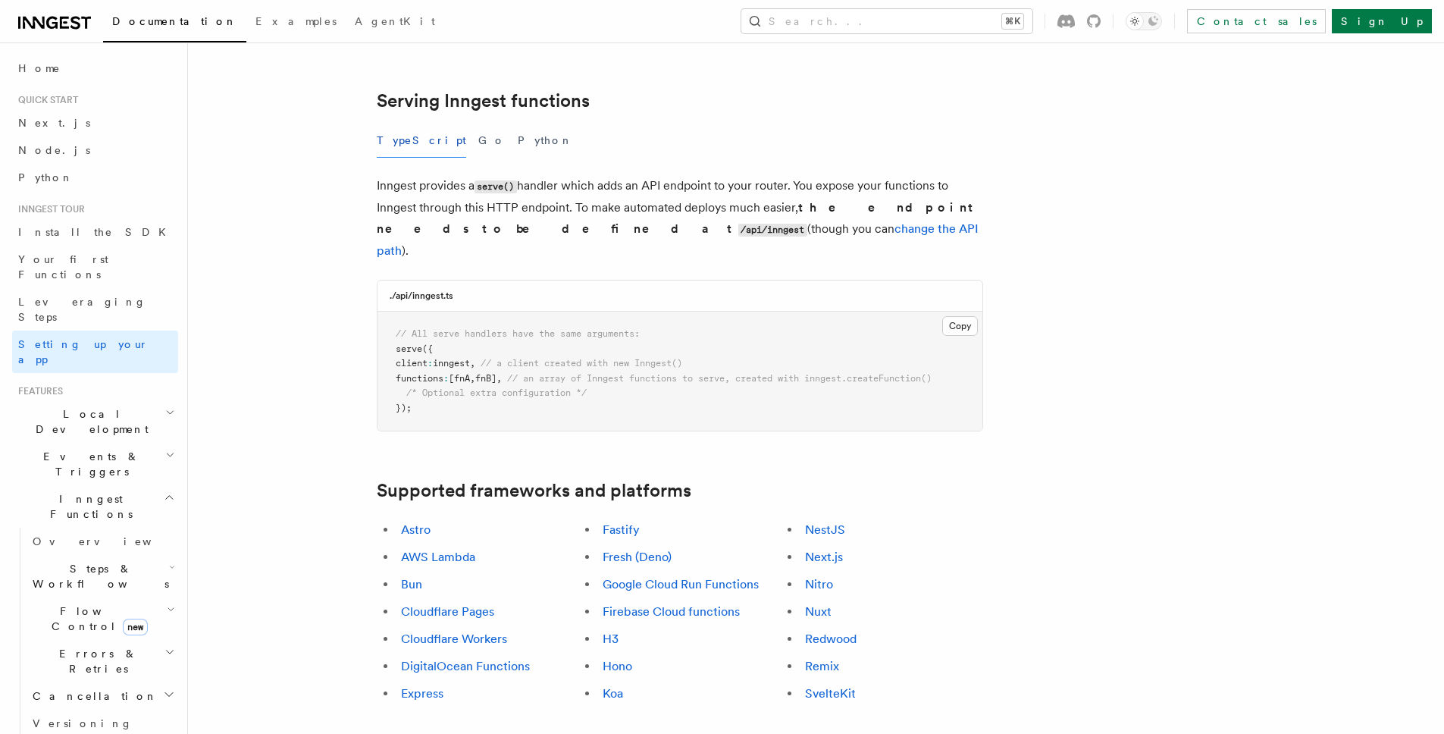
scroll to position [524, 0]
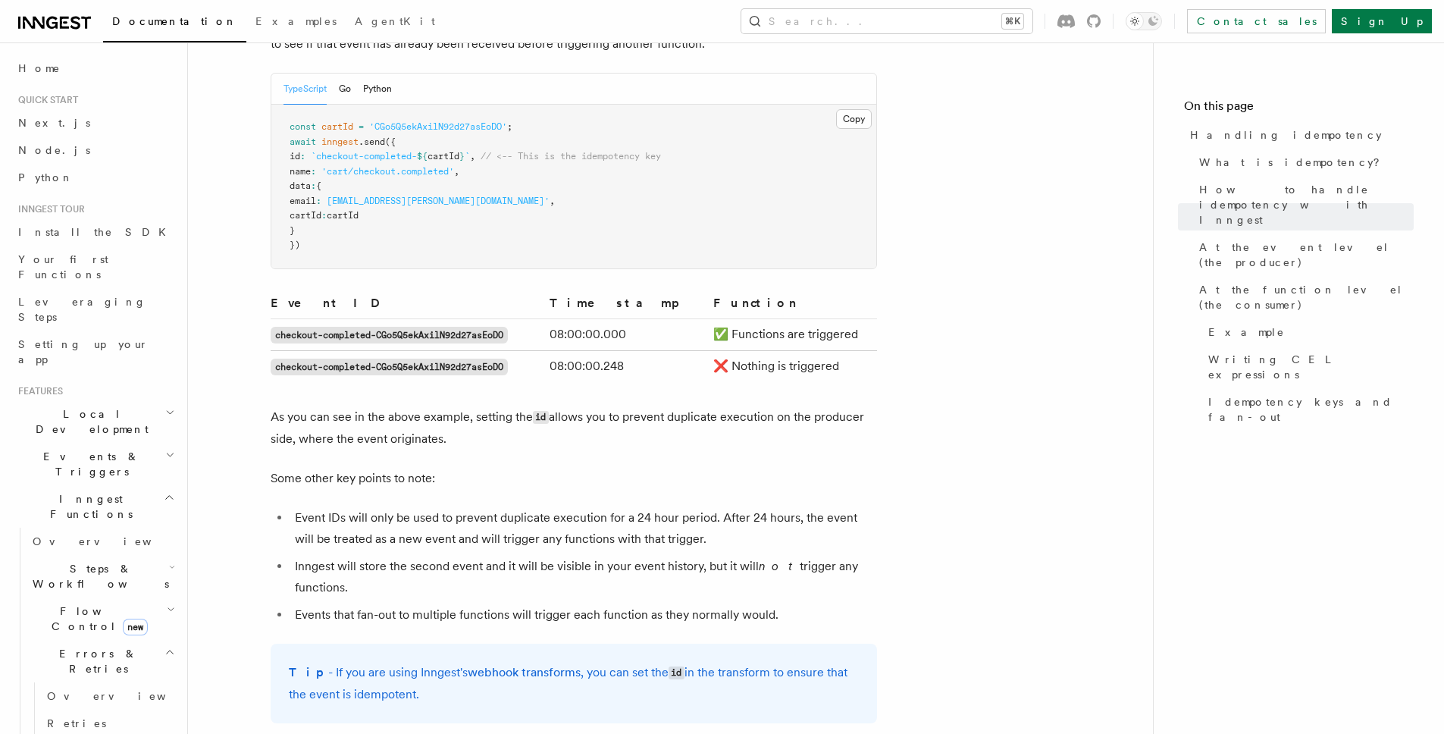
scroll to position [1102, 0]
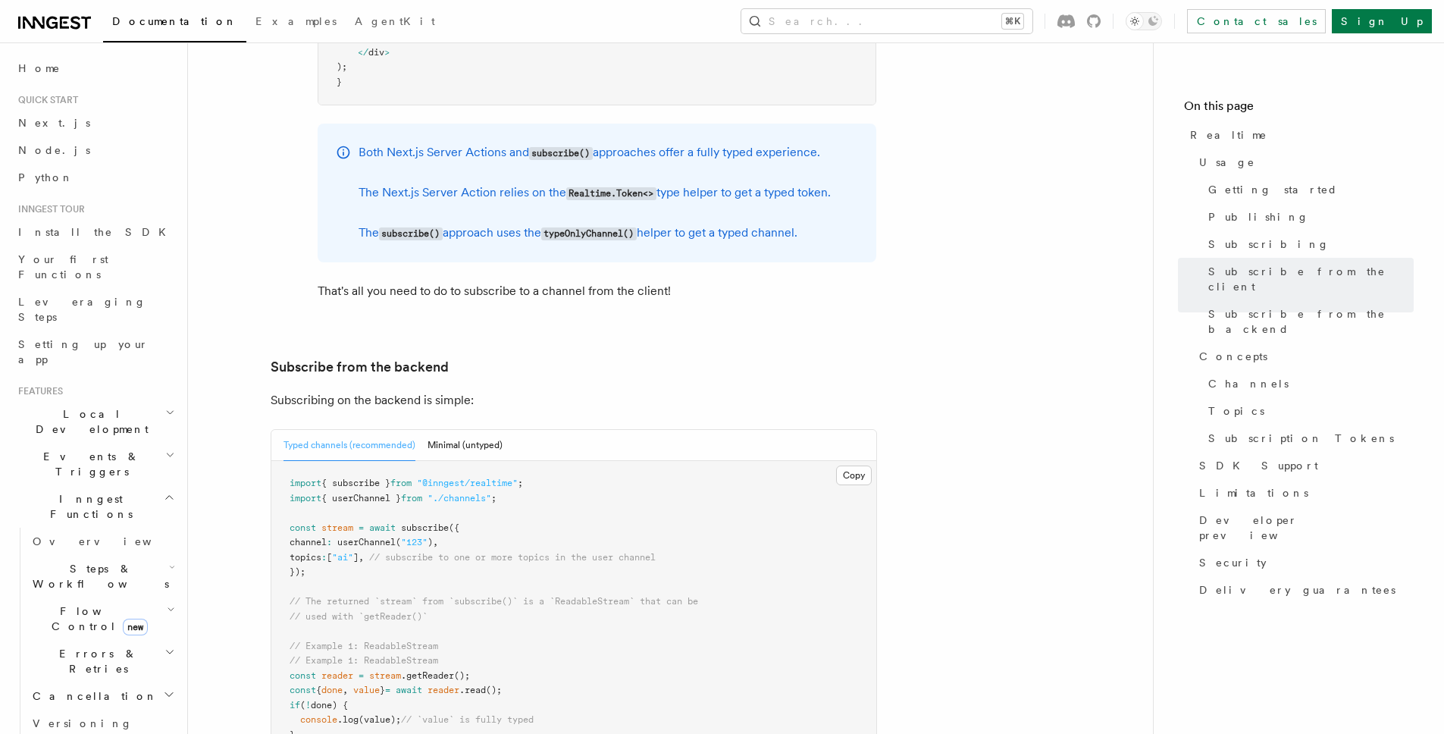
scroll to position [3181, 0]
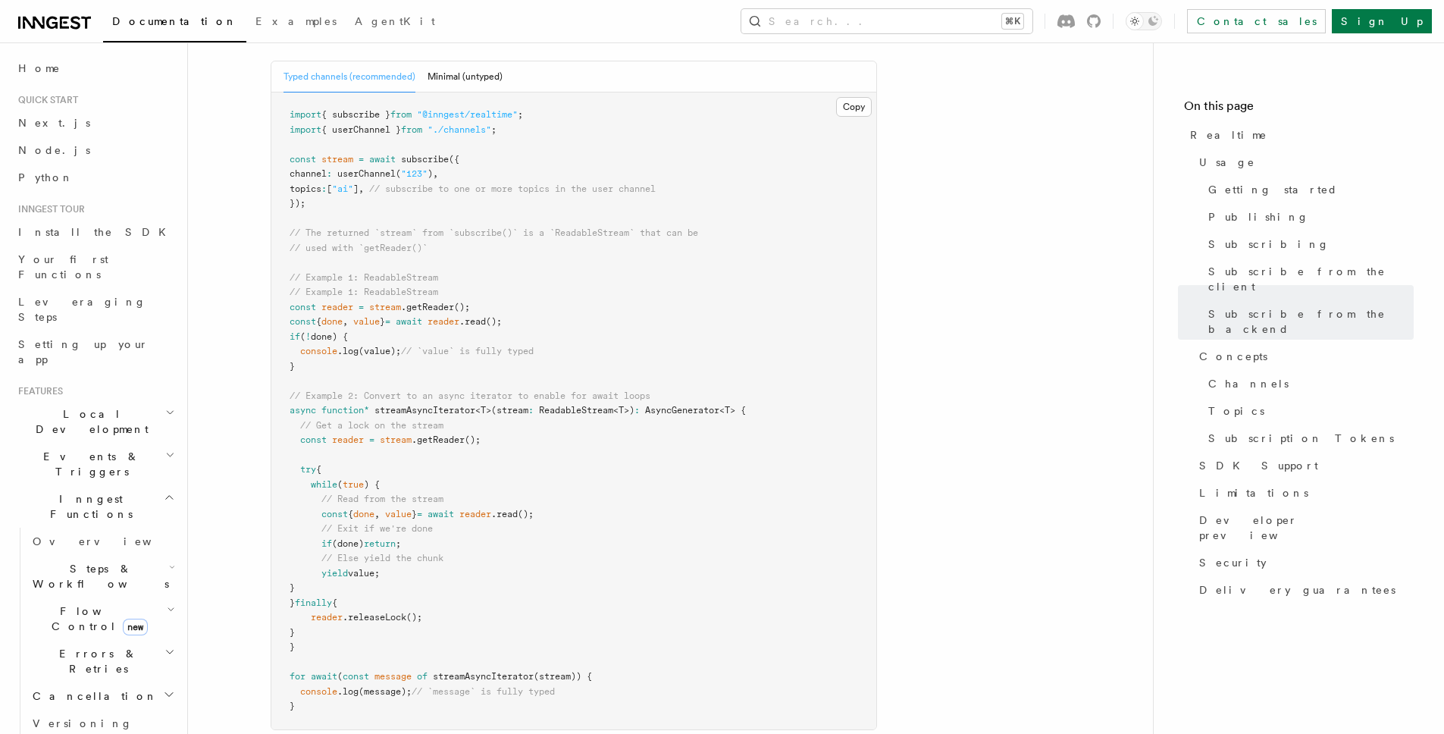
click at [840, 400] on pre "import { subscribe } from "@inngest/realtime" ; import { userChannel } from "./…" at bounding box center [573, 410] width 605 height 637
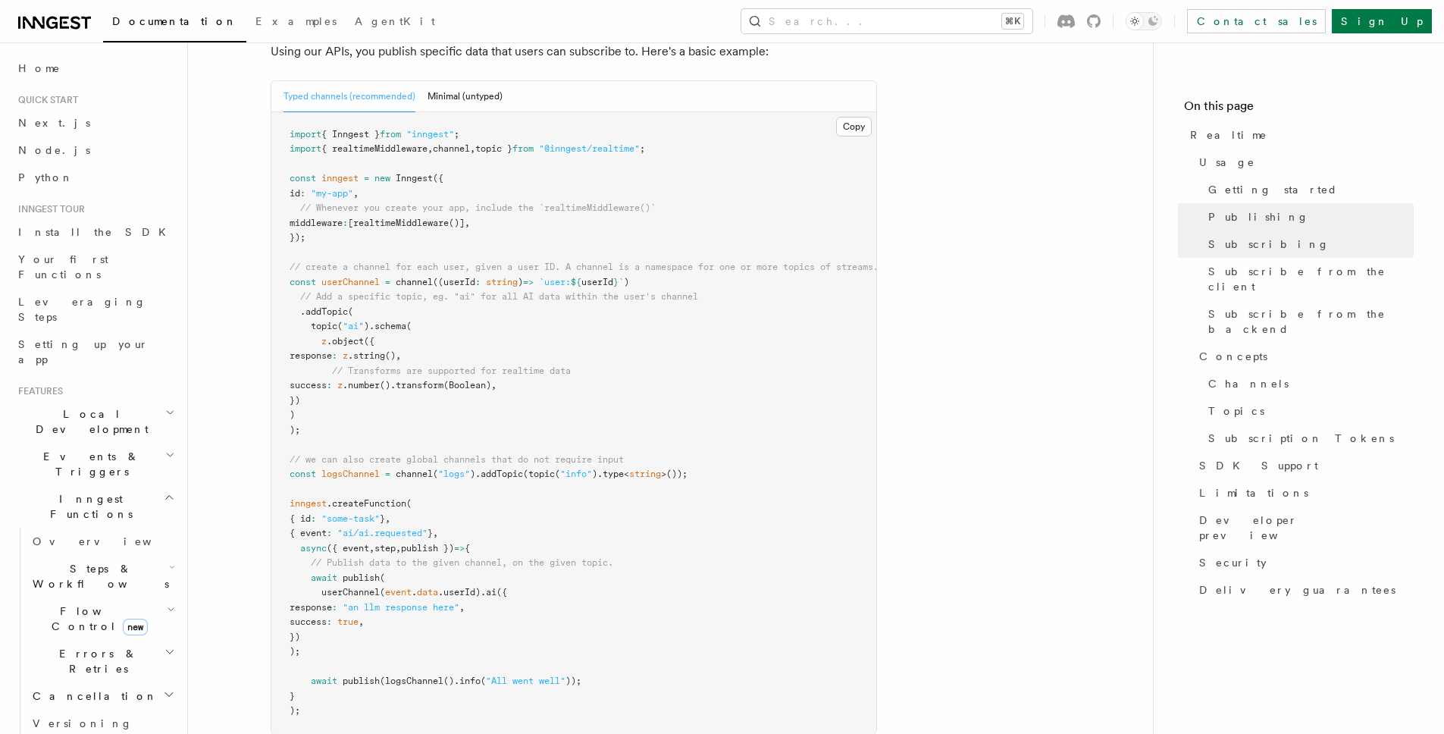
scroll to position [996, 0]
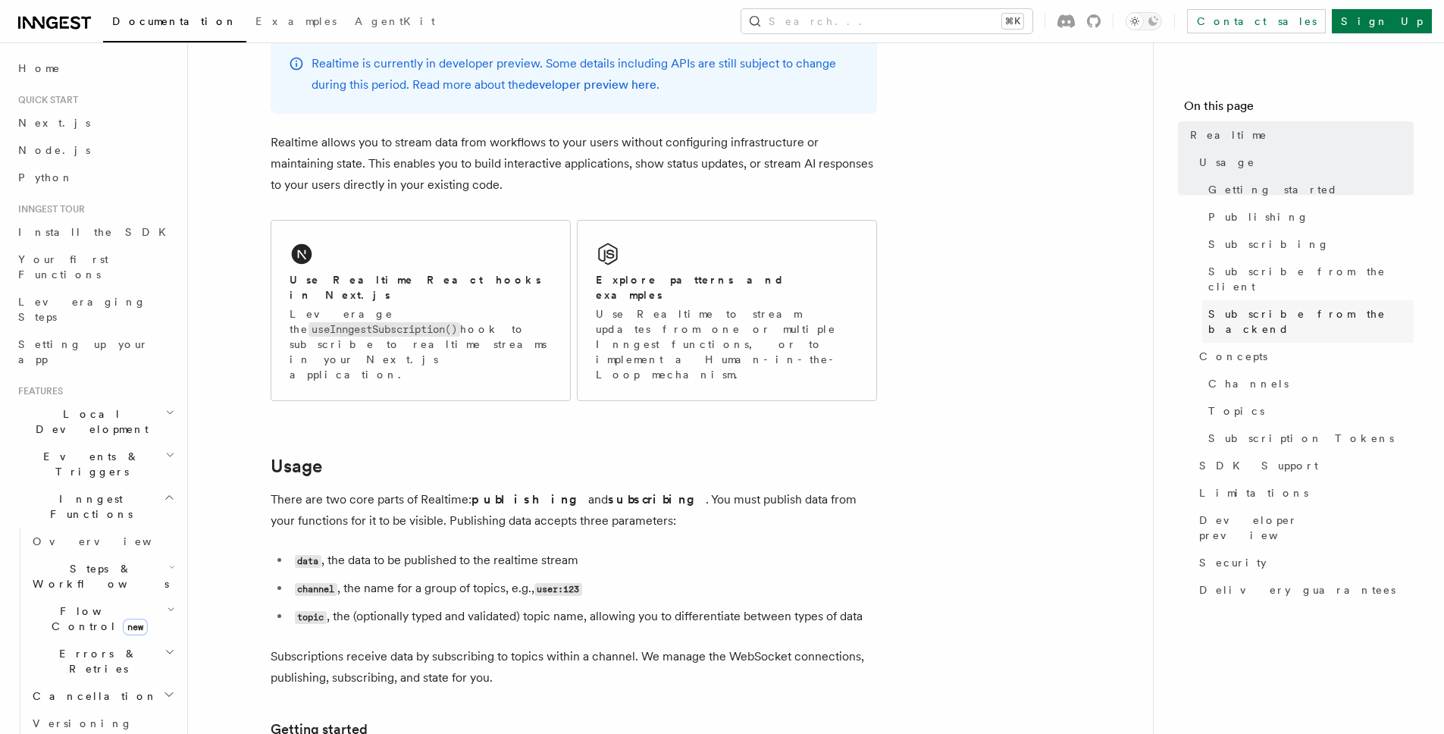
scroll to position [129, 0]
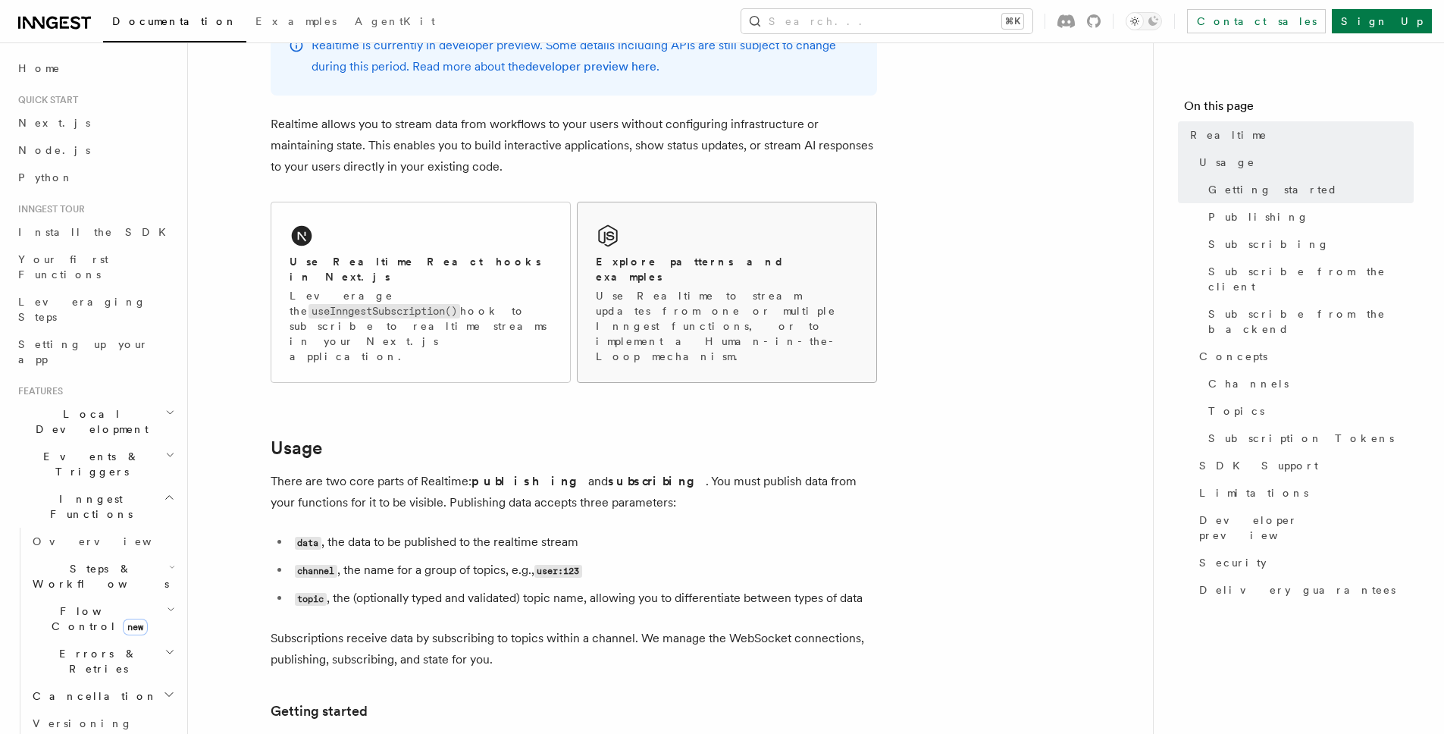
click at [725, 288] on p "Use Realtime to stream updates from one or multiple Inngest functions, or to im…" at bounding box center [727, 326] width 262 height 76
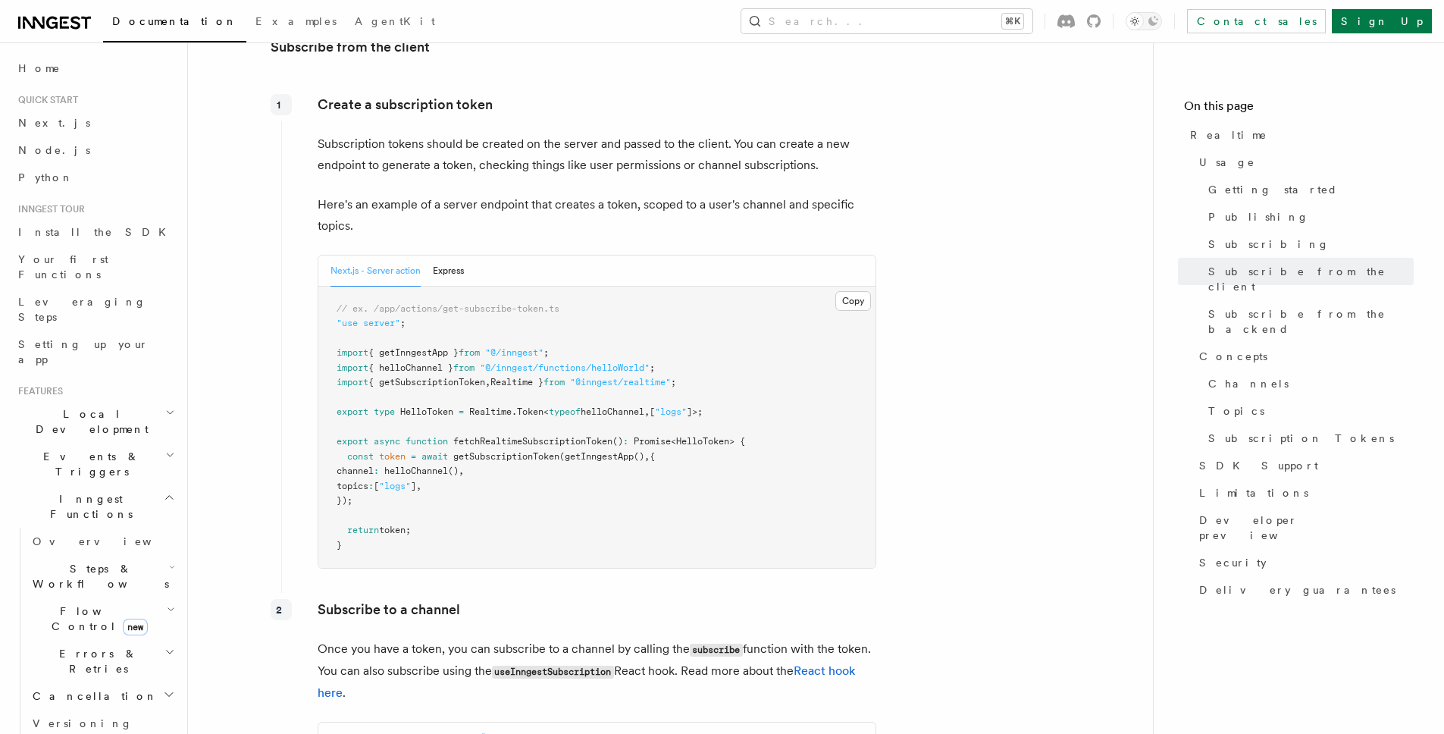
scroll to position [1844, 0]
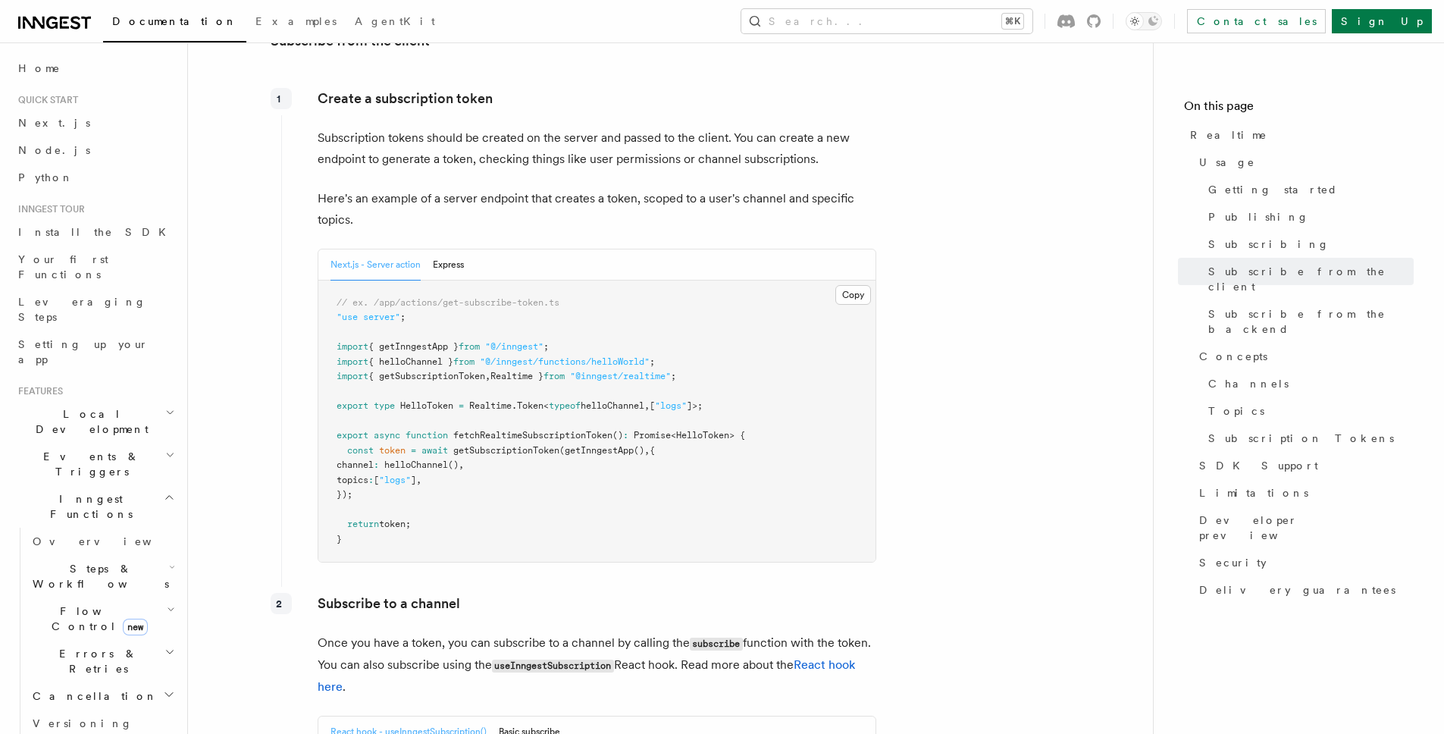
click at [812, 443] on pre "// ex. /app/actions/get-subscribe-token.ts "use server" ; import { getInngestAp…" at bounding box center [596, 421] width 557 height 282
click at [541, 394] on pre "// ex. /app/actions/get-subscribe-token.ts "use server" ; import { getInngestAp…" at bounding box center [596, 421] width 557 height 282
click at [538, 430] on span "fetchRealtimeSubscriptionToken" at bounding box center [532, 435] width 159 height 11
copy span "fetchRealtimeSubscriptionToken"
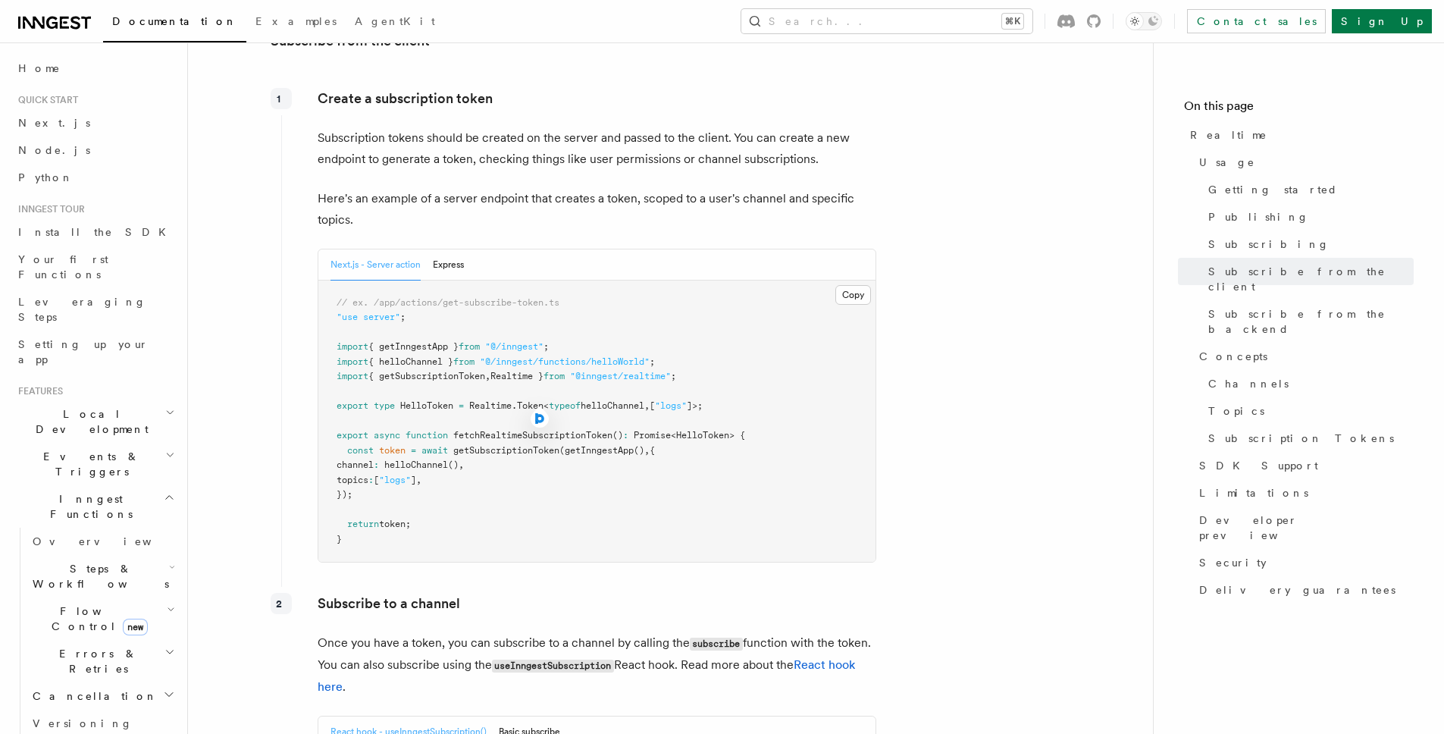
click at [496, 445] on span "getSubscriptionToken" at bounding box center [506, 450] width 106 height 11
copy span "getSubscriptionToken"
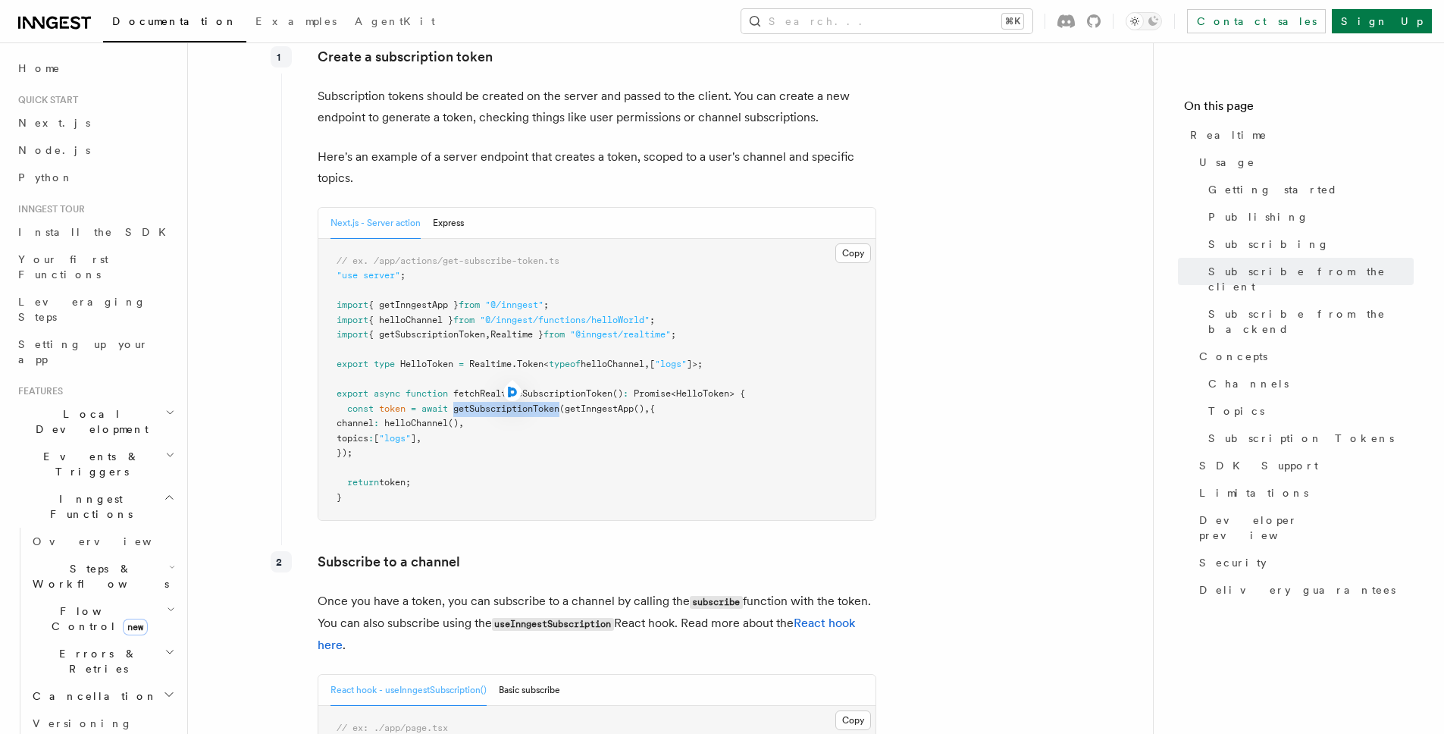
scroll to position [1906, 0]
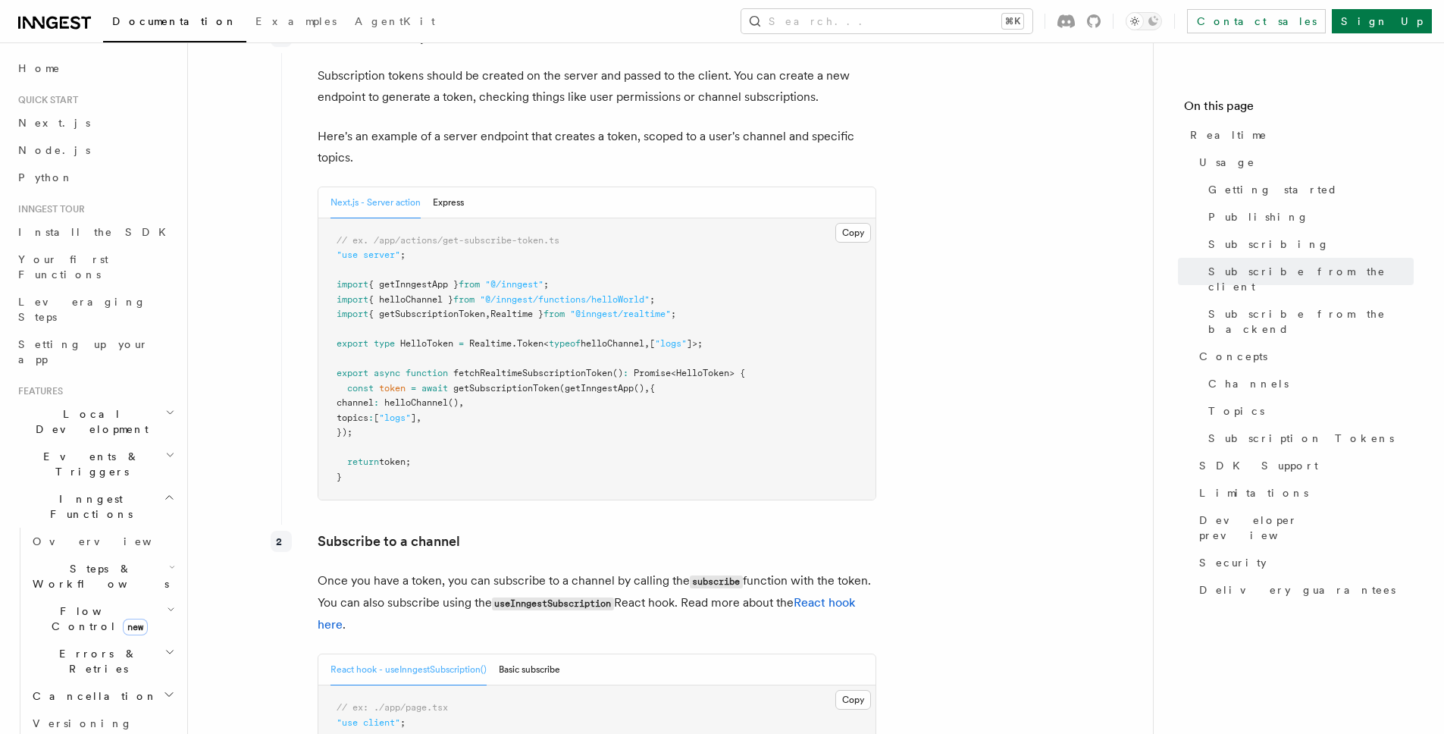
click at [718, 356] on pre "// ex. /app/actions/get-subscribe-token.ts "use server" ; import { getInngestAp…" at bounding box center [596, 359] width 557 height 282
click at [510, 383] on span "getSubscriptionToken" at bounding box center [506, 388] width 106 height 11
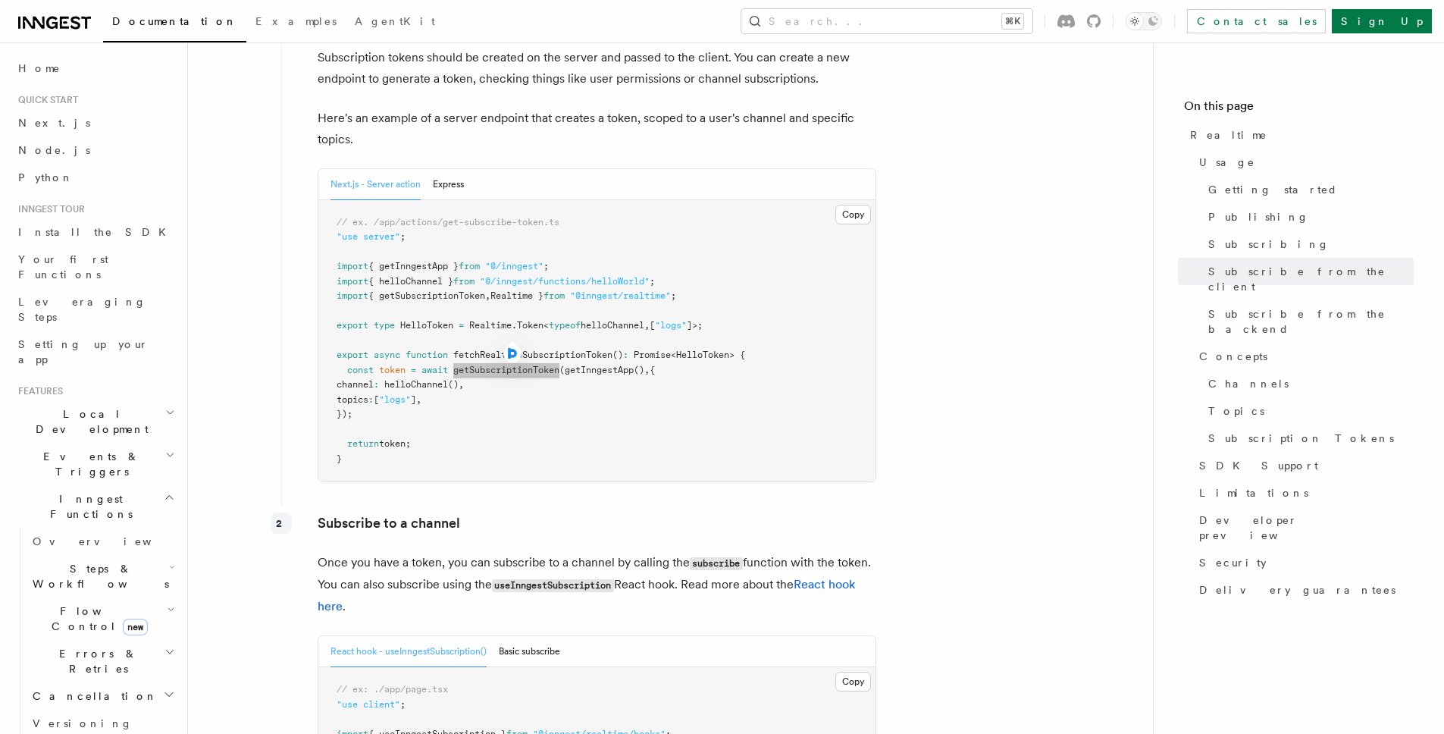
scroll to position [1927, 0]
click at [759, 293] on pre "// ex. /app/actions/get-subscribe-token.ts "use server" ; import { getInngestAp…" at bounding box center [596, 338] width 557 height 282
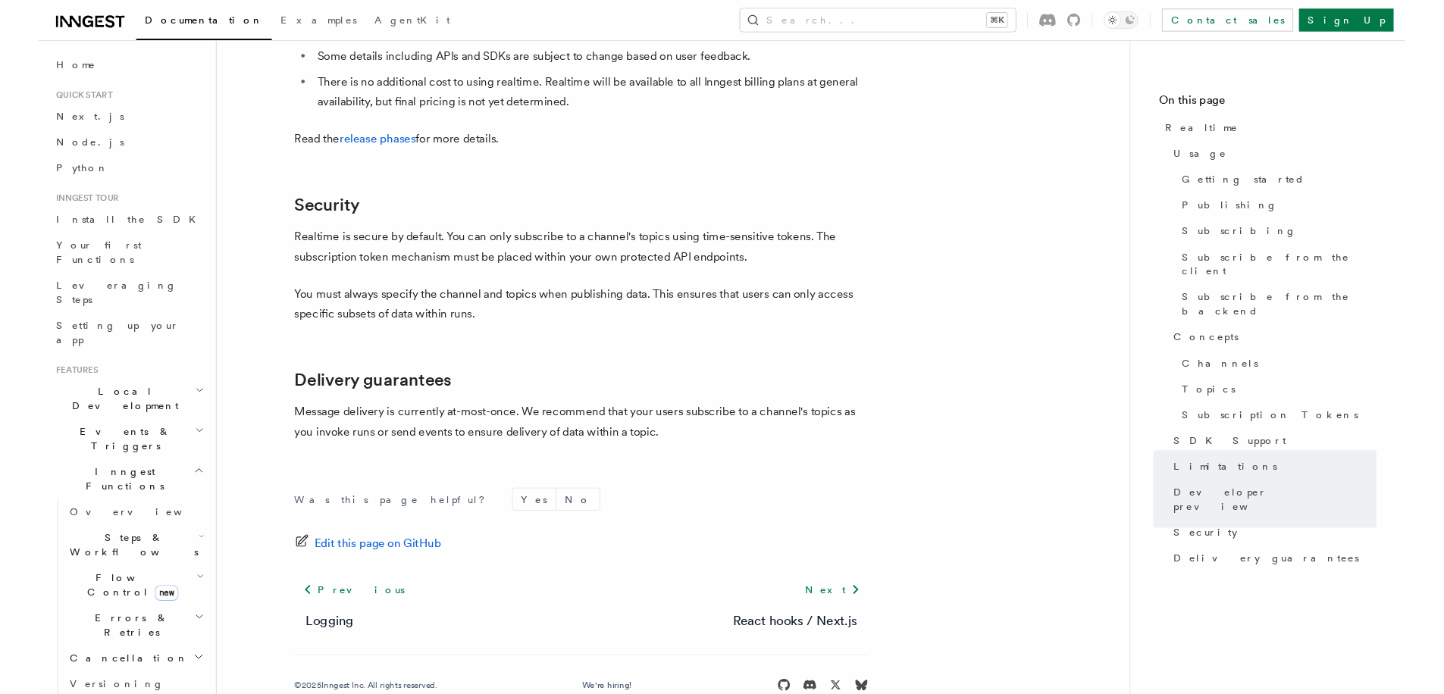
scroll to position [5040, 0]
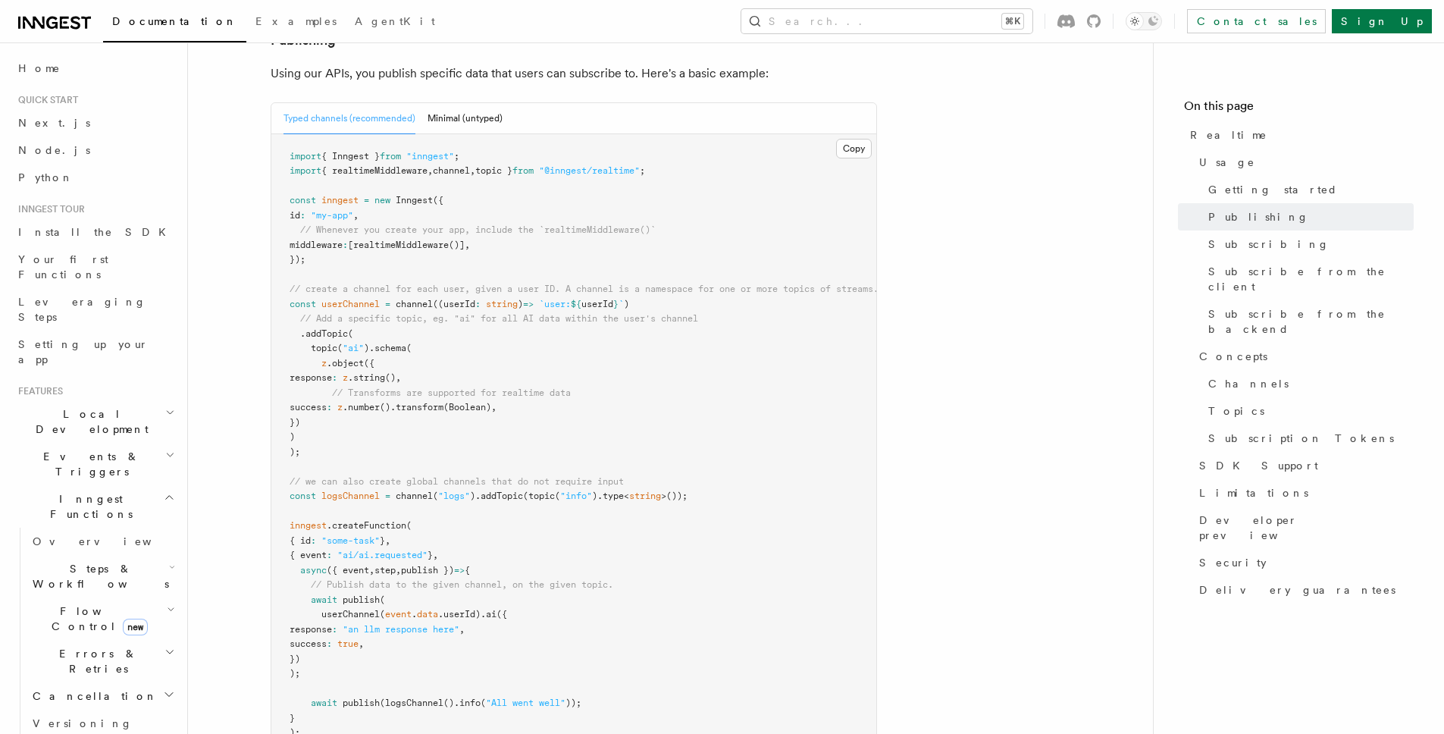
scroll to position [969, 0]
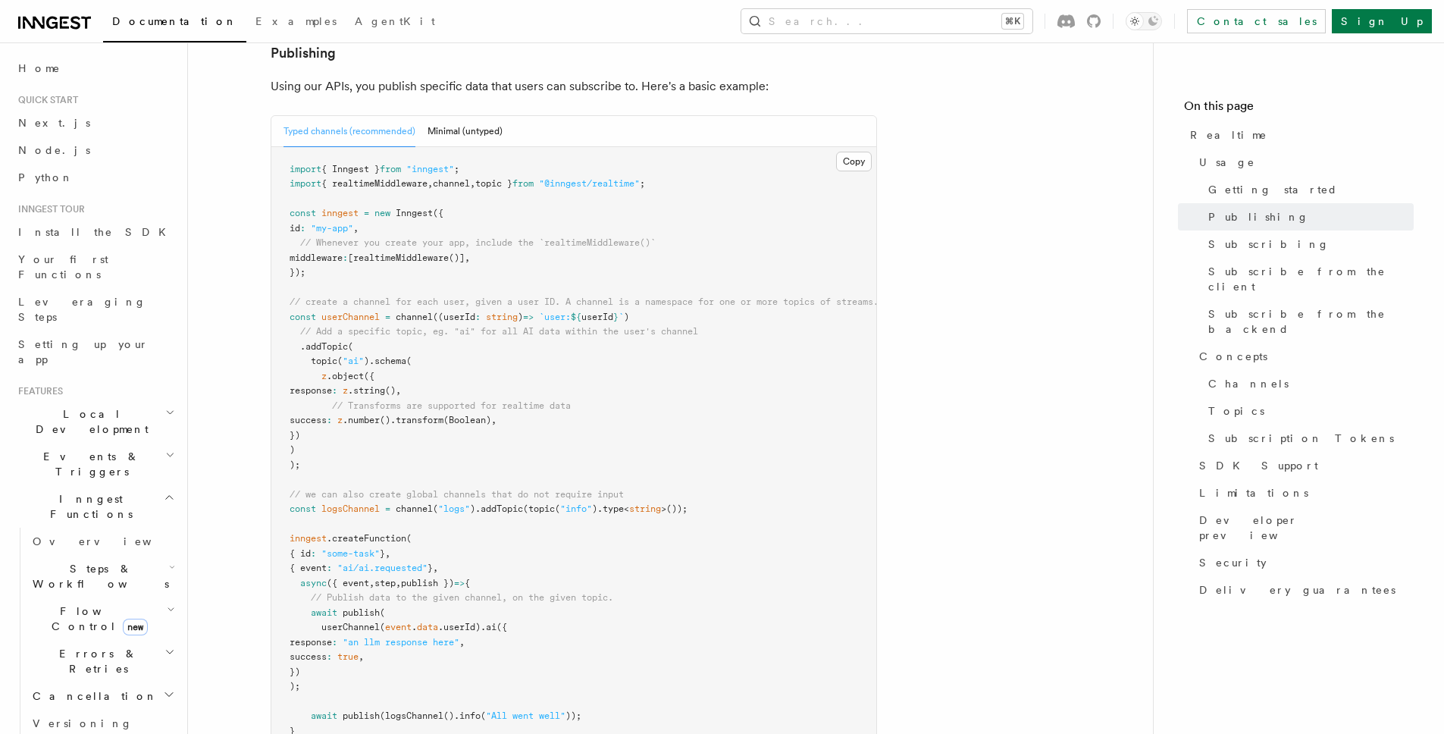
click at [353, 573] on pre "import { Inngest } from "inngest" ; import { realtimeMiddleware , channel , top…" at bounding box center [573, 457] width 605 height 621
click at [358, 607] on span "publish" at bounding box center [361, 612] width 37 height 11
copy span "publish"
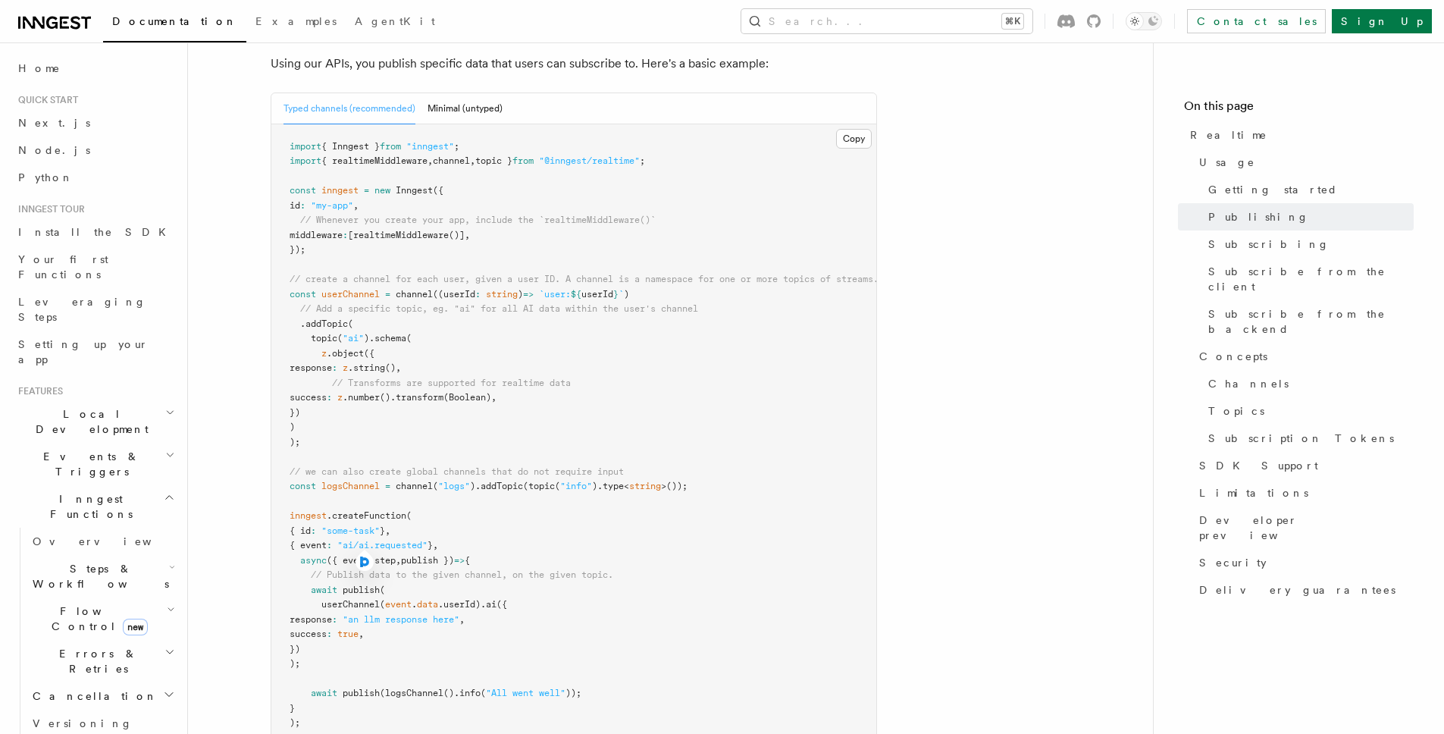
scroll to position [994, 0]
